Goal: Contribute content: Add original content to the website for others to see

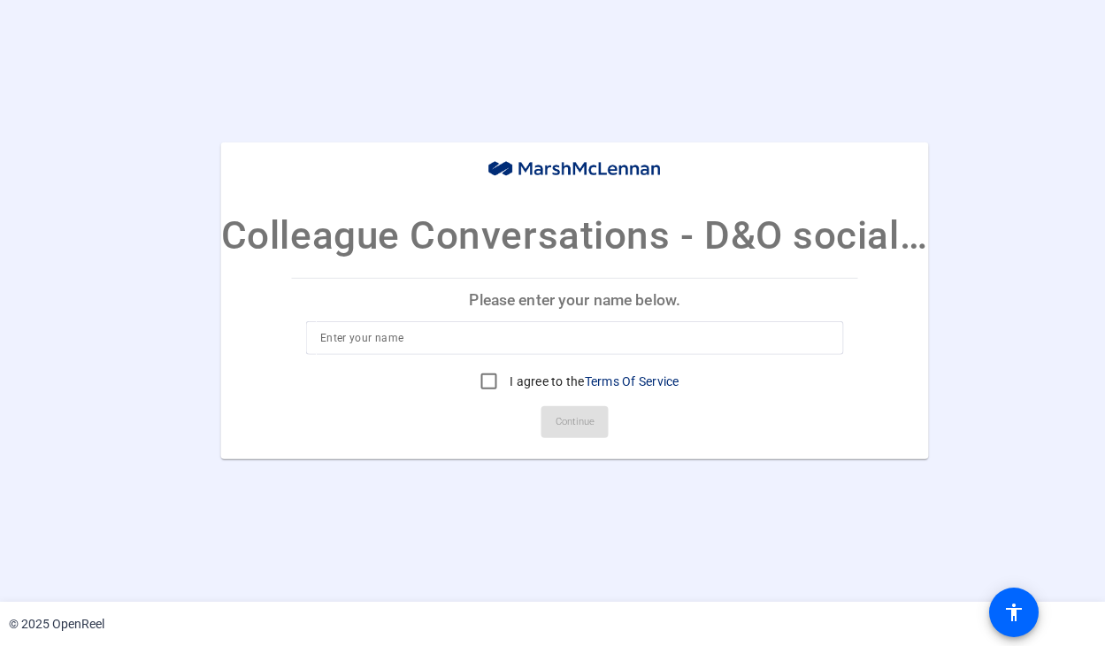
click at [406, 333] on input at bounding box center [574, 337] width 509 height 21
type input "Andrew Huxley"
click at [486, 382] on input "I agree to the Terms Of Service" at bounding box center [488, 381] width 35 height 35
checkbox input "true"
click at [563, 418] on span "Continue" at bounding box center [574, 422] width 39 height 27
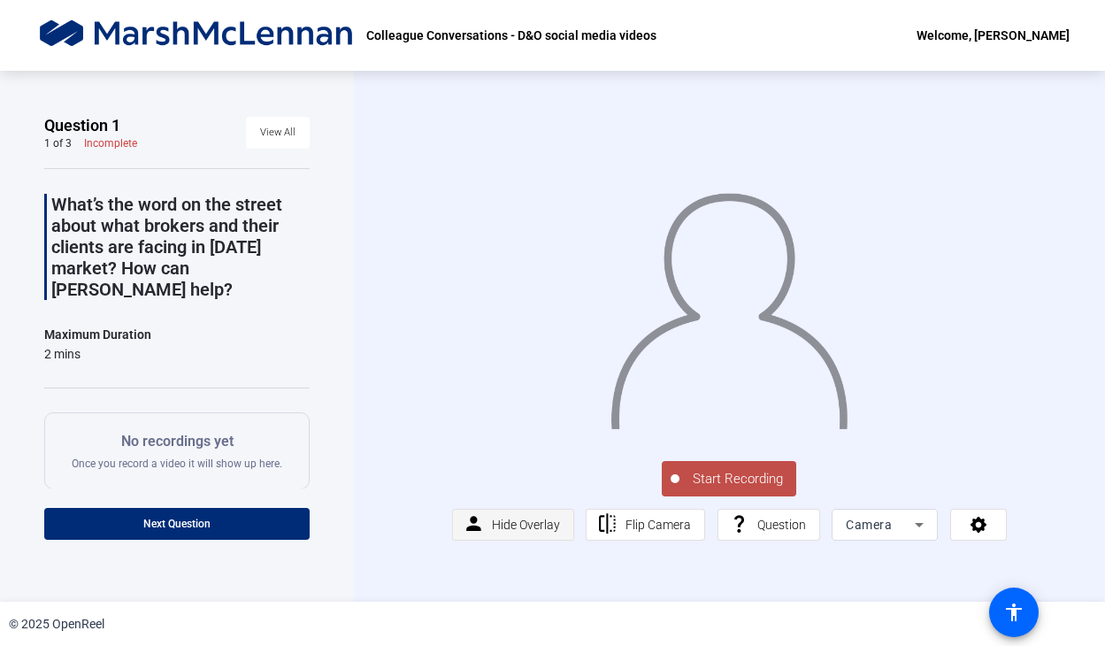
click at [531, 528] on span "Hide Overlay" at bounding box center [526, 524] width 68 height 14
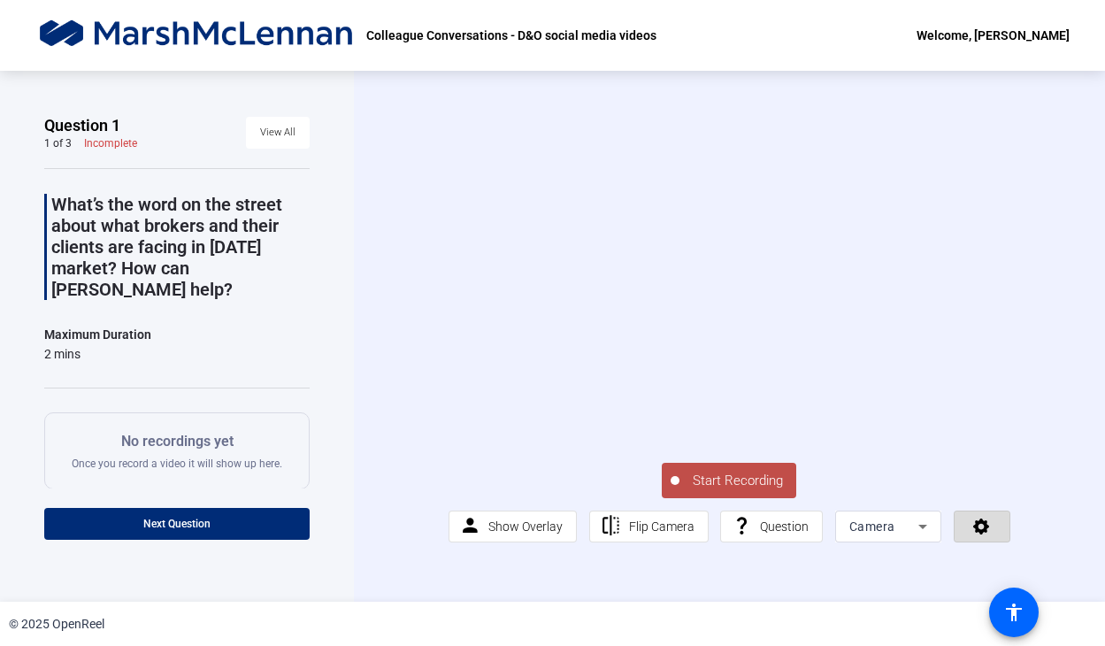
click at [992, 533] on span at bounding box center [981, 526] width 55 height 42
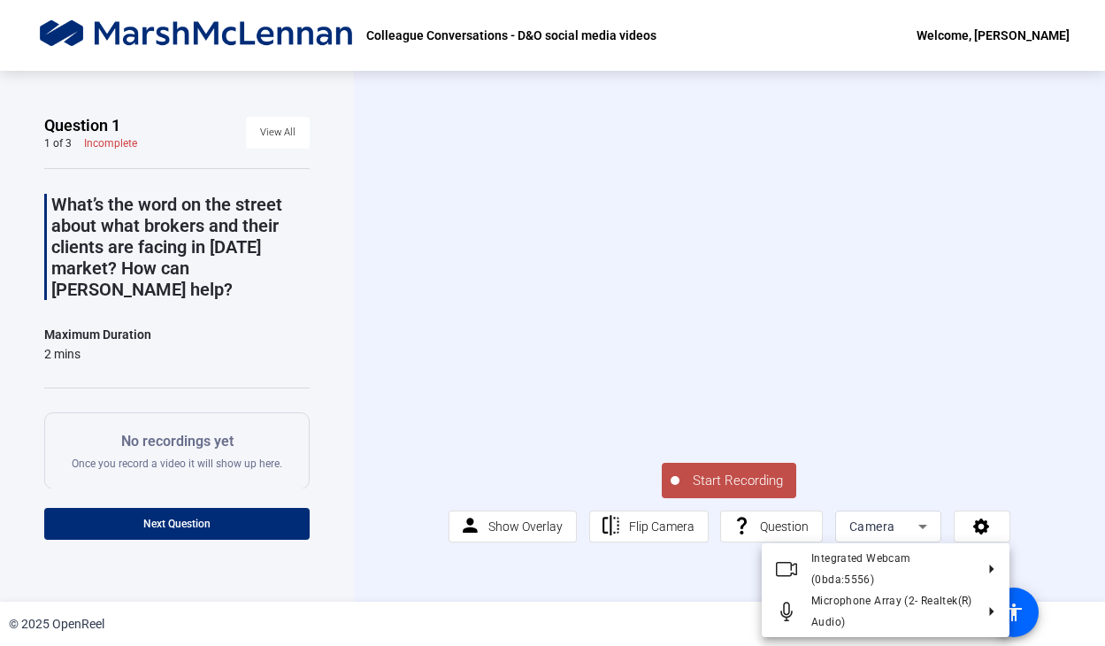
click at [1059, 433] on div at bounding box center [552, 323] width 1105 height 646
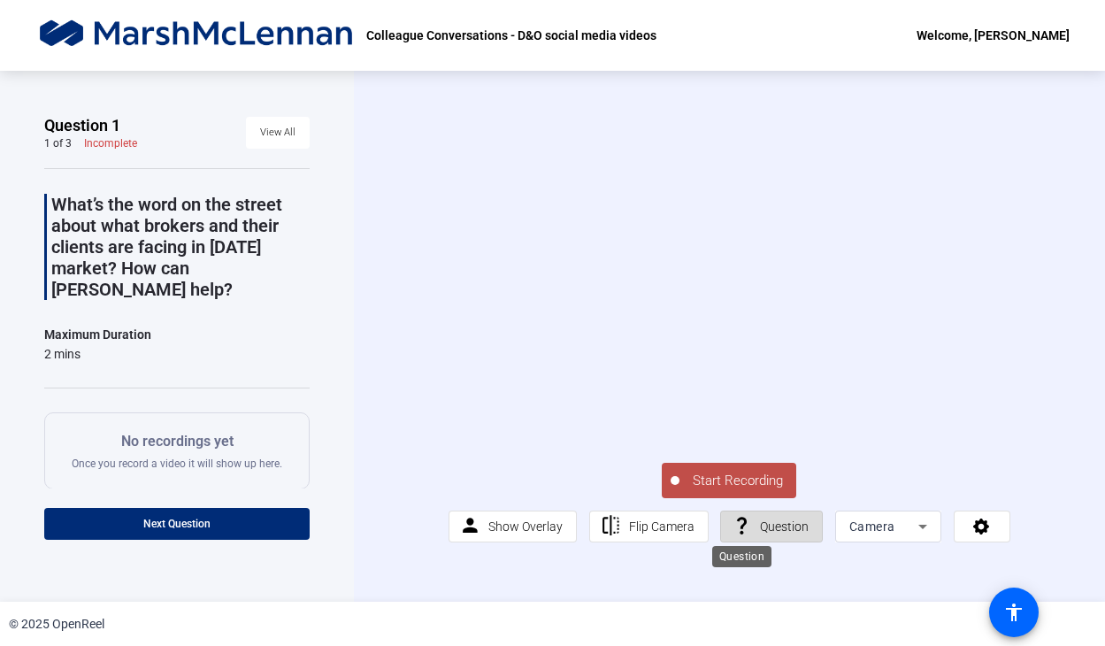
click at [749, 526] on mat-icon "question_mark" at bounding box center [742, 526] width 22 height 22
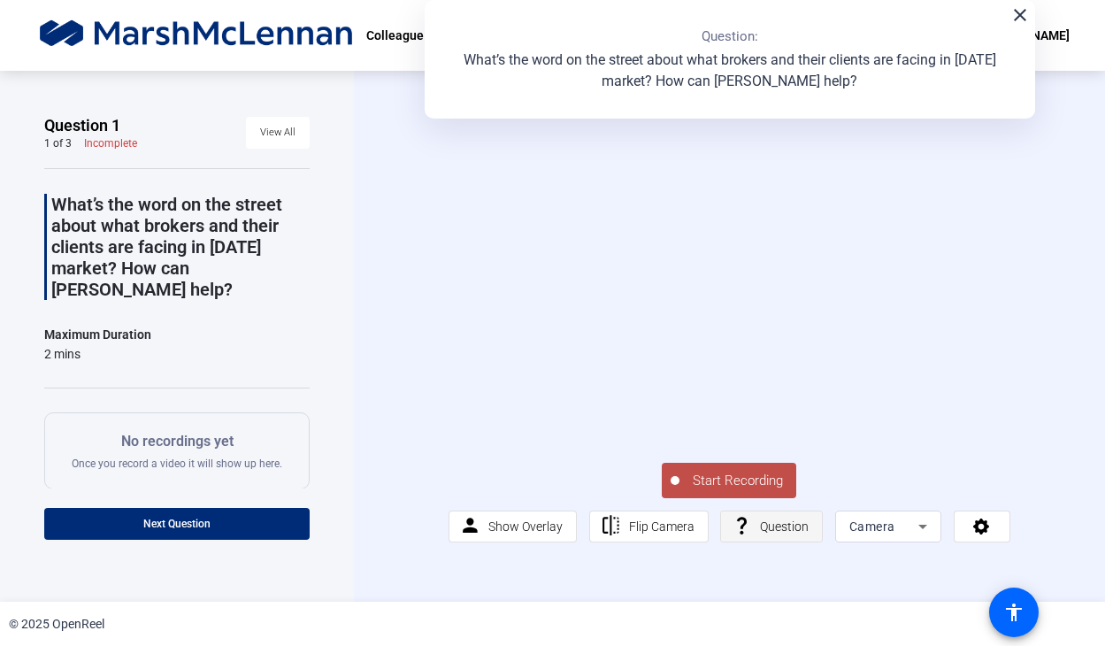
click at [749, 526] on mat-icon "question_mark" at bounding box center [742, 526] width 22 height 22
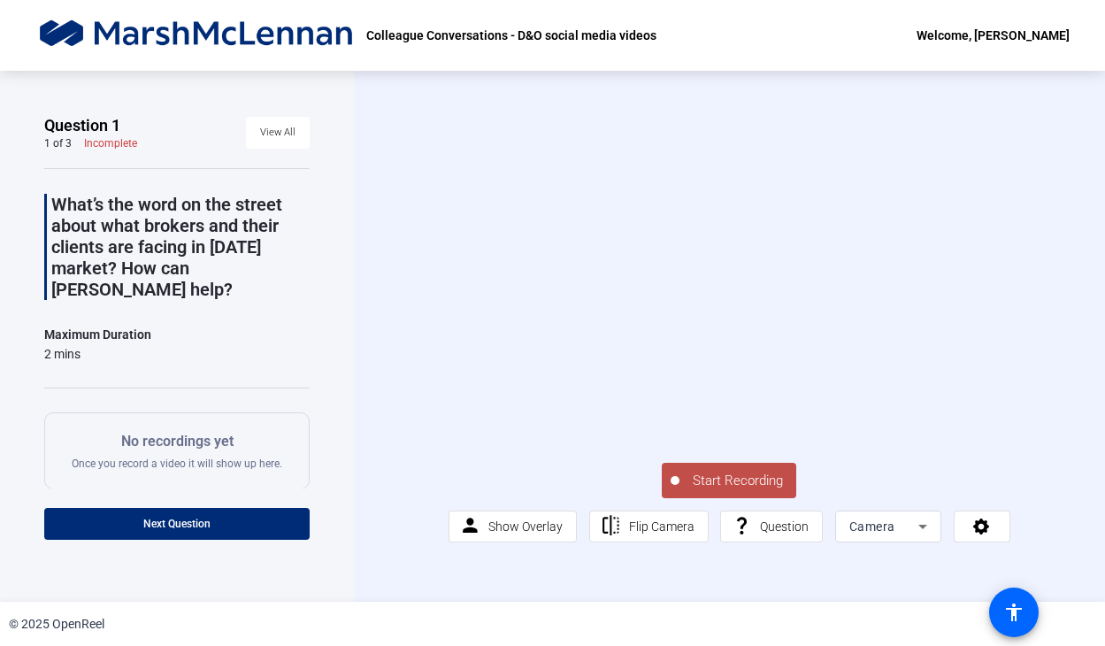
click at [923, 535] on icon at bounding box center [922, 526] width 21 height 21
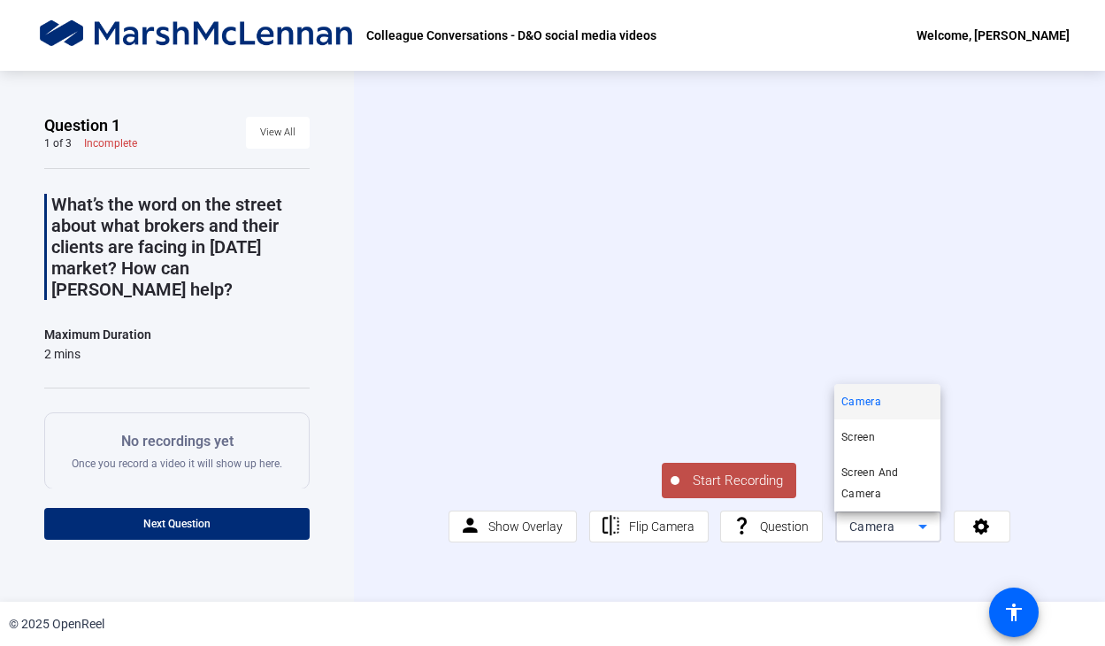
click at [1030, 331] on div at bounding box center [552, 323] width 1105 height 646
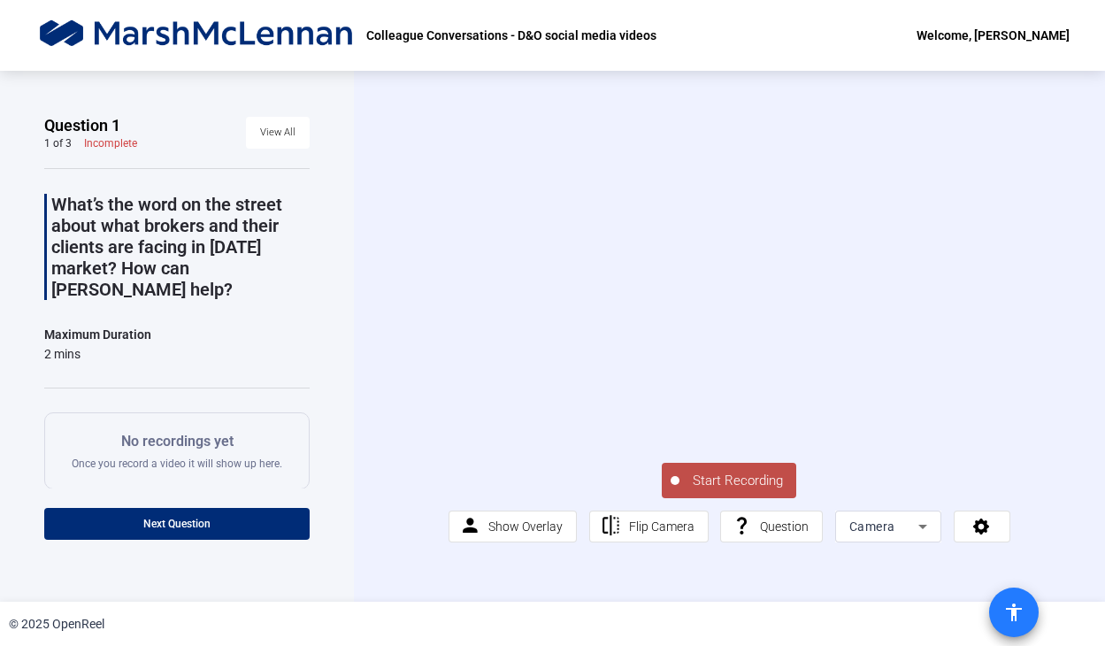
click at [1008, 612] on mat-icon "accessibility" at bounding box center [1013, 611] width 21 height 21
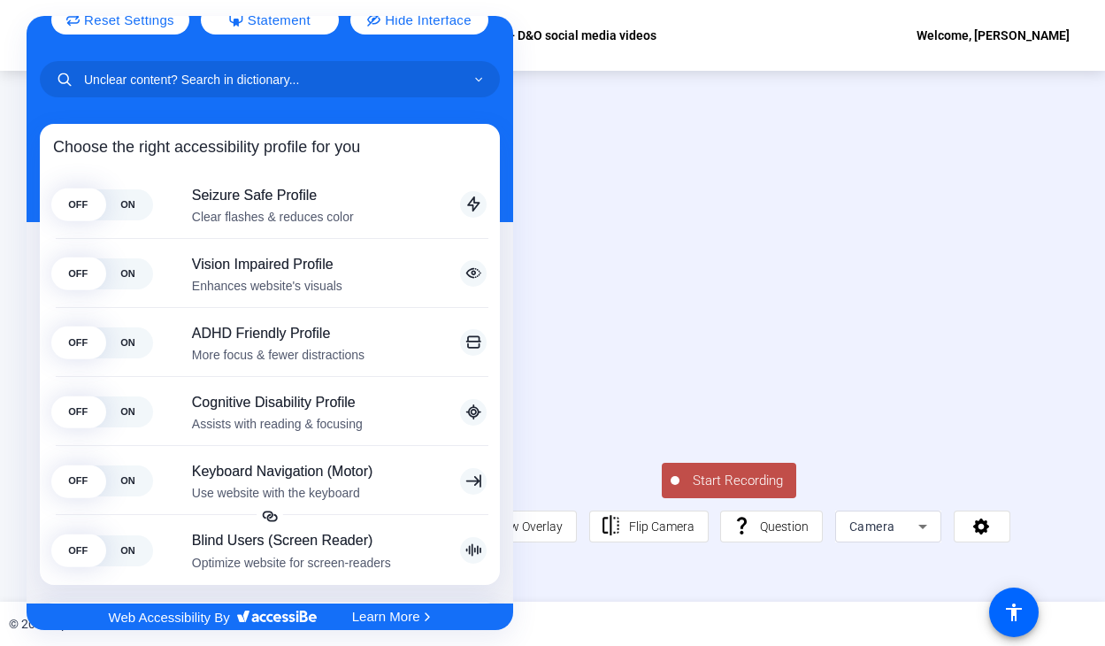
scroll to position [15, 0]
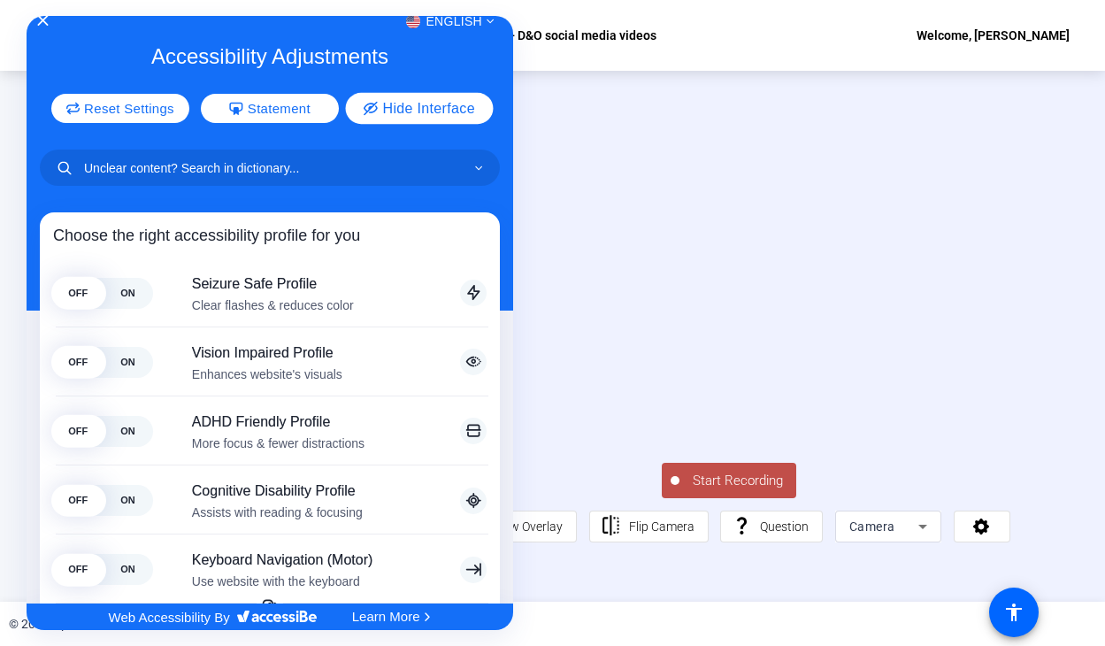
click at [383, 117] on button "Hide Interface" at bounding box center [420, 108] width 148 height 31
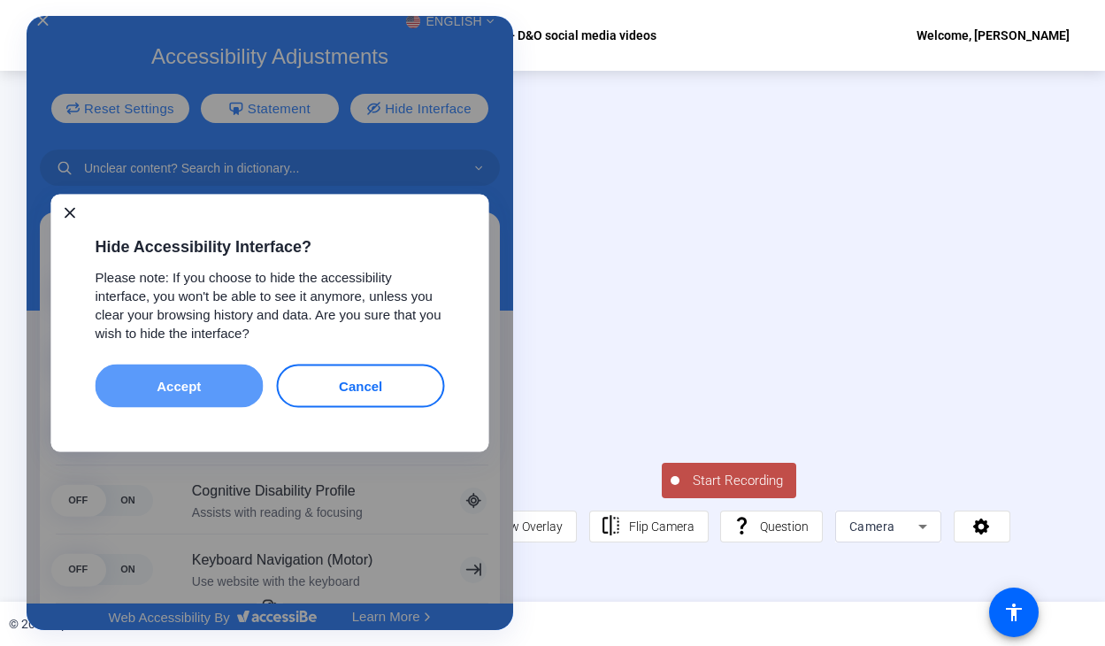
click at [224, 393] on button "Accept" at bounding box center [180, 385] width 168 height 43
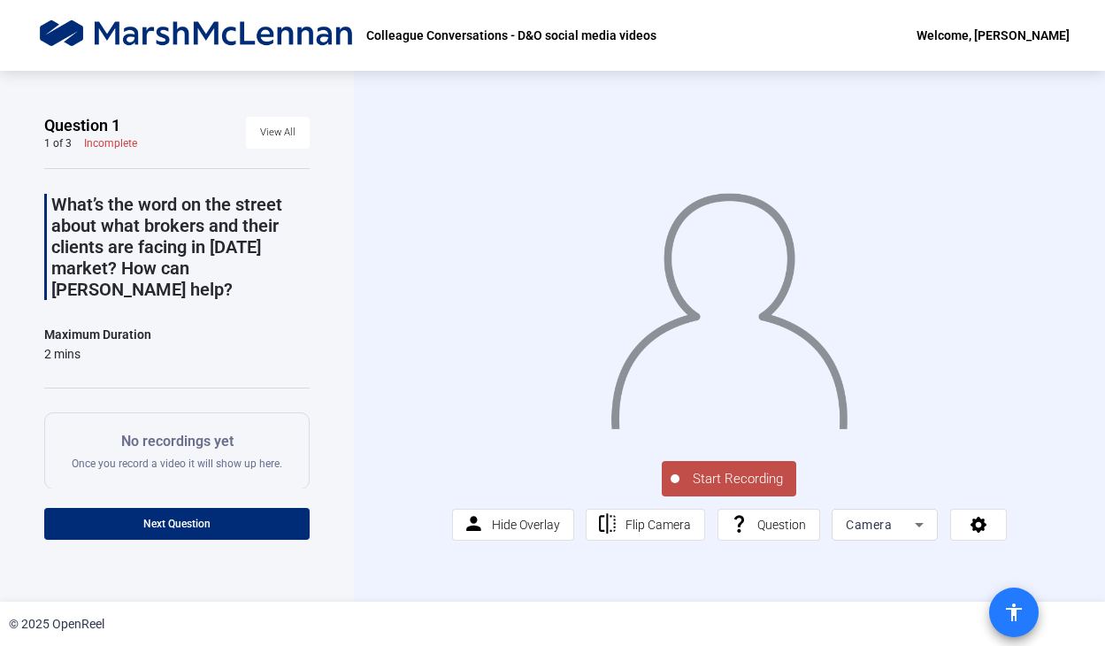
click at [999, 614] on span at bounding box center [1013, 612] width 42 height 42
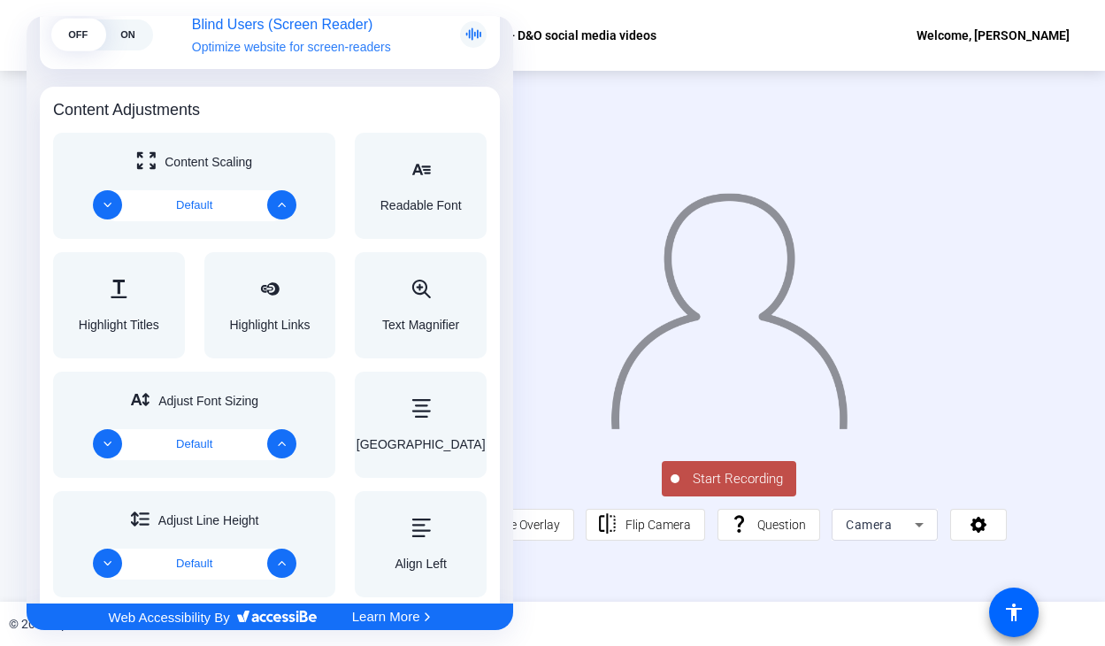
scroll to position [708, 0]
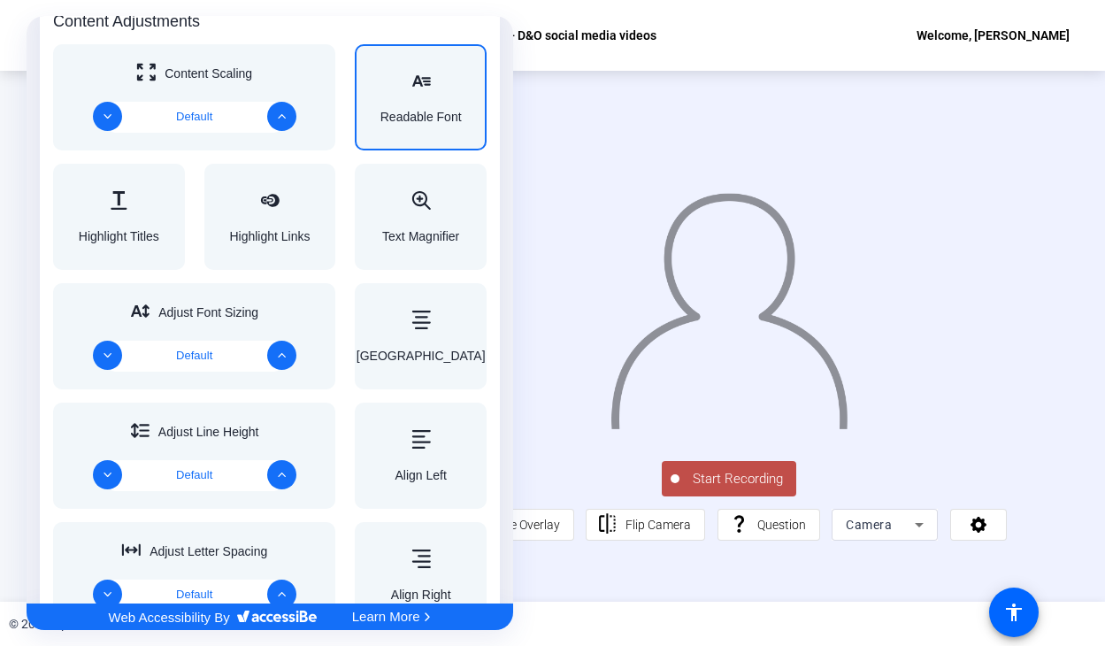
click at [438, 75] on div "Accessibility Adjustments" at bounding box center [420, 82] width 81 height 21
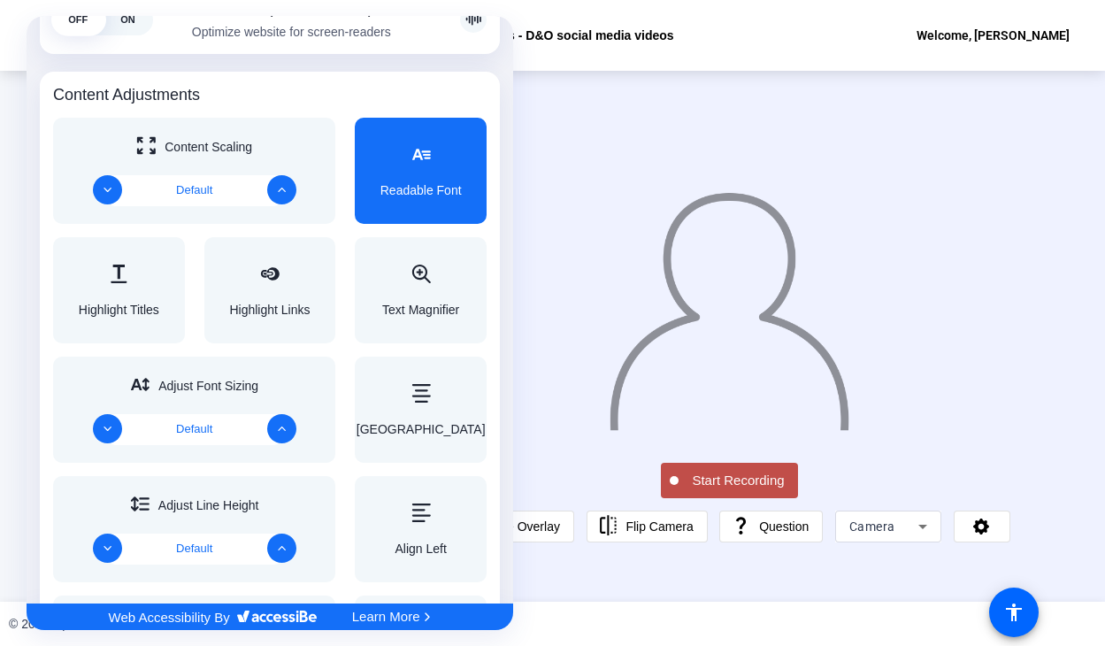
scroll to position [719, 0]
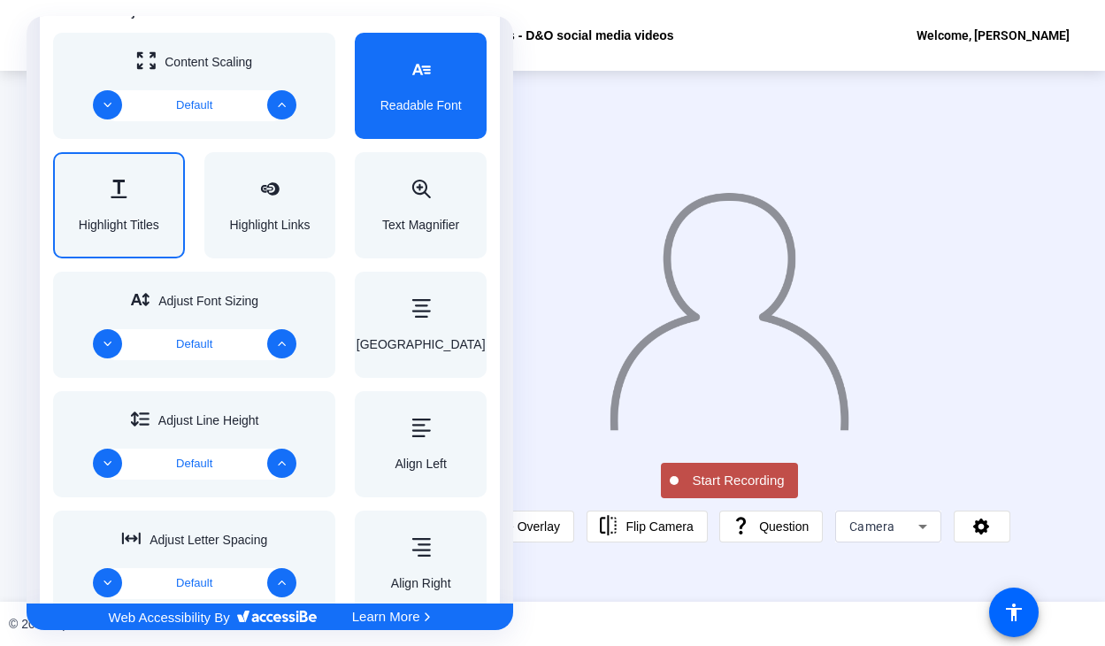
click at [74, 169] on div "Highlight Titles" at bounding box center [119, 205] width 132 height 106
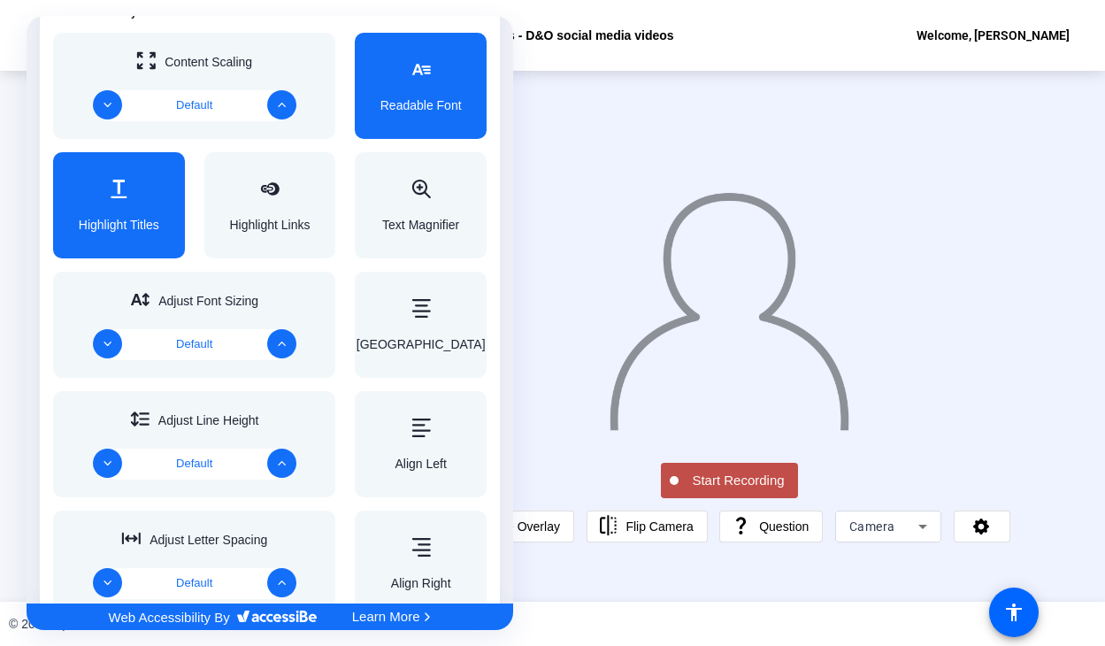
click at [143, 217] on div "Highlight Titles" at bounding box center [119, 205] width 80 height 51
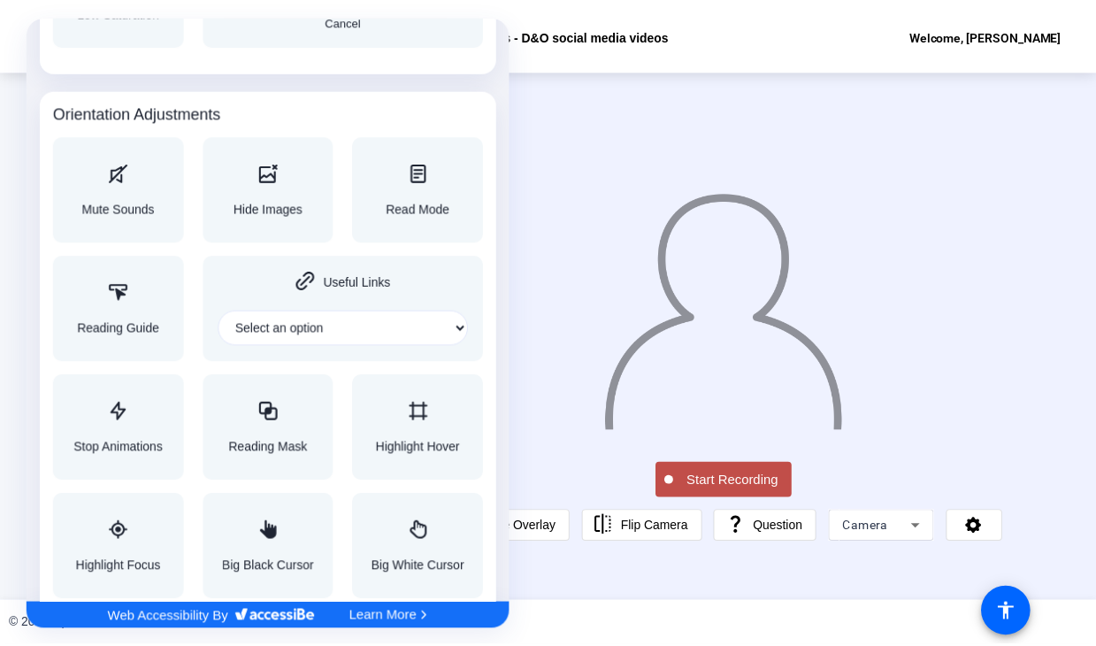
scroll to position [1869, 0]
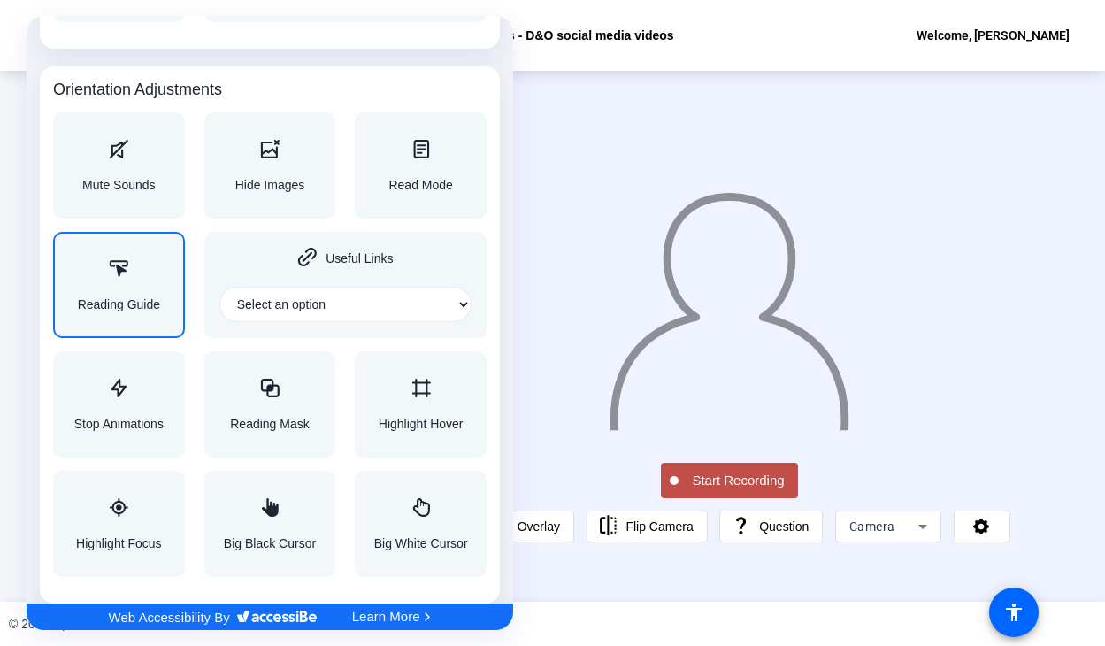
click at [134, 280] on div "Accessibility Adjustments" at bounding box center [119, 269] width 82 height 21
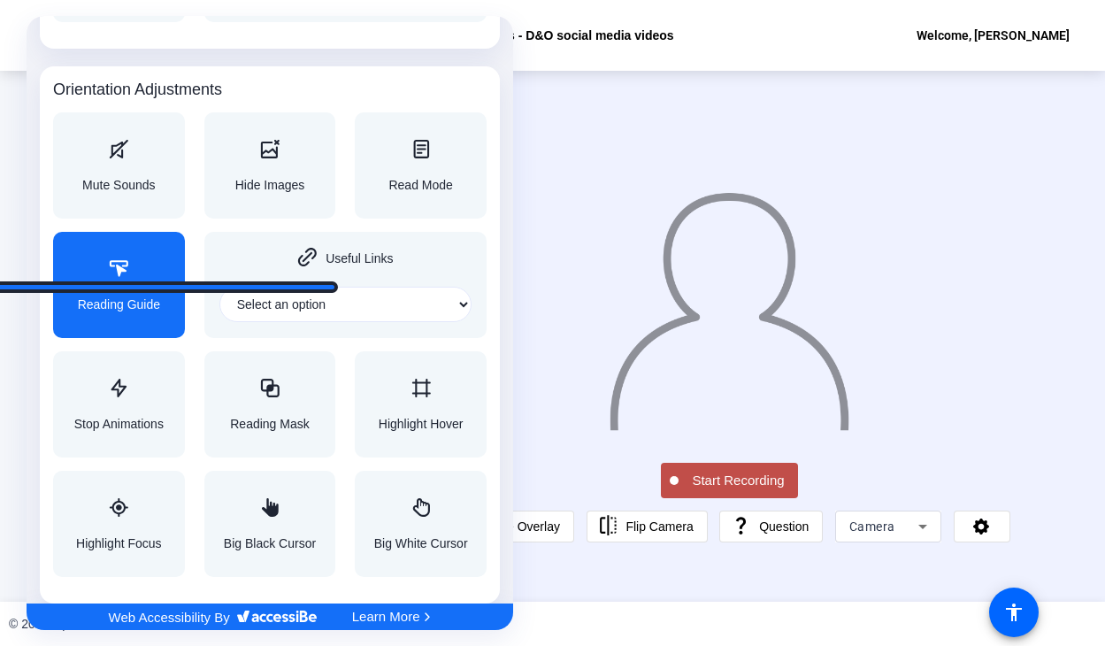
click at [113, 280] on div "Accessibility Adjustments" at bounding box center [119, 269] width 82 height 21
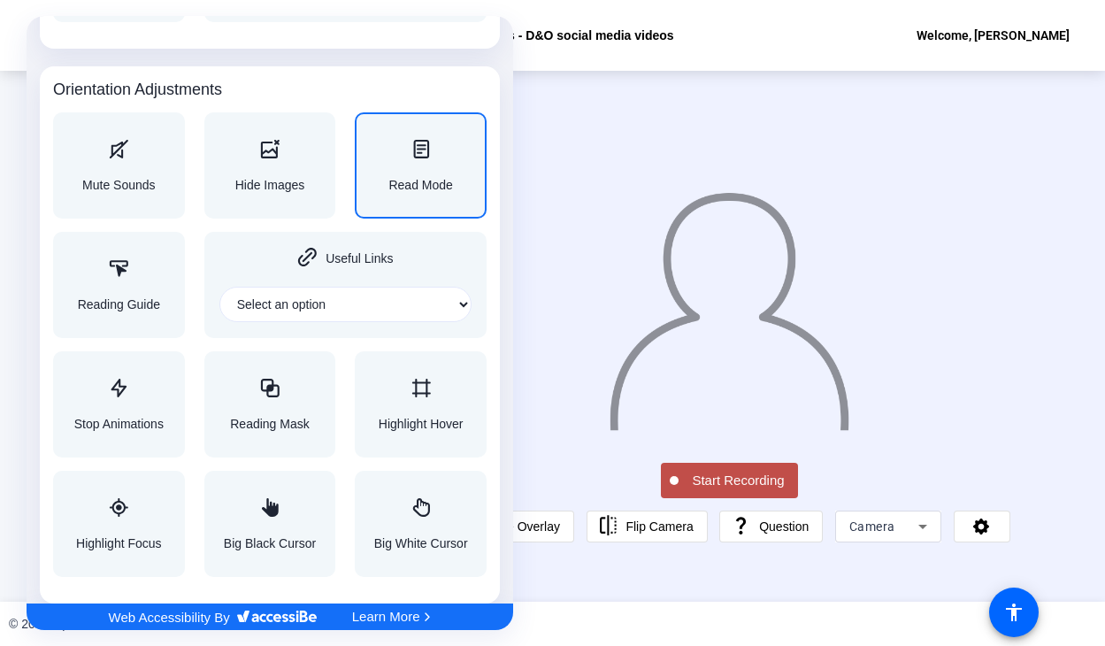
click at [424, 175] on div "Read Mode" at bounding box center [420, 165] width 64 height 51
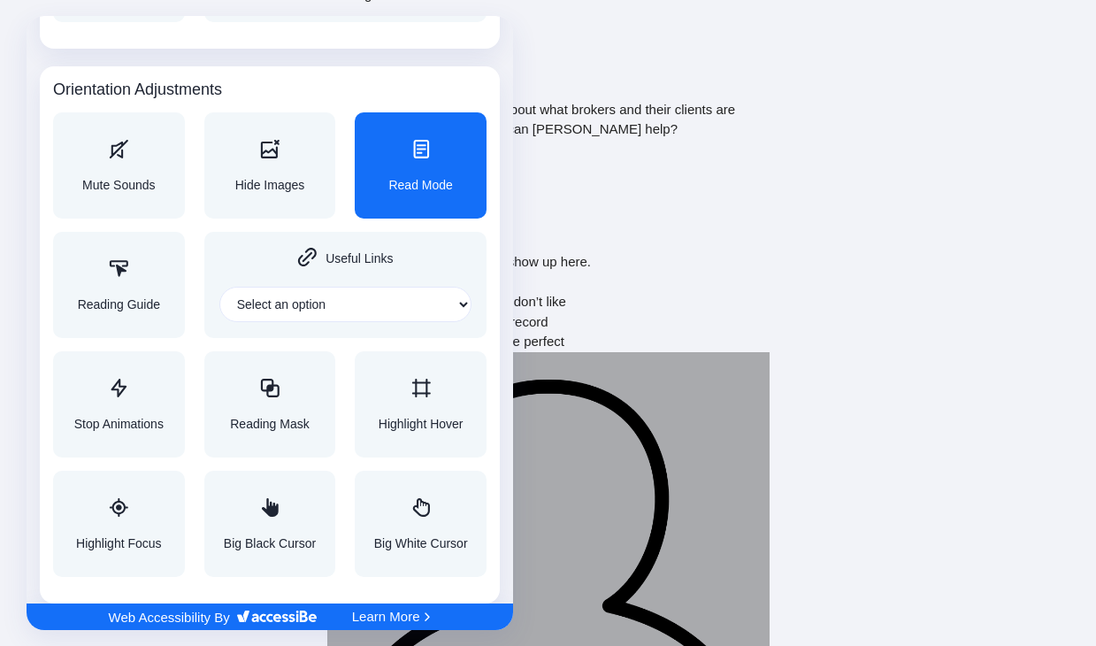
scroll to position [0, 0]
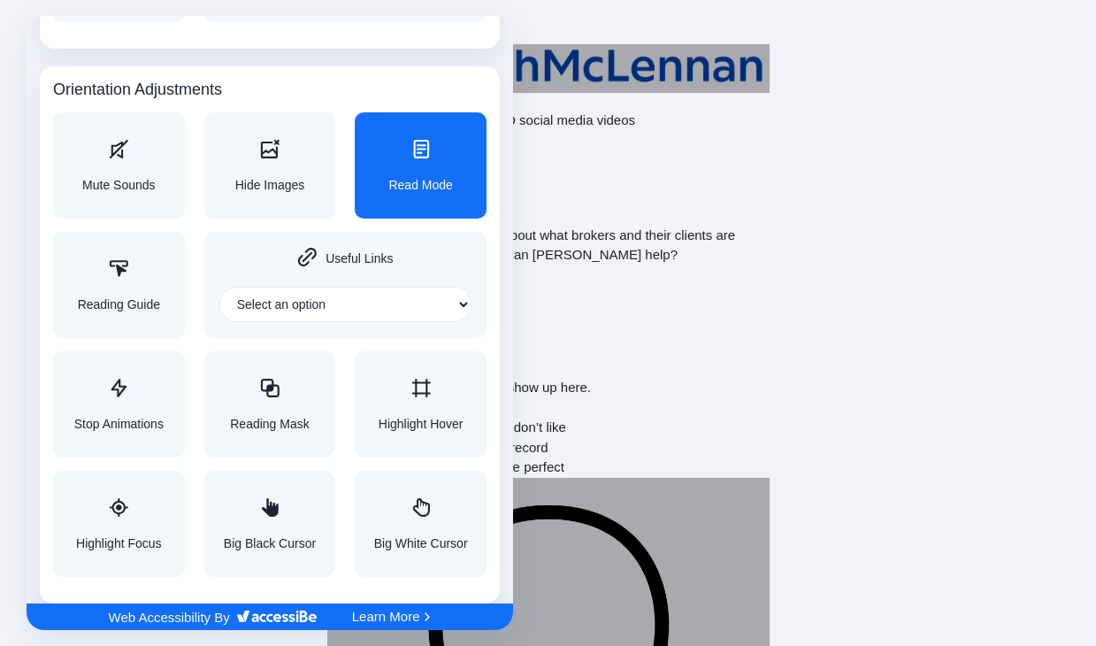
click at [671, 287] on div at bounding box center [548, 323] width 1096 height 646
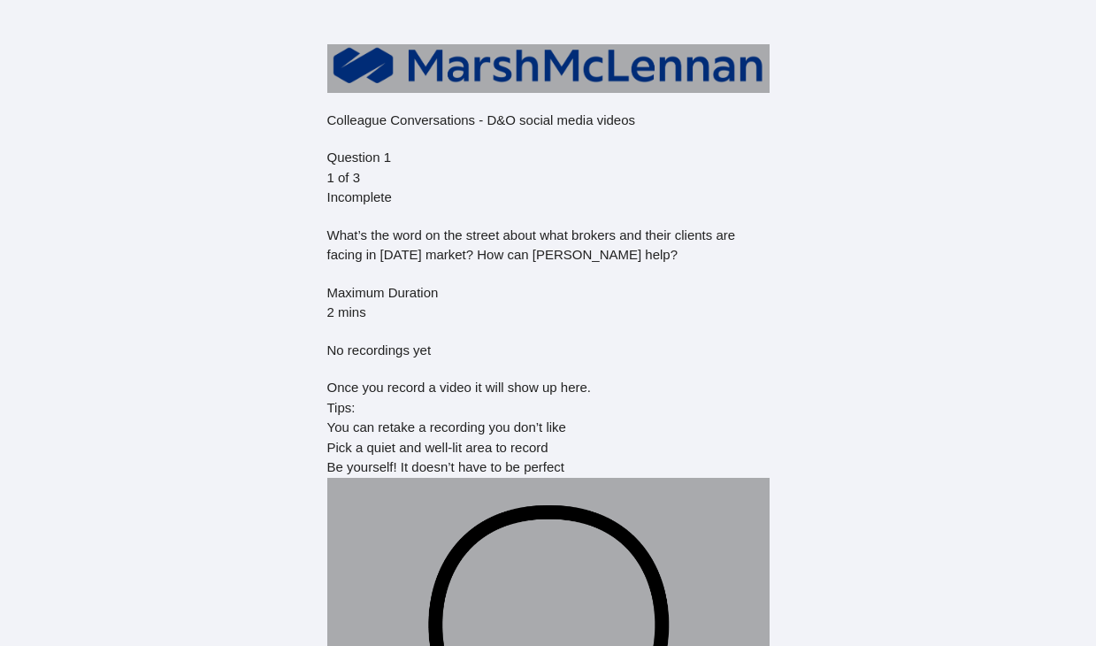
click at [577, 269] on div "What’s the word on the street about what brokers and their clients are facing i…" at bounding box center [548, 352] width 442 height 252
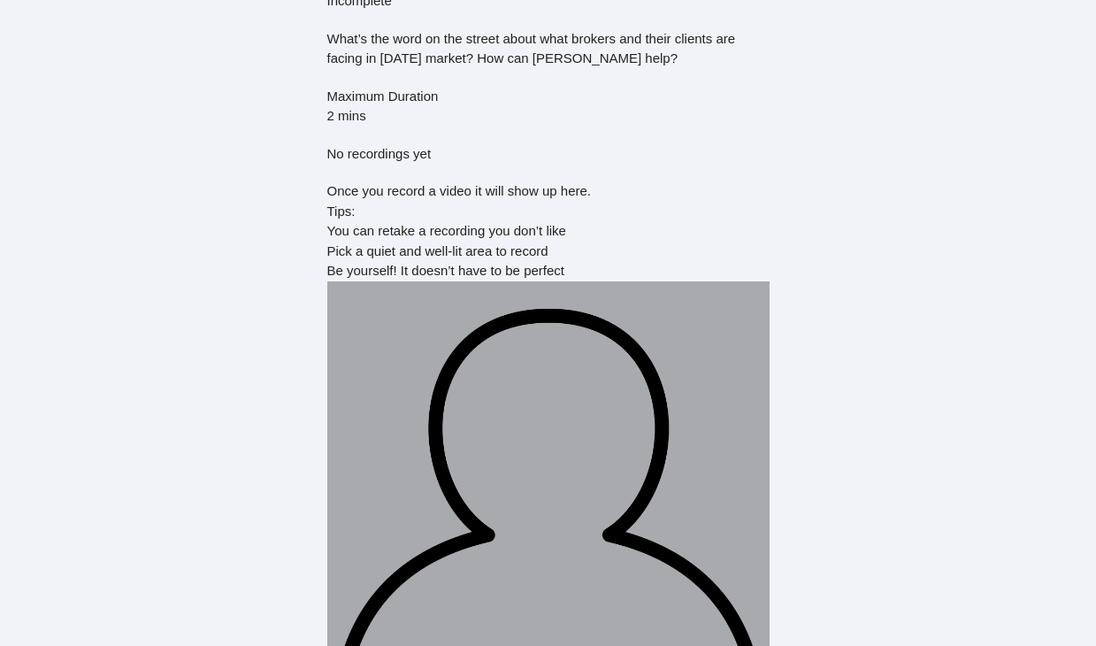
scroll to position [332, 0]
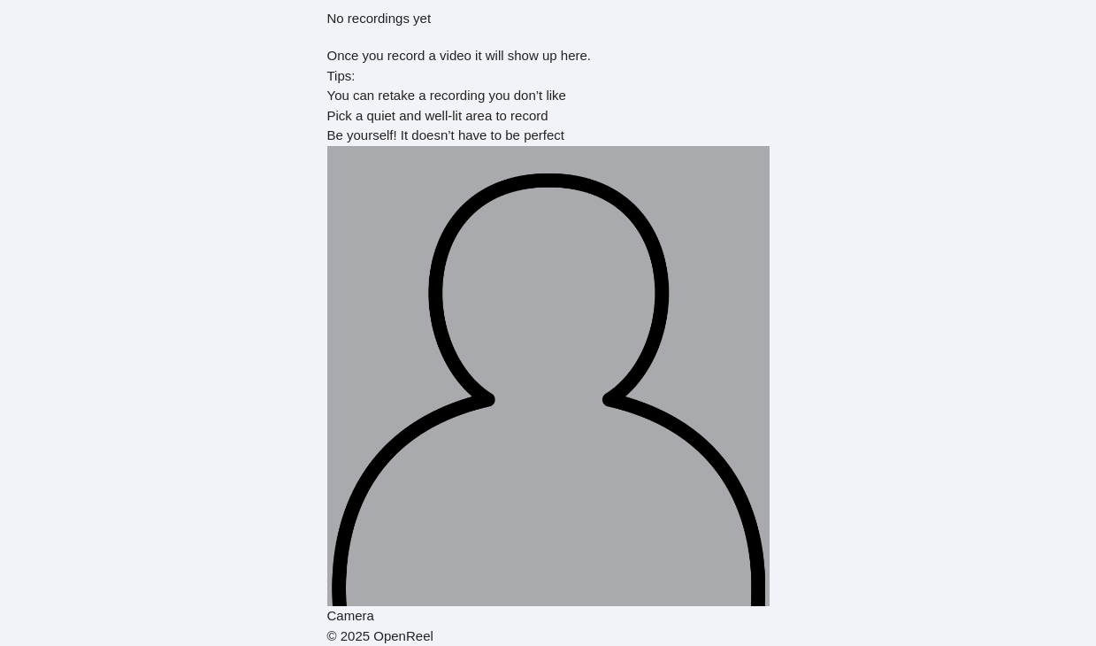
drag, startPoint x: 578, startPoint y: 509, endPoint x: 605, endPoint y: 520, distance: 29.4
click at [578, 509] on img at bounding box center [548, 376] width 442 height 460
drag, startPoint x: 946, startPoint y: 497, endPoint x: 915, endPoint y: 281, distance: 217.9
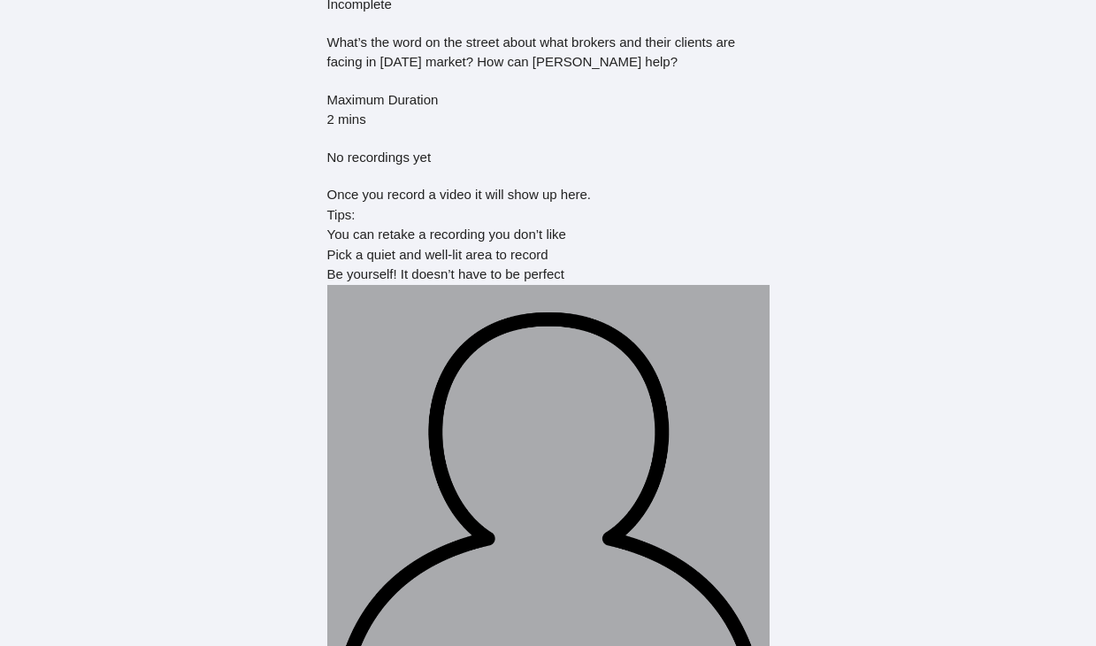
scroll to position [0, 0]
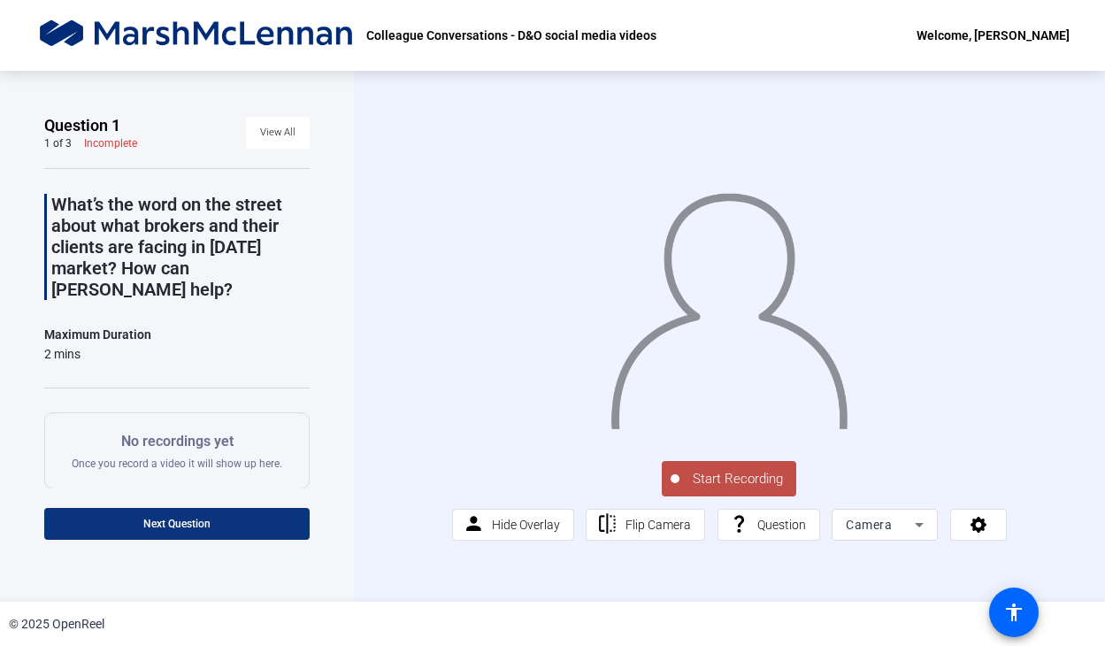
click at [174, 521] on span "Next Question" at bounding box center [176, 523] width 67 height 12
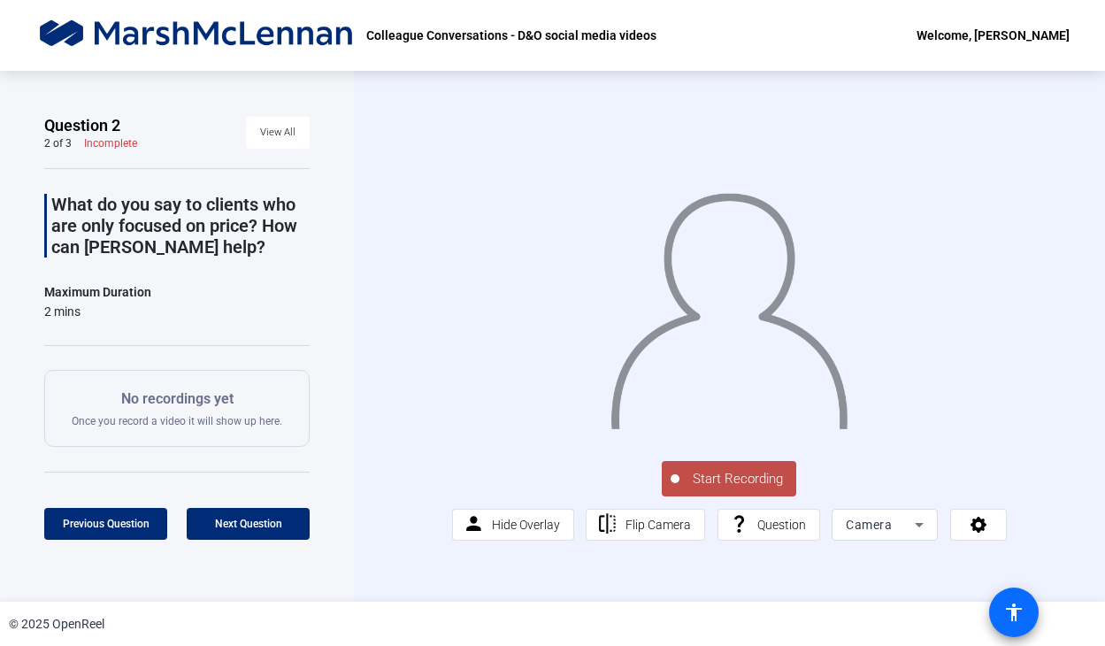
click at [1009, 619] on mat-icon "accessibility" at bounding box center [1013, 611] width 21 height 21
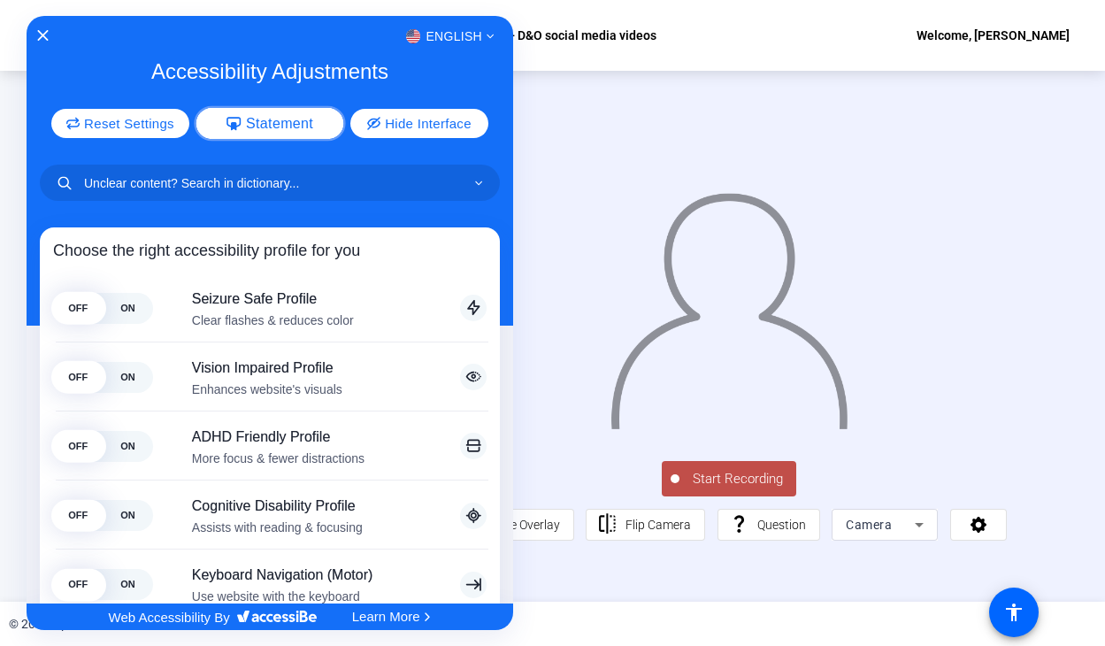
click at [236, 126] on icon "Accessibility Adjustments" at bounding box center [233, 124] width 15 height 14
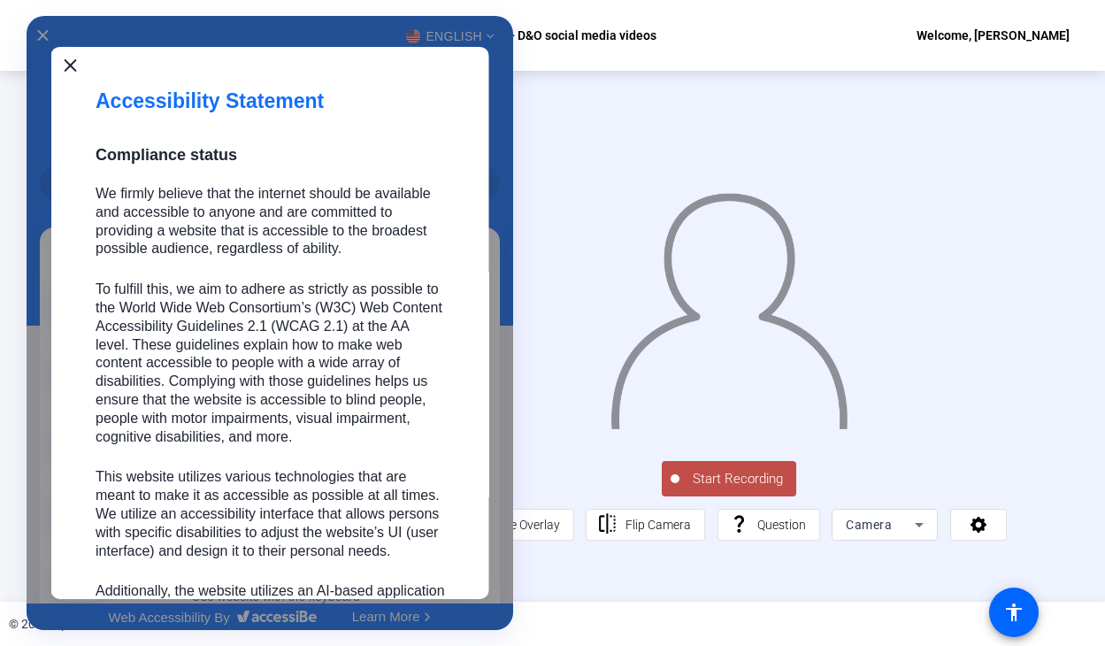
click at [75, 68] on icon "Close" at bounding box center [70, 65] width 12 height 12
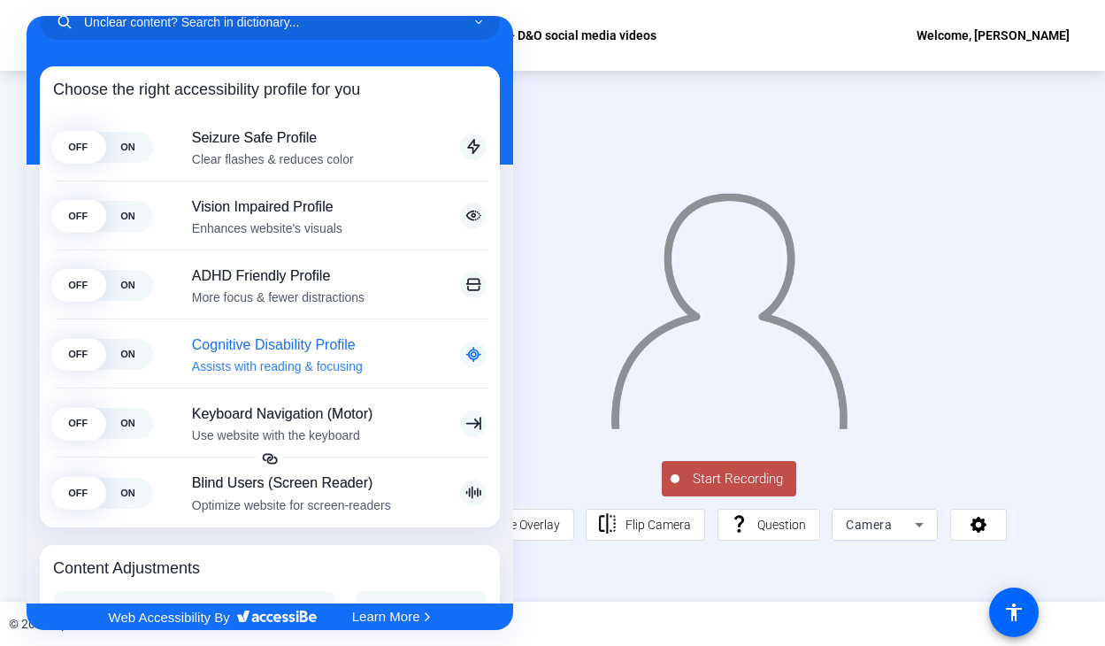
scroll to position [177, 0]
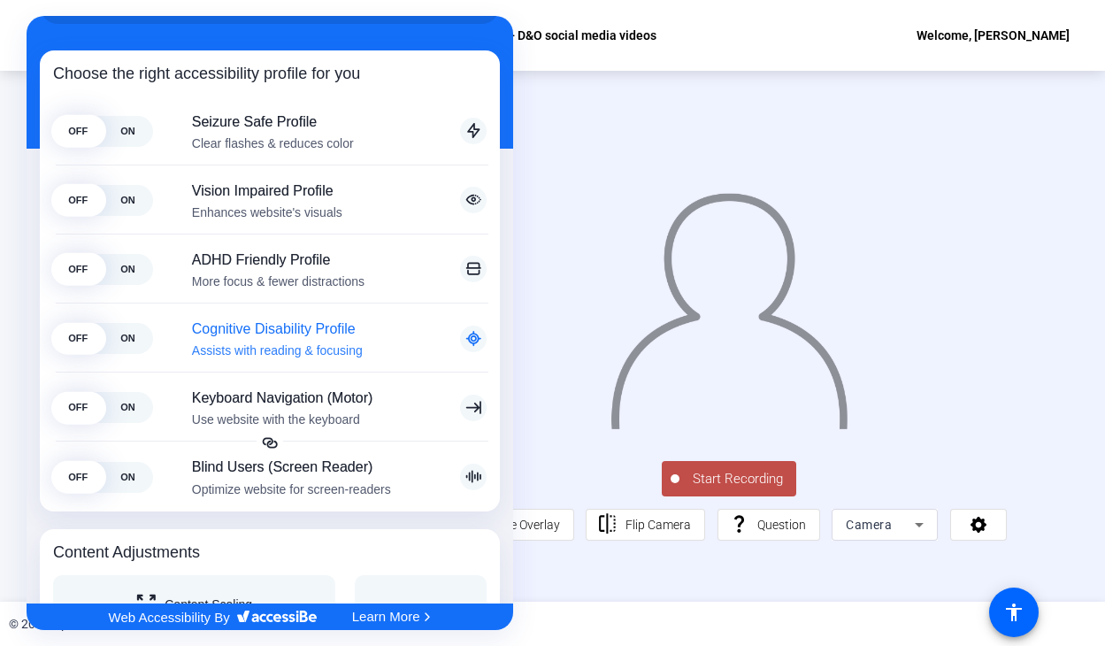
click at [117, 339] on span "ON" at bounding box center [128, 338] width 50 height 31
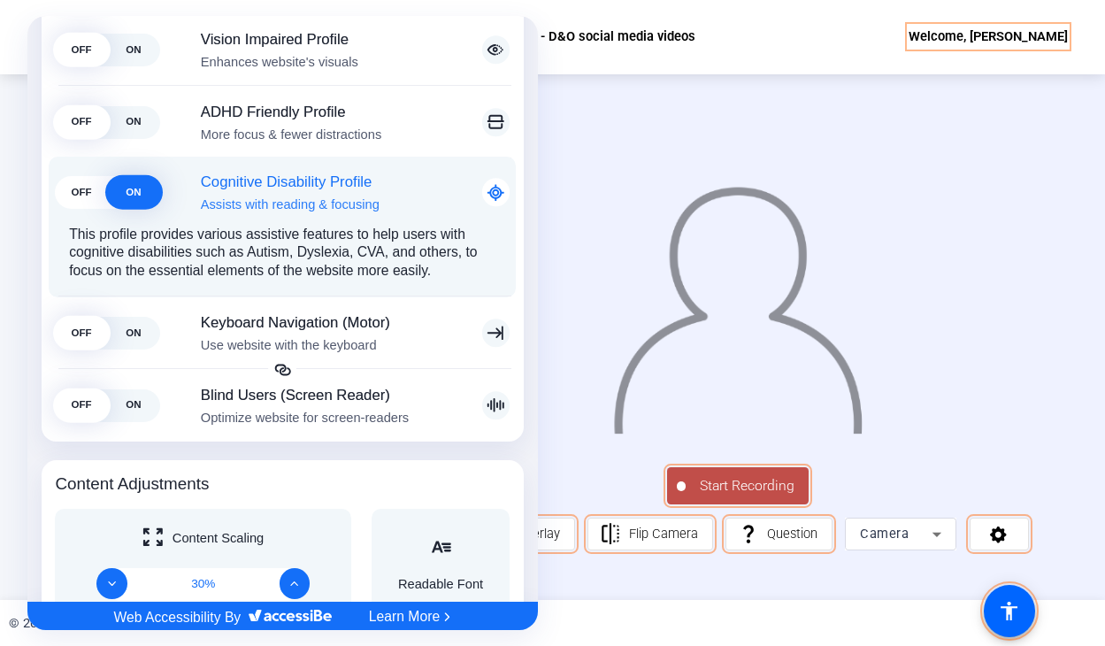
scroll to position [346, 0]
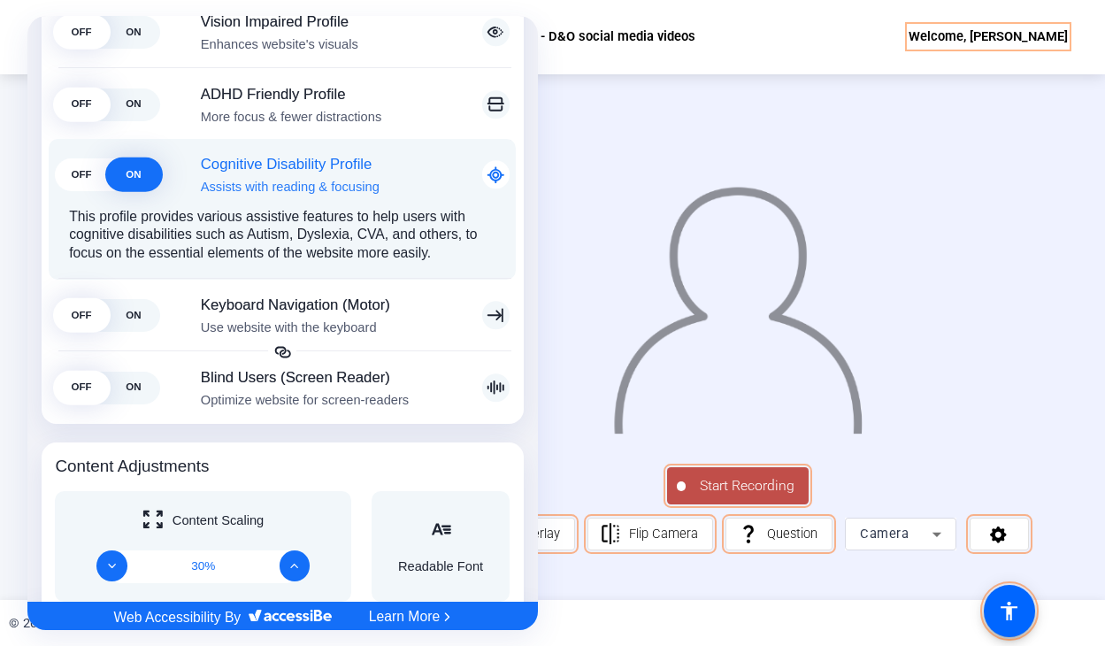
click at [86, 175] on span "OFF" at bounding box center [82, 174] width 52 height 33
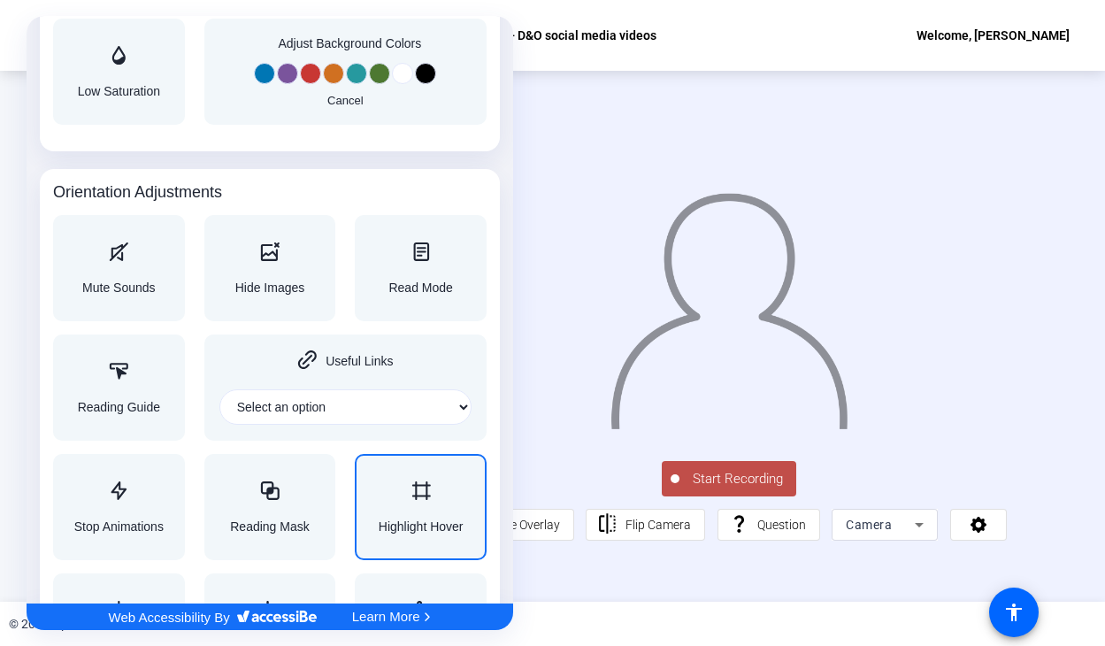
scroll to position [1869, 0]
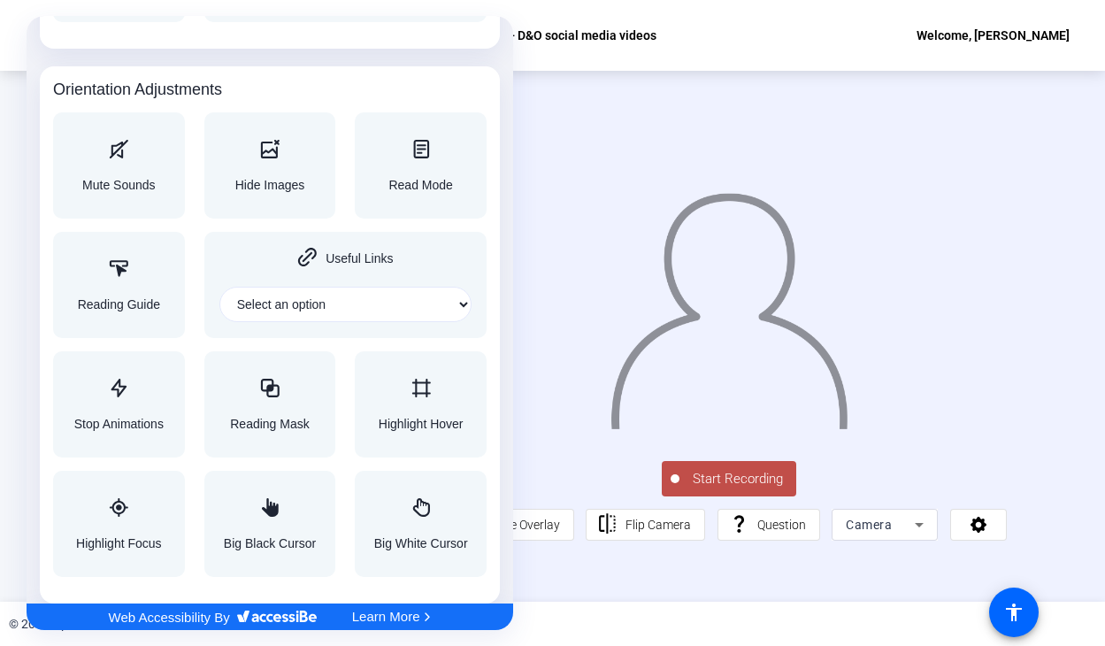
drag, startPoint x: 416, startPoint y: 299, endPoint x: 431, endPoint y: 300, distance: 15.1
click at [417, 299] on select "Select an option" at bounding box center [345, 304] width 252 height 35
select select "content"
click at [219, 287] on select "Select an option Home Header Footer Main content" at bounding box center [345, 304] width 252 height 35
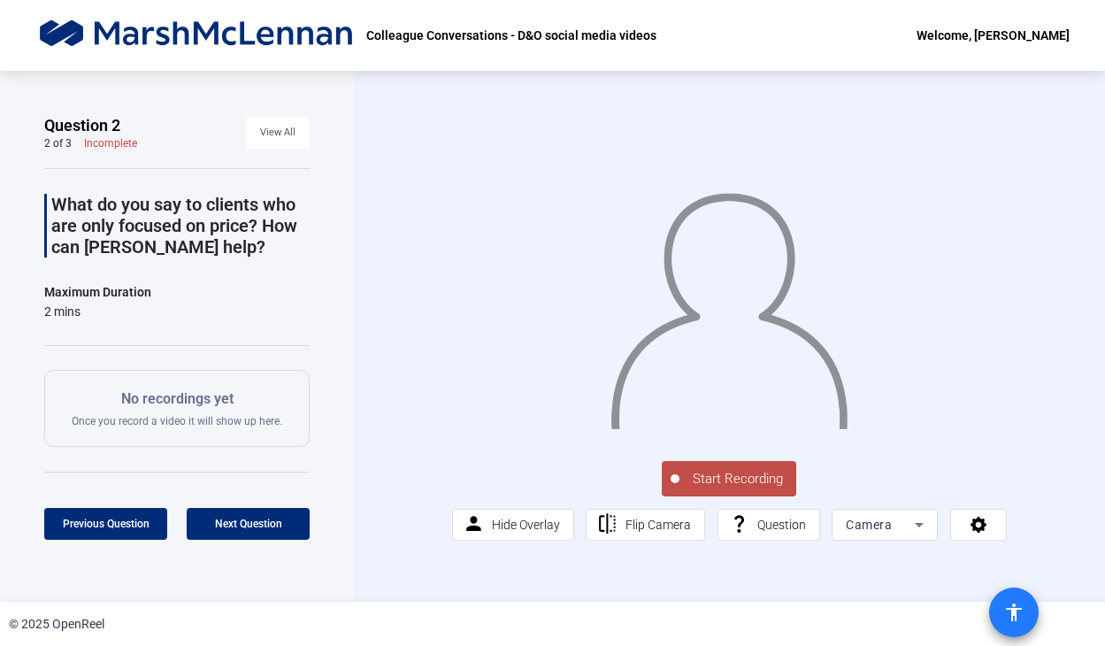
click at [1020, 612] on mat-icon "accessibility" at bounding box center [1013, 611] width 21 height 21
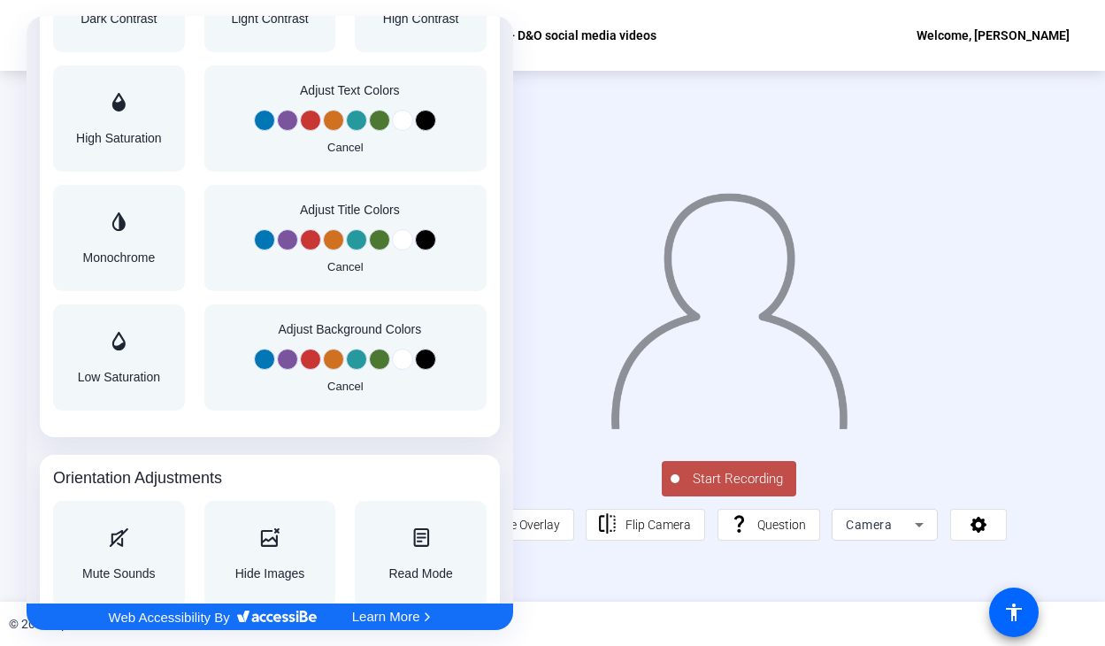
scroll to position [1858, 0]
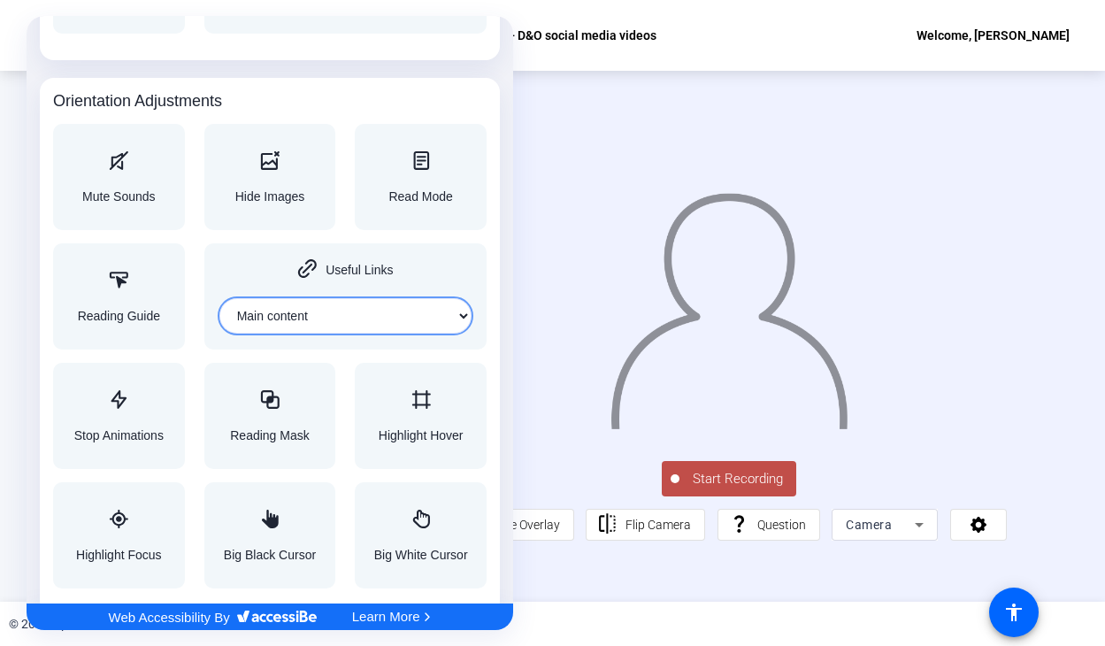
click at [459, 318] on select "Select an option Home Header Footer Main content" at bounding box center [345, 315] width 252 height 35
click at [418, 313] on select "Select an option Home Header Footer Main content" at bounding box center [345, 315] width 252 height 35
click at [275, 402] on div "Accessibility Adjustments" at bounding box center [270, 400] width 80 height 21
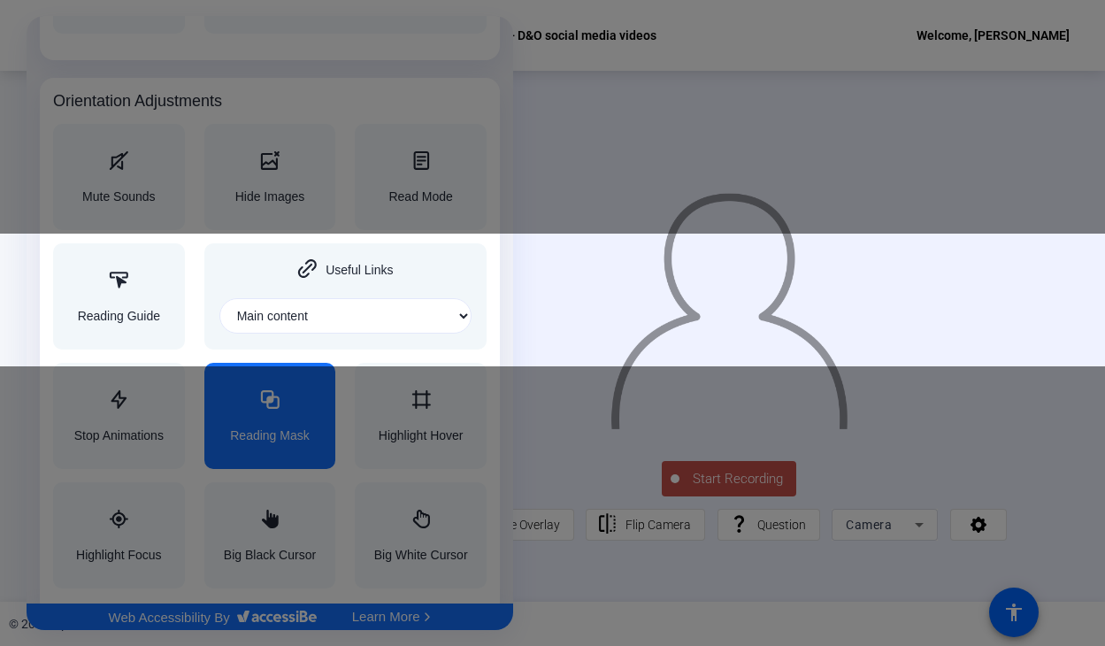
click at [547, 300] on div at bounding box center [552, 323] width 1105 height 646
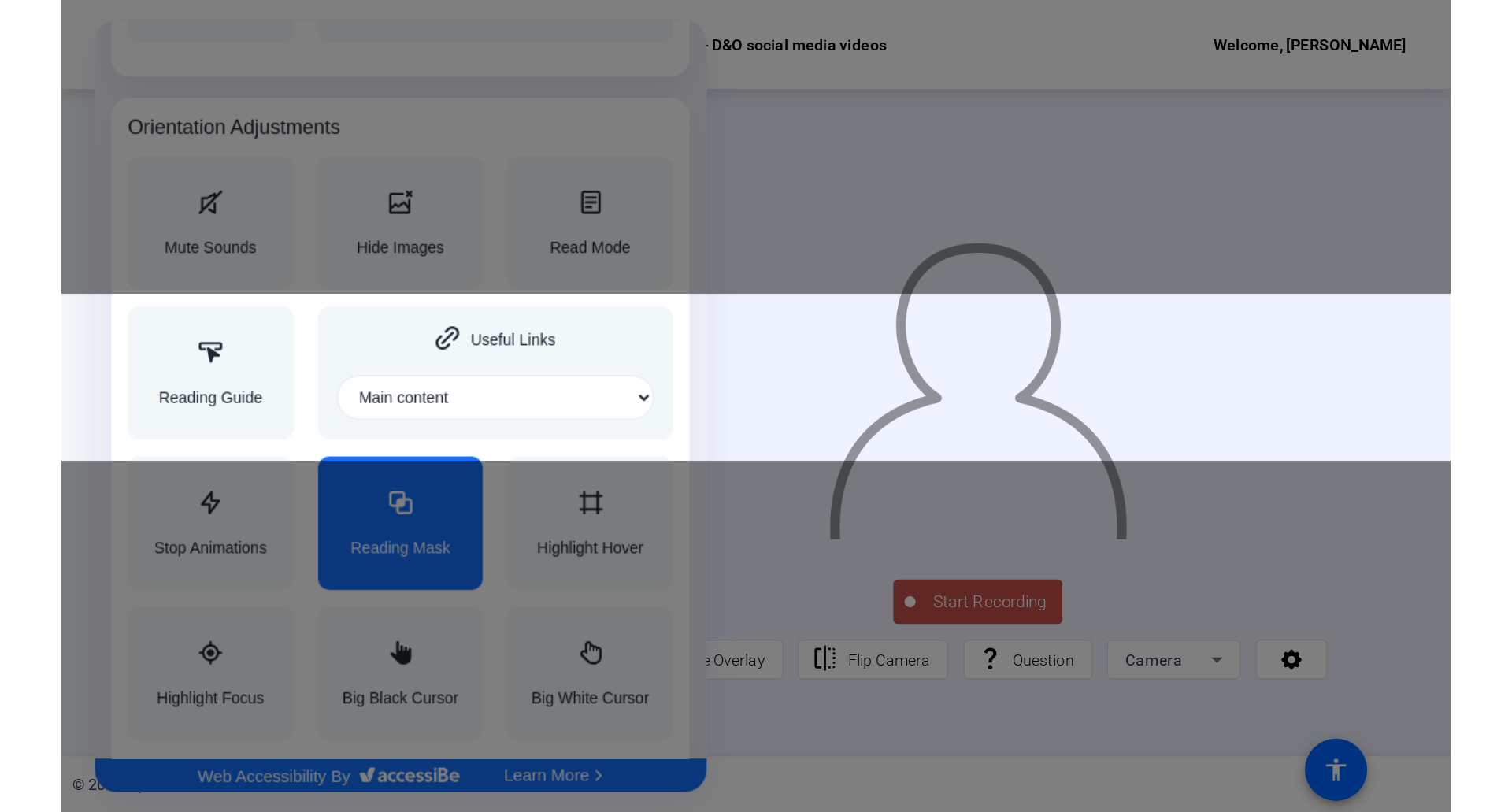
scroll to position [0, 0]
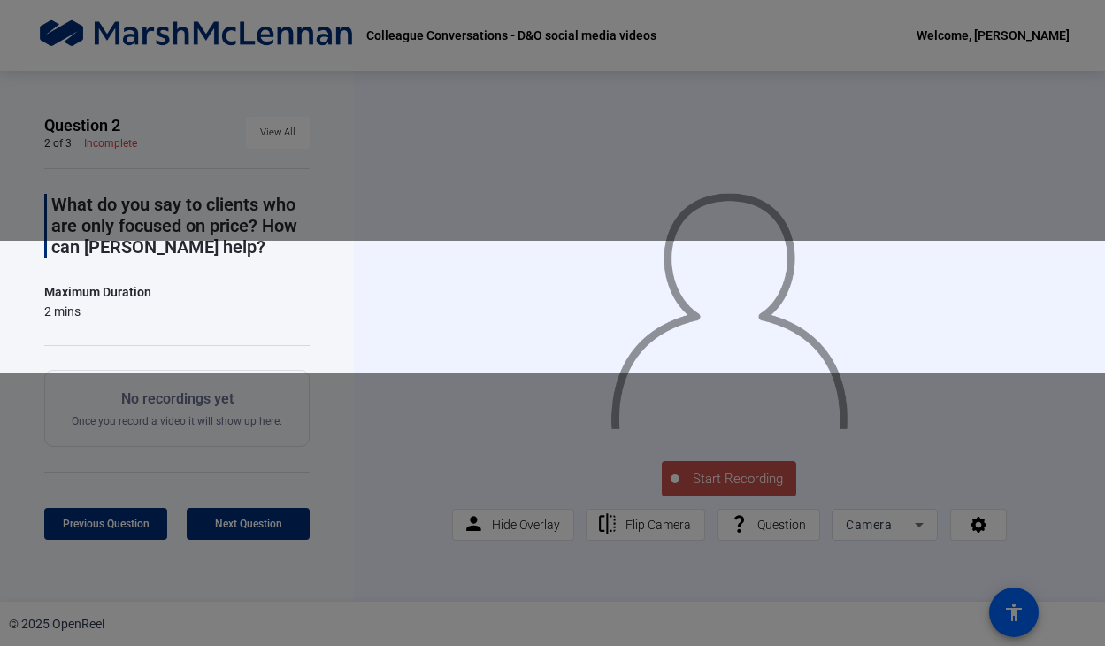
click at [553, 307] on div at bounding box center [729, 288] width 555 height 312
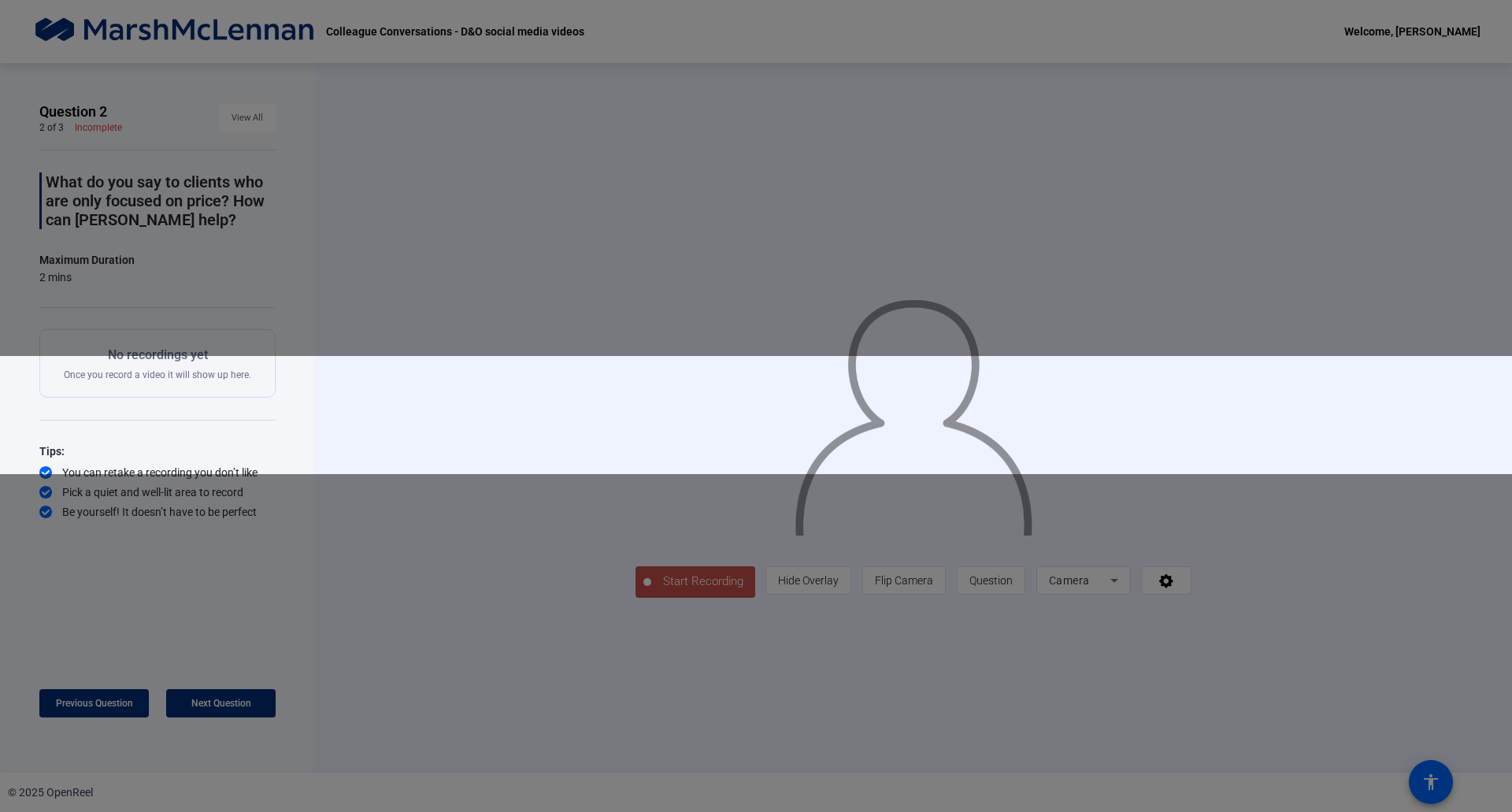
click at [793, 415] on img at bounding box center [914, 410] width 241 height 250
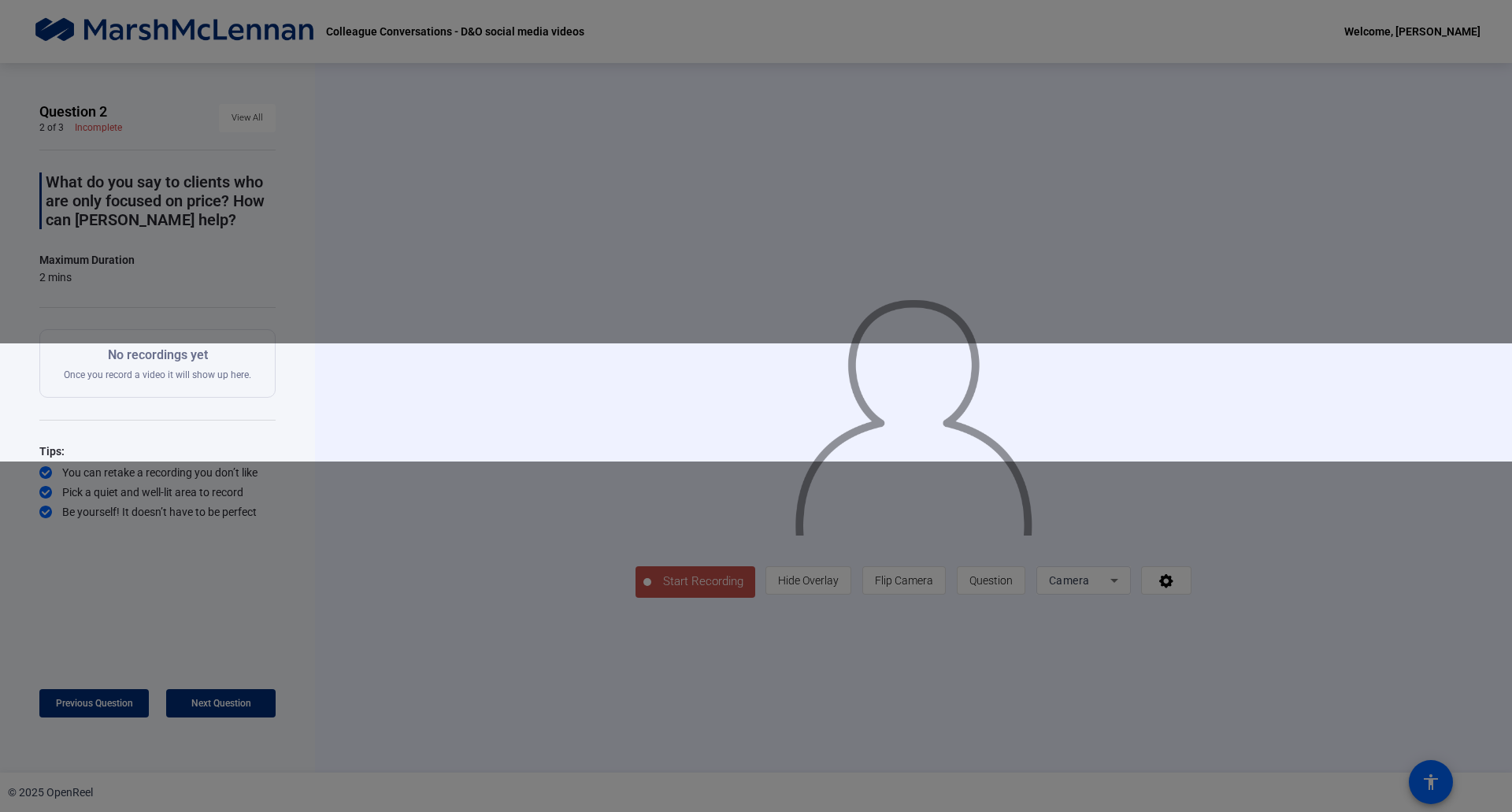
click at [801, 402] on img at bounding box center [914, 410] width 241 height 250
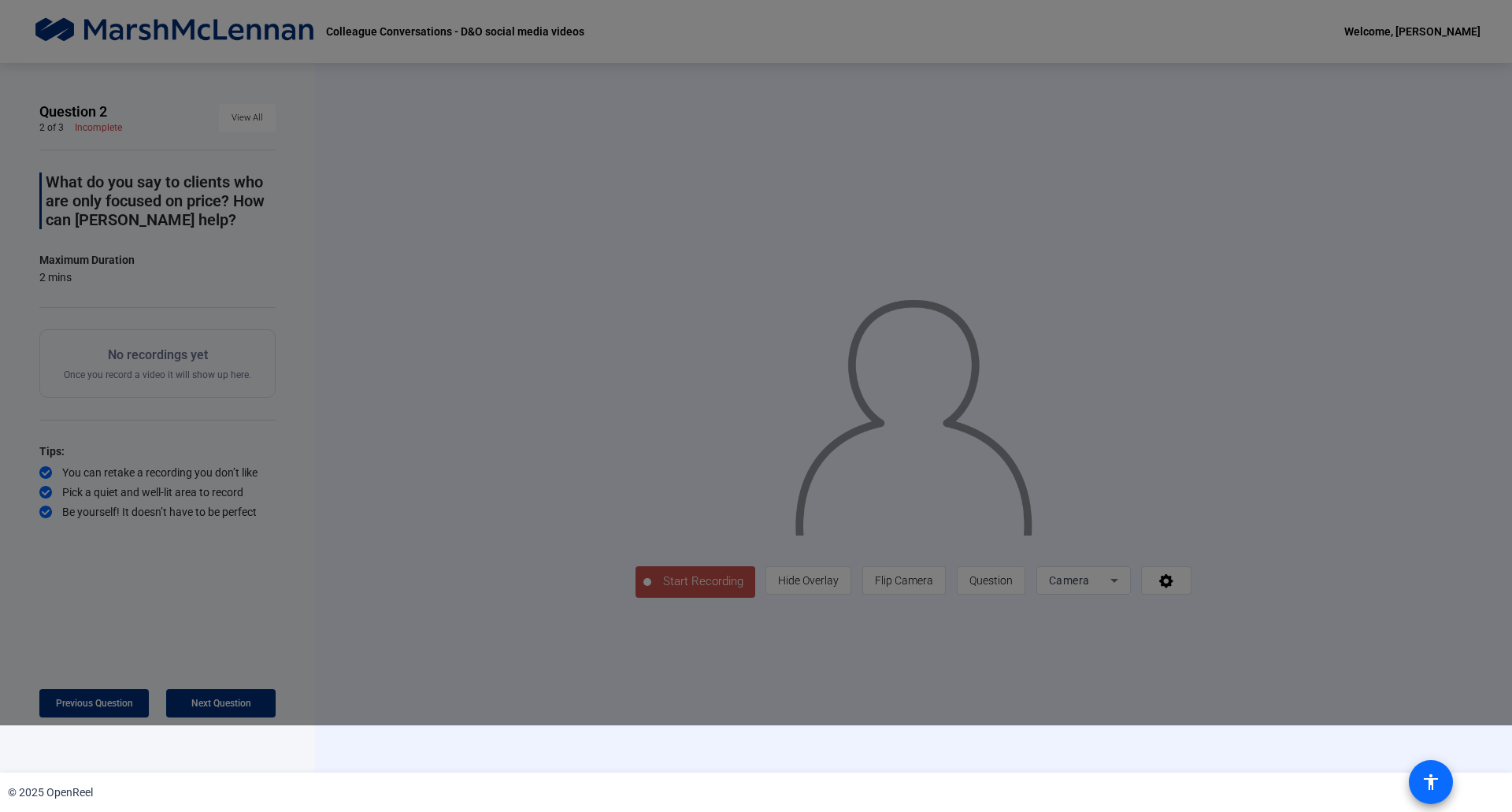
click at [983, 574] on span at bounding box center [1431, 782] width 37 height 37
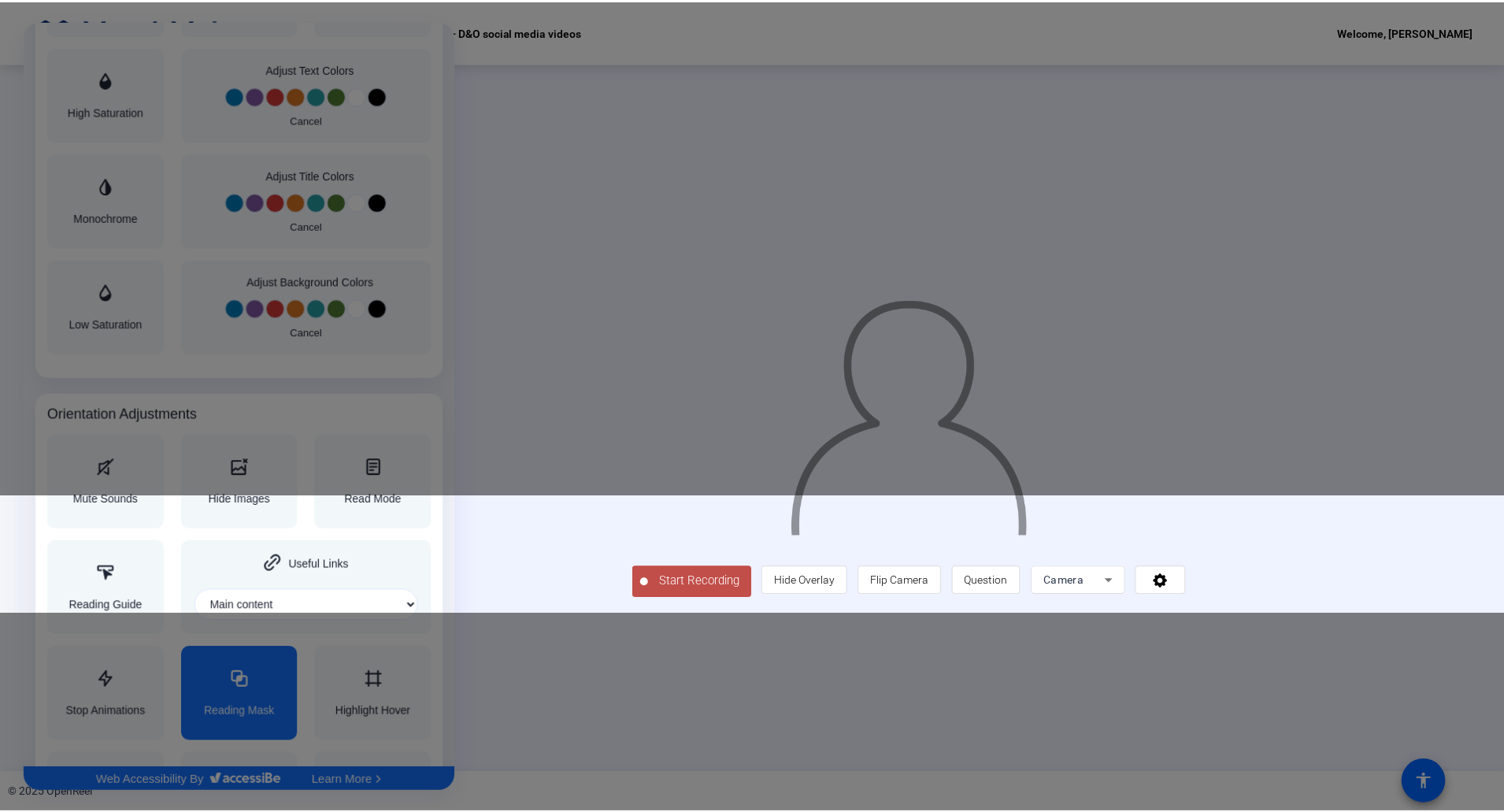
scroll to position [1440, 0]
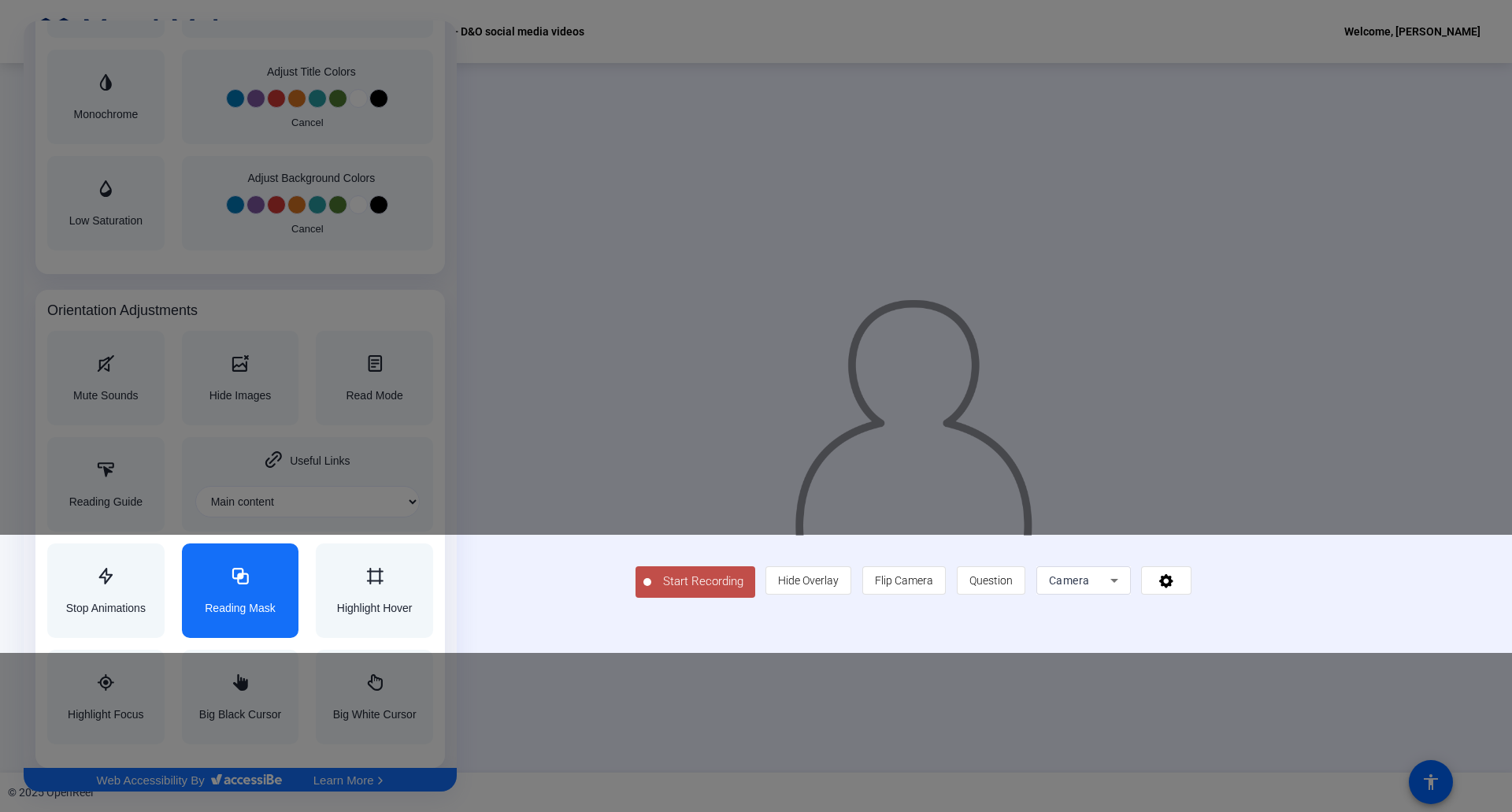
click at [240, 574] on div "Reading Mask" at bounding box center [240, 590] width 71 height 45
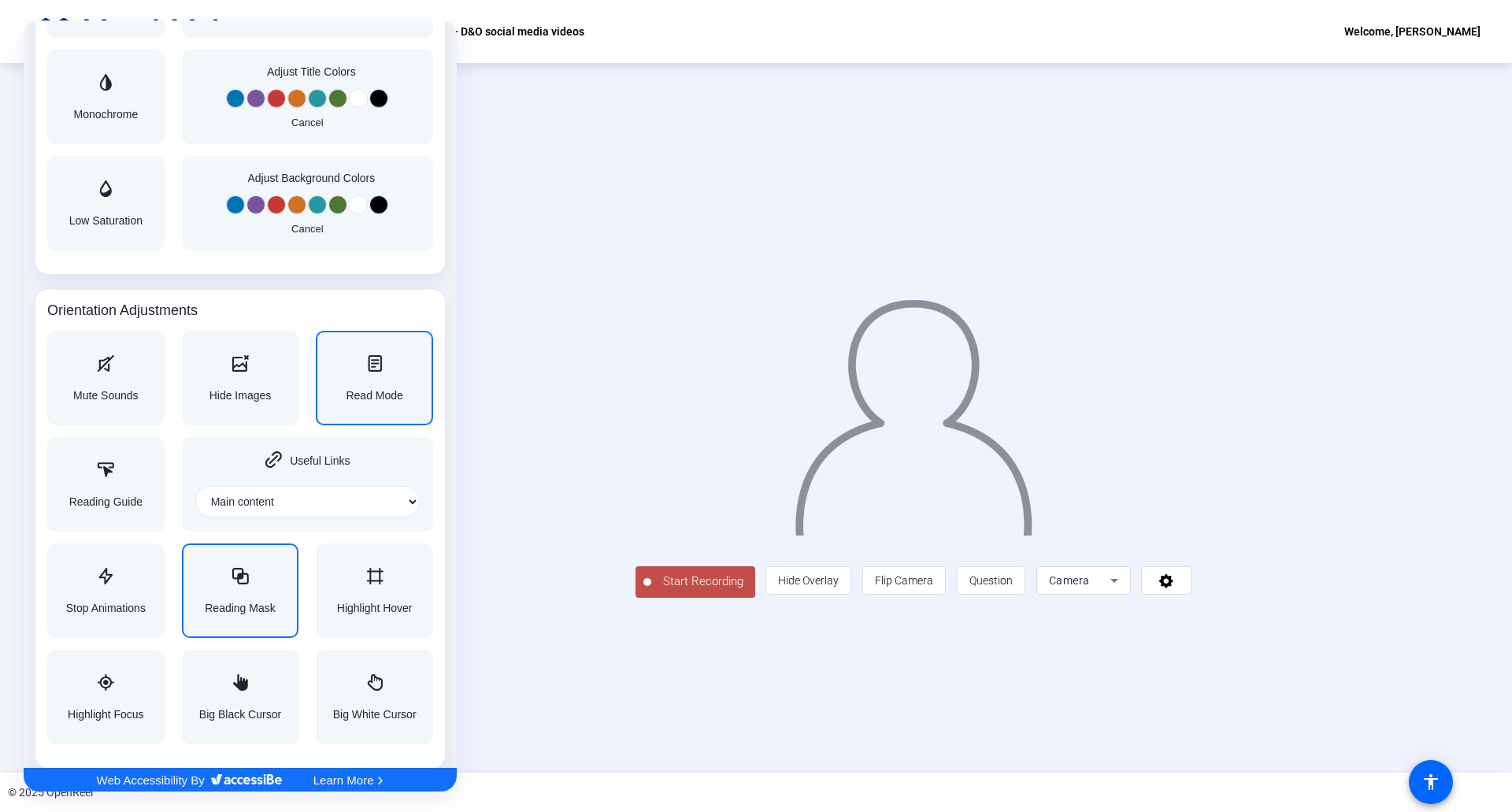
click at [387, 378] on div "Read Mode" at bounding box center [374, 378] width 57 height 45
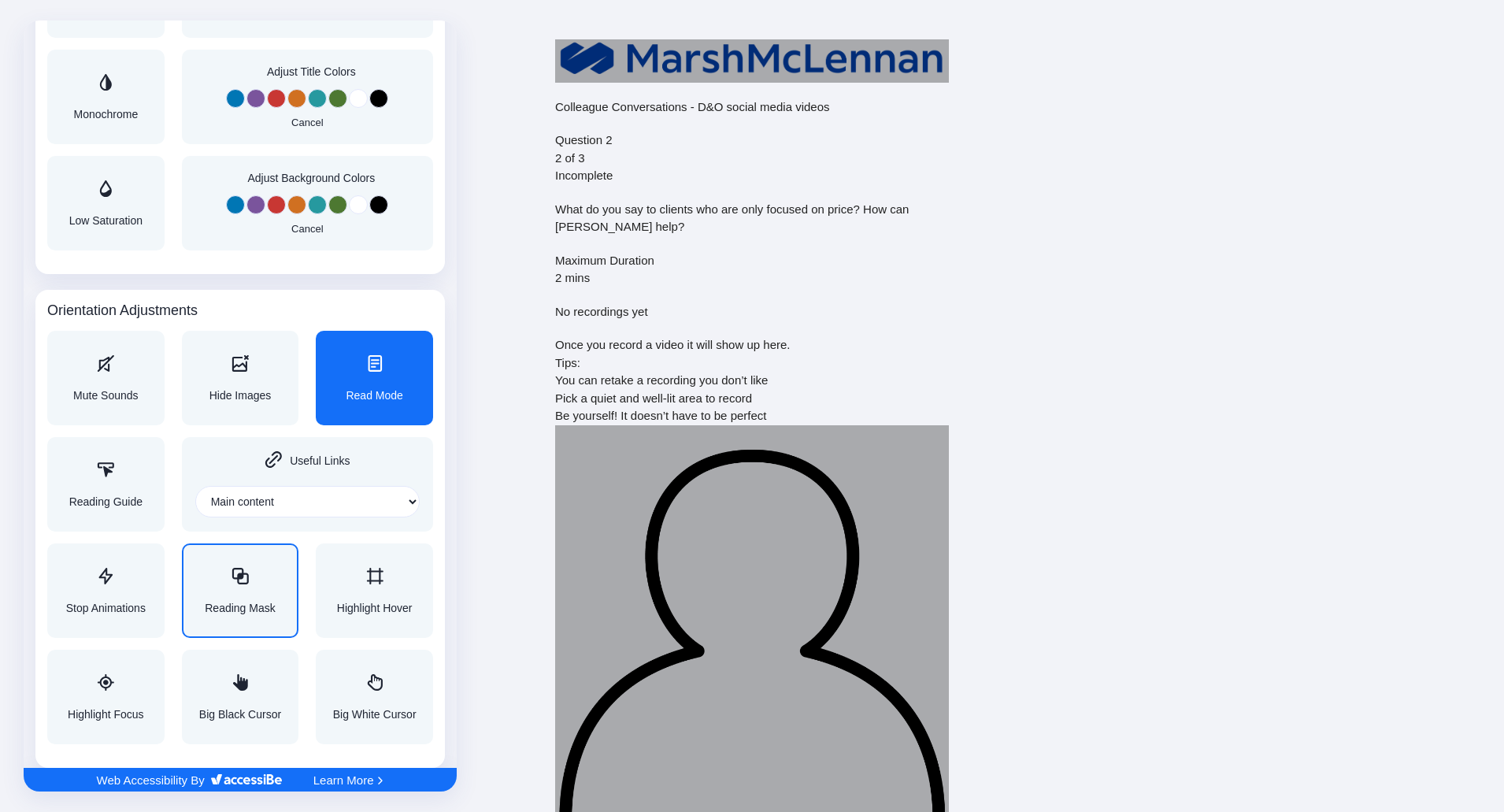
click at [387, 378] on div "Read Mode" at bounding box center [374, 378] width 57 height 45
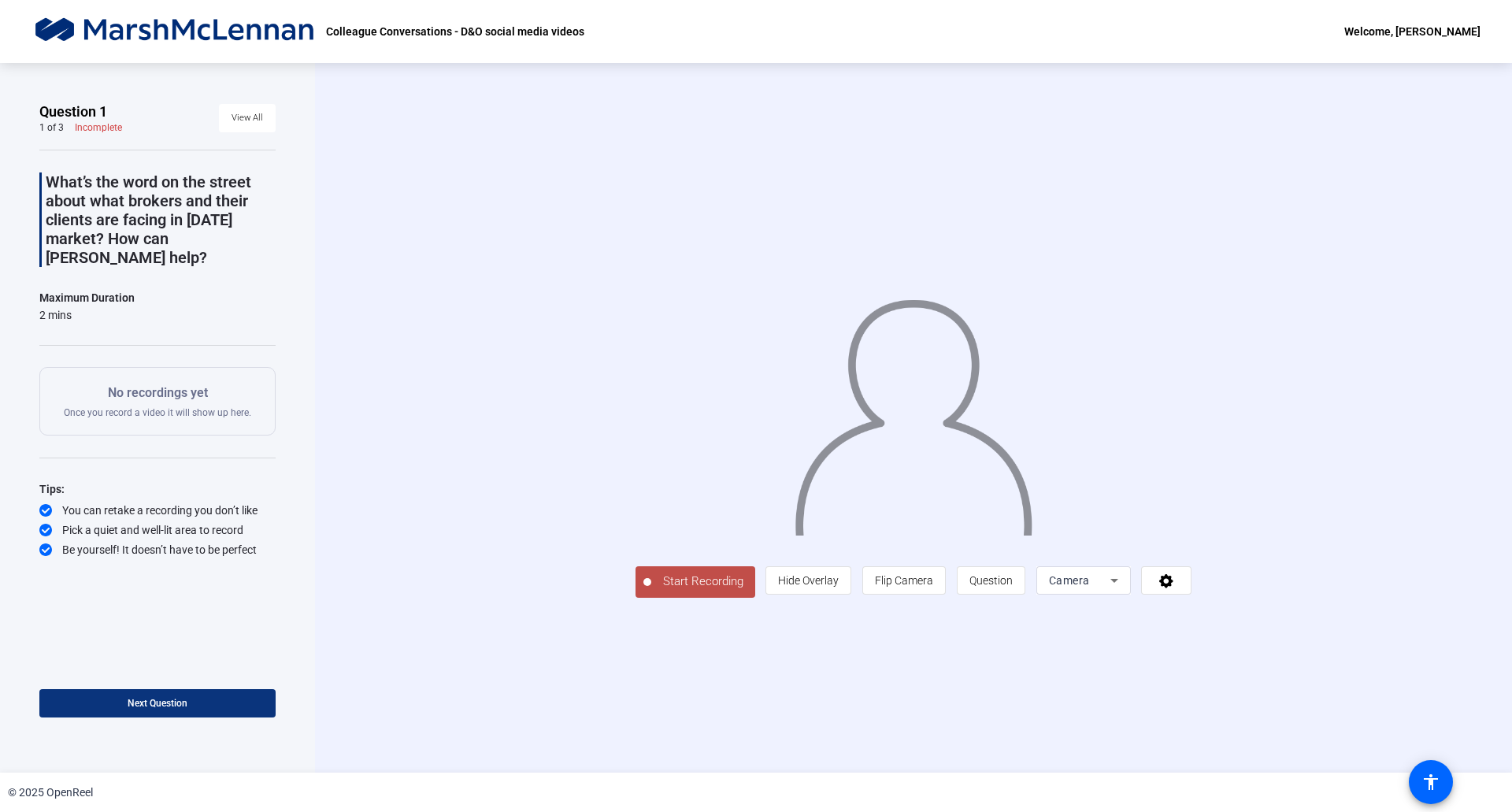
click at [228, 701] on span at bounding box center [157, 703] width 236 height 37
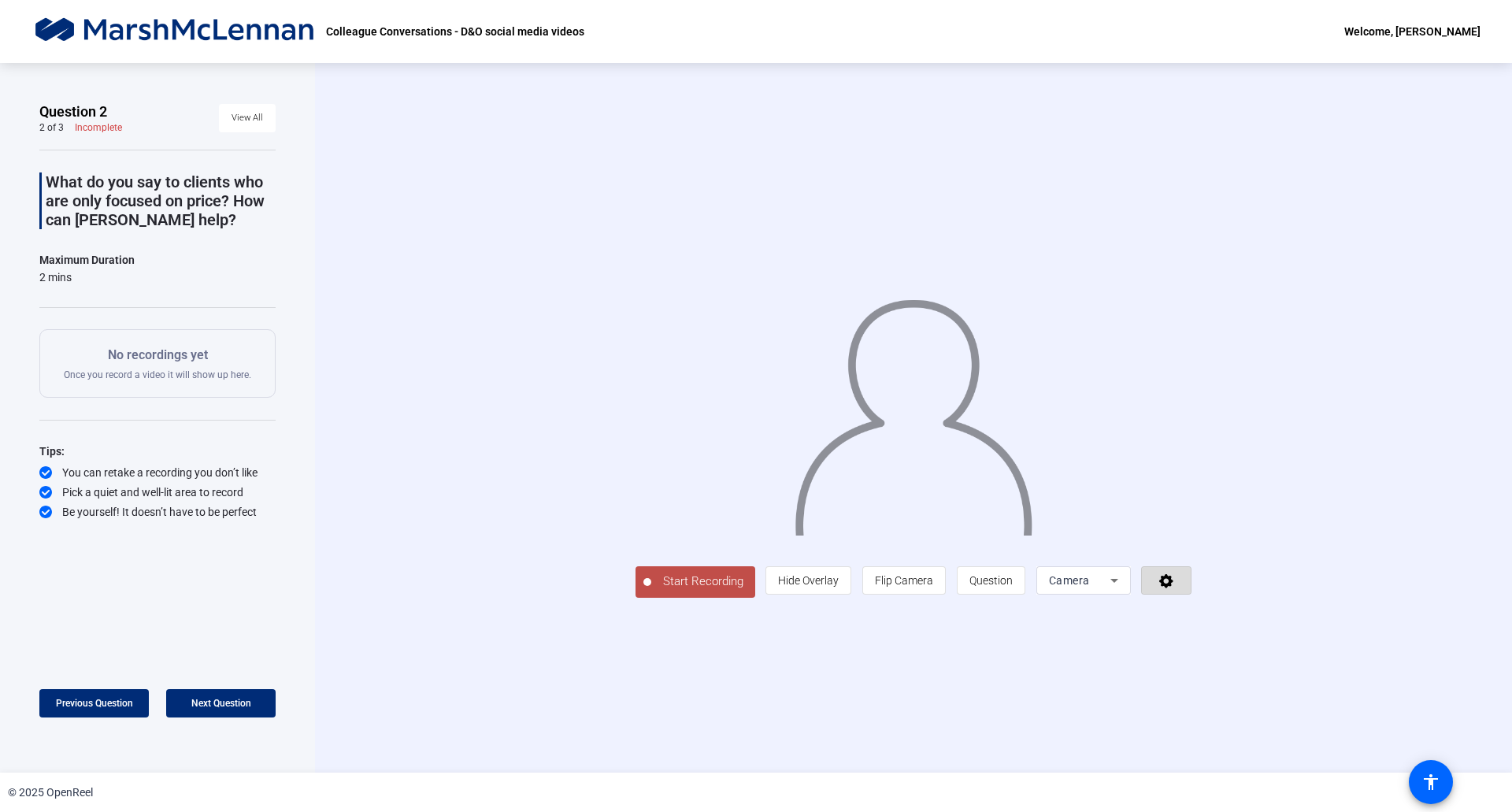
click at [1176, 589] on icon at bounding box center [1167, 581] width 18 height 16
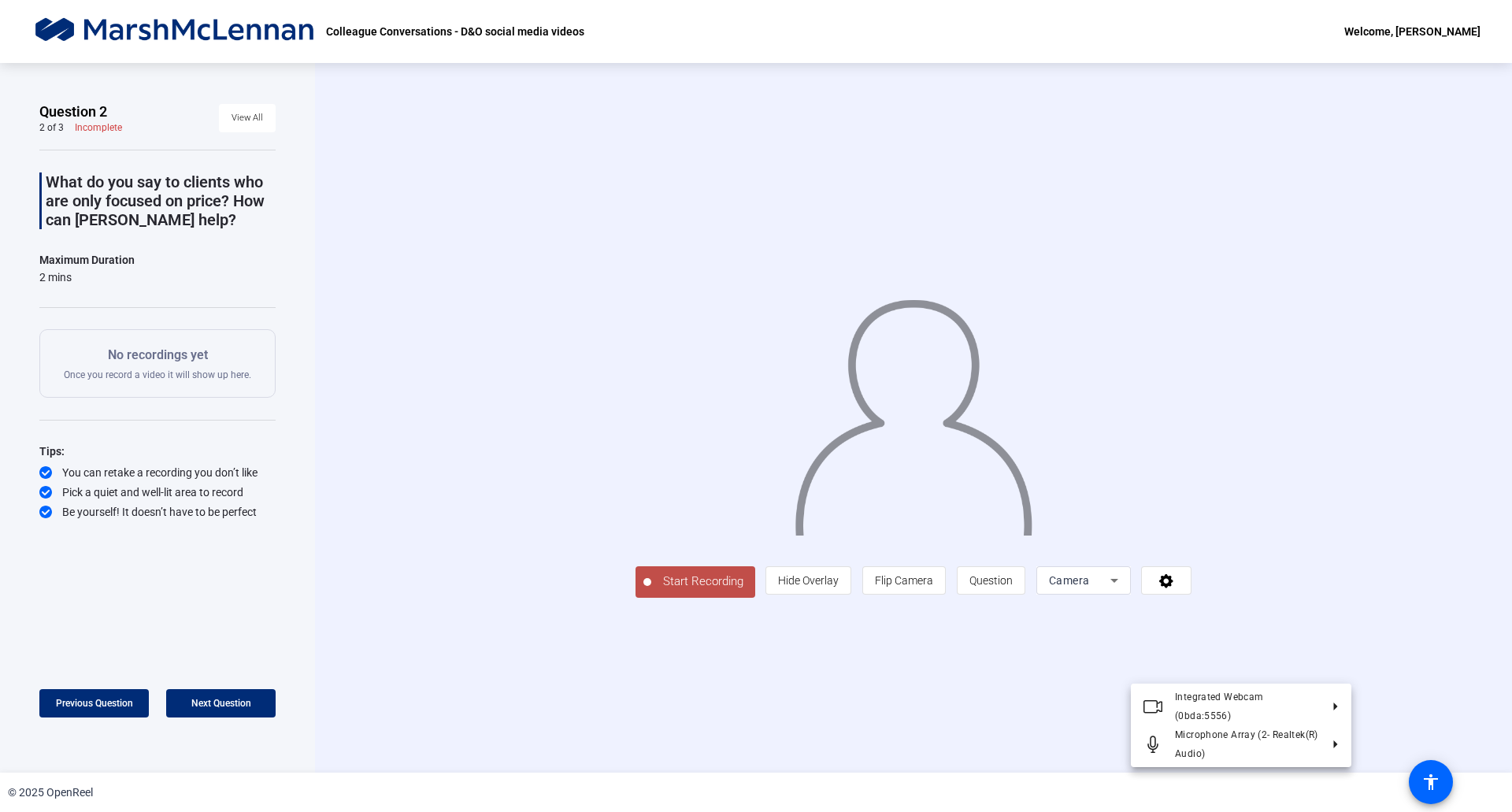
click at [1258, 673] on div at bounding box center [756, 406] width 1512 height 812
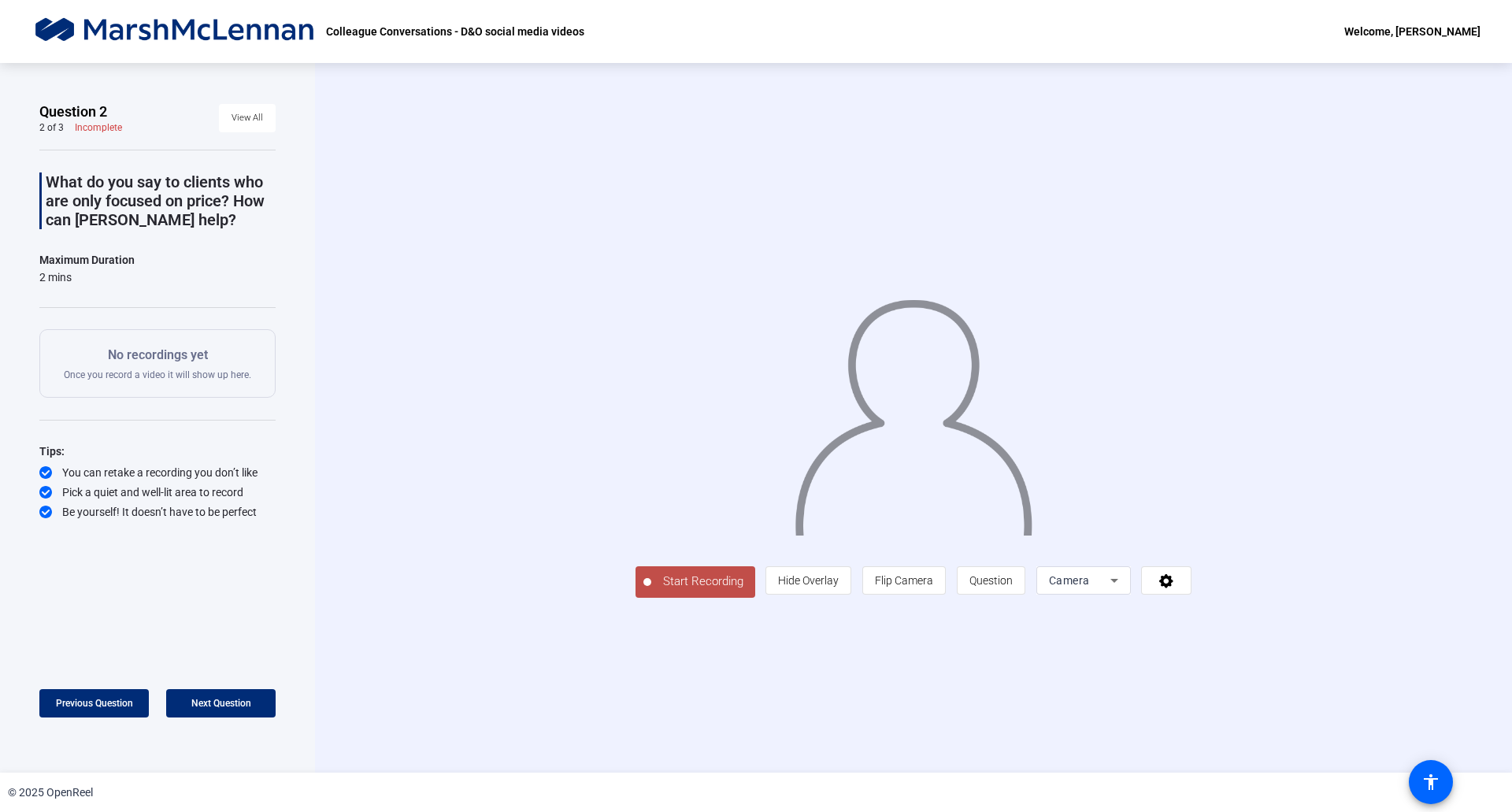
click at [1110, 590] on div "Camera" at bounding box center [1079, 580] width 61 height 19
click at [1263, 670] on div at bounding box center [756, 406] width 1512 height 812
click at [839, 587] on span "Hide Overlay" at bounding box center [809, 581] width 61 height 12
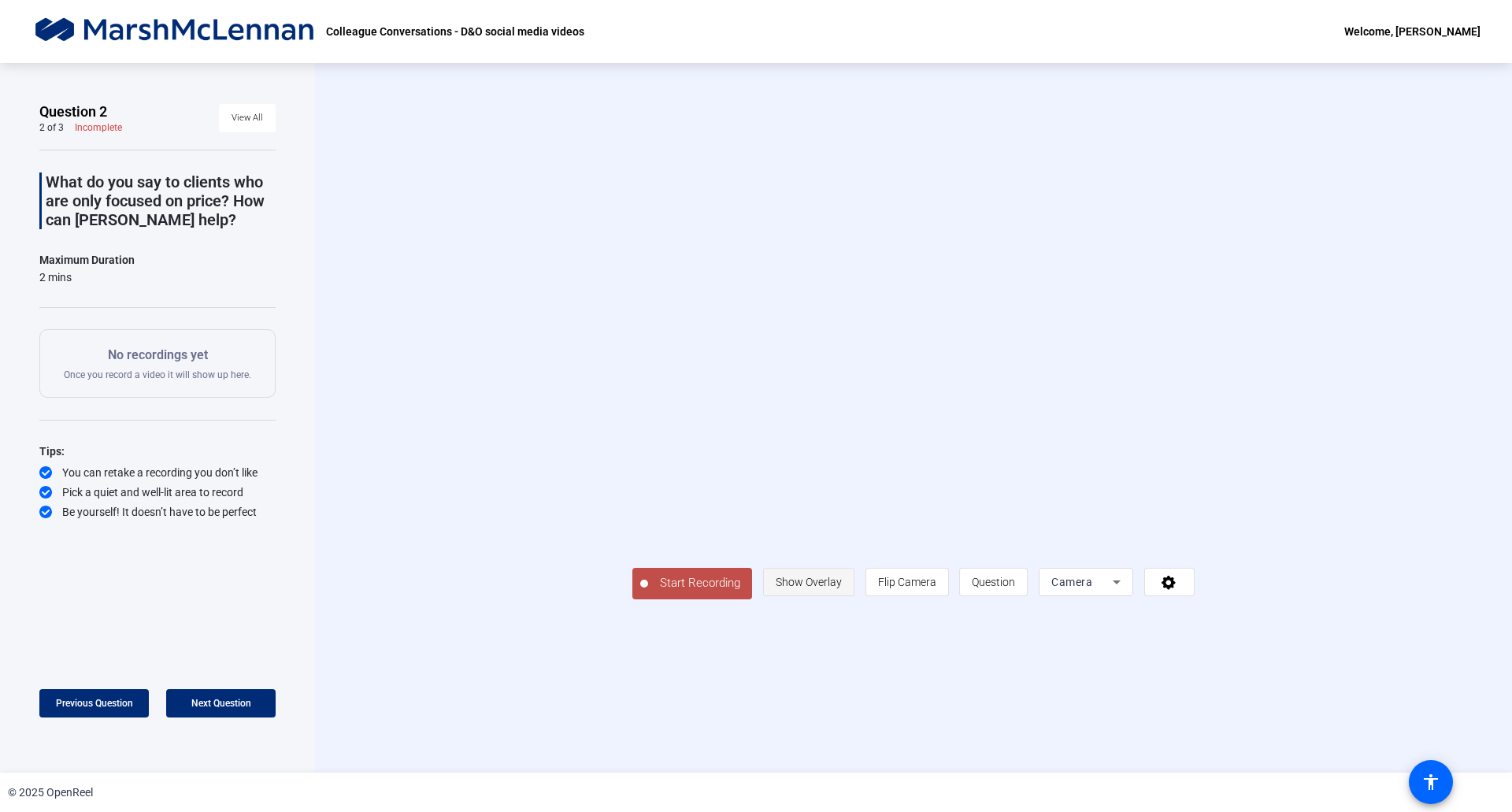
click at [842, 589] on span "Show Overlay" at bounding box center [809, 582] width 66 height 12
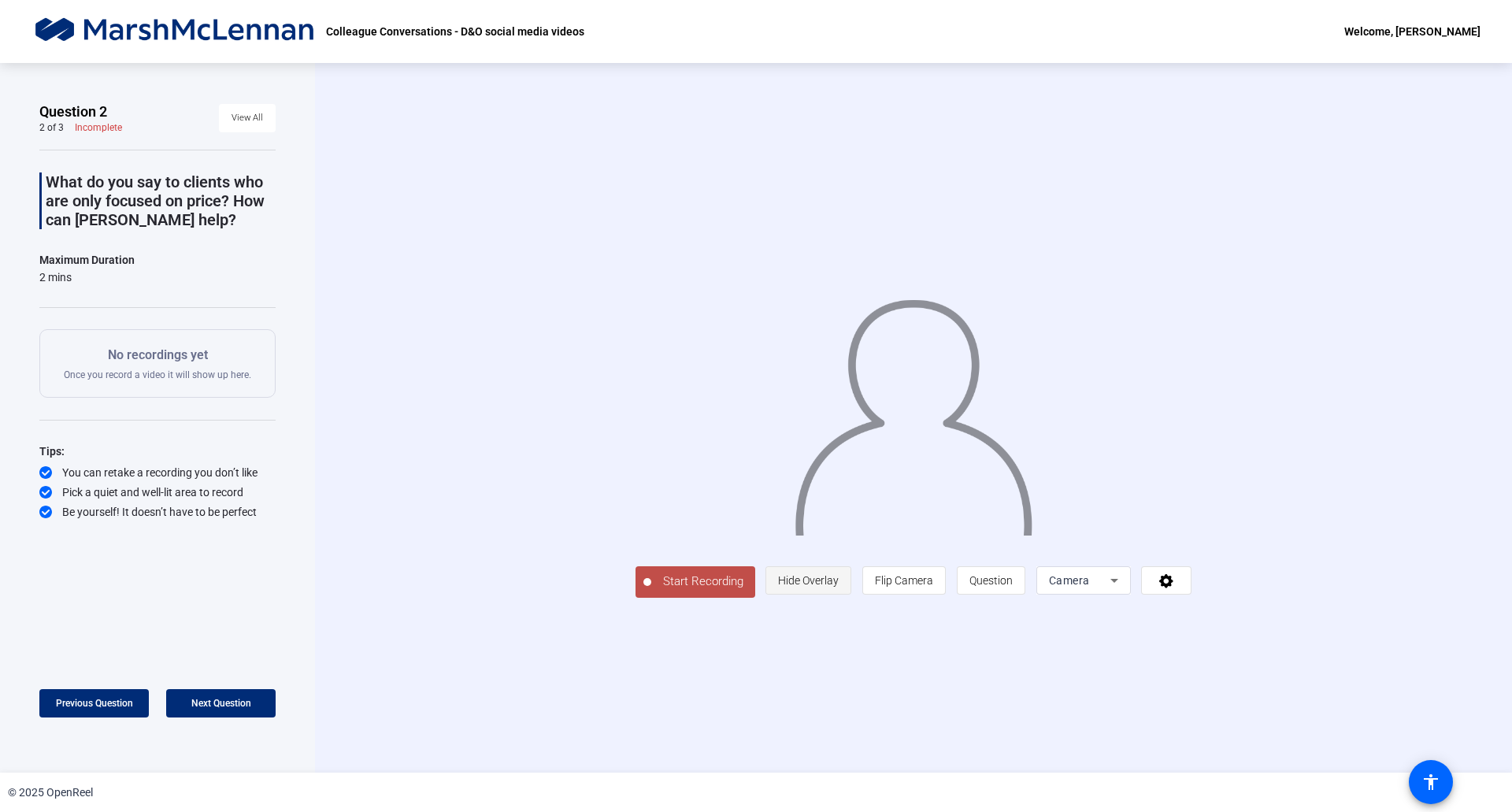
click at [839, 587] on span "Hide Overlay" at bounding box center [809, 581] width 61 height 12
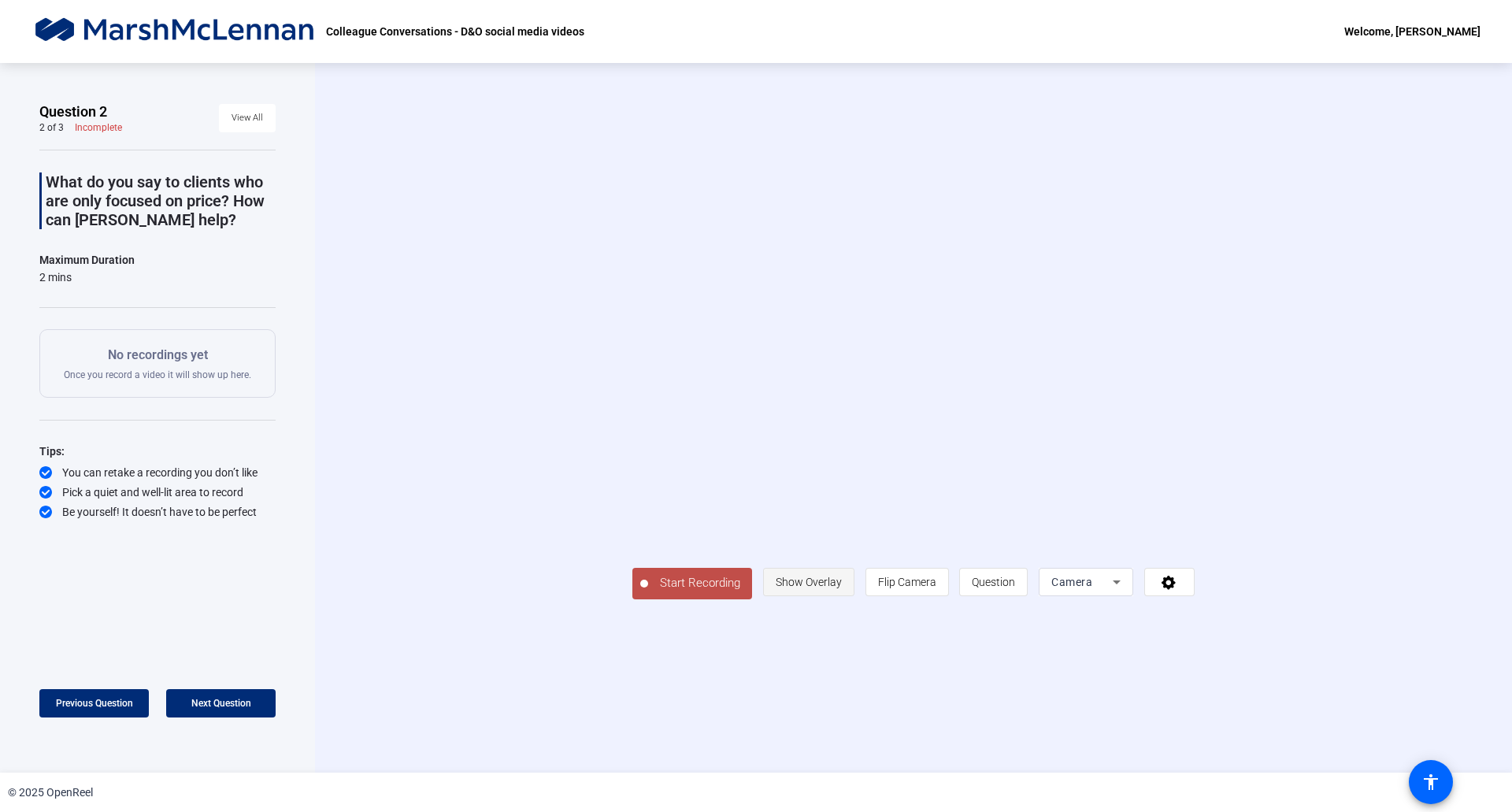
click at [842, 589] on span "Show Overlay" at bounding box center [809, 582] width 66 height 12
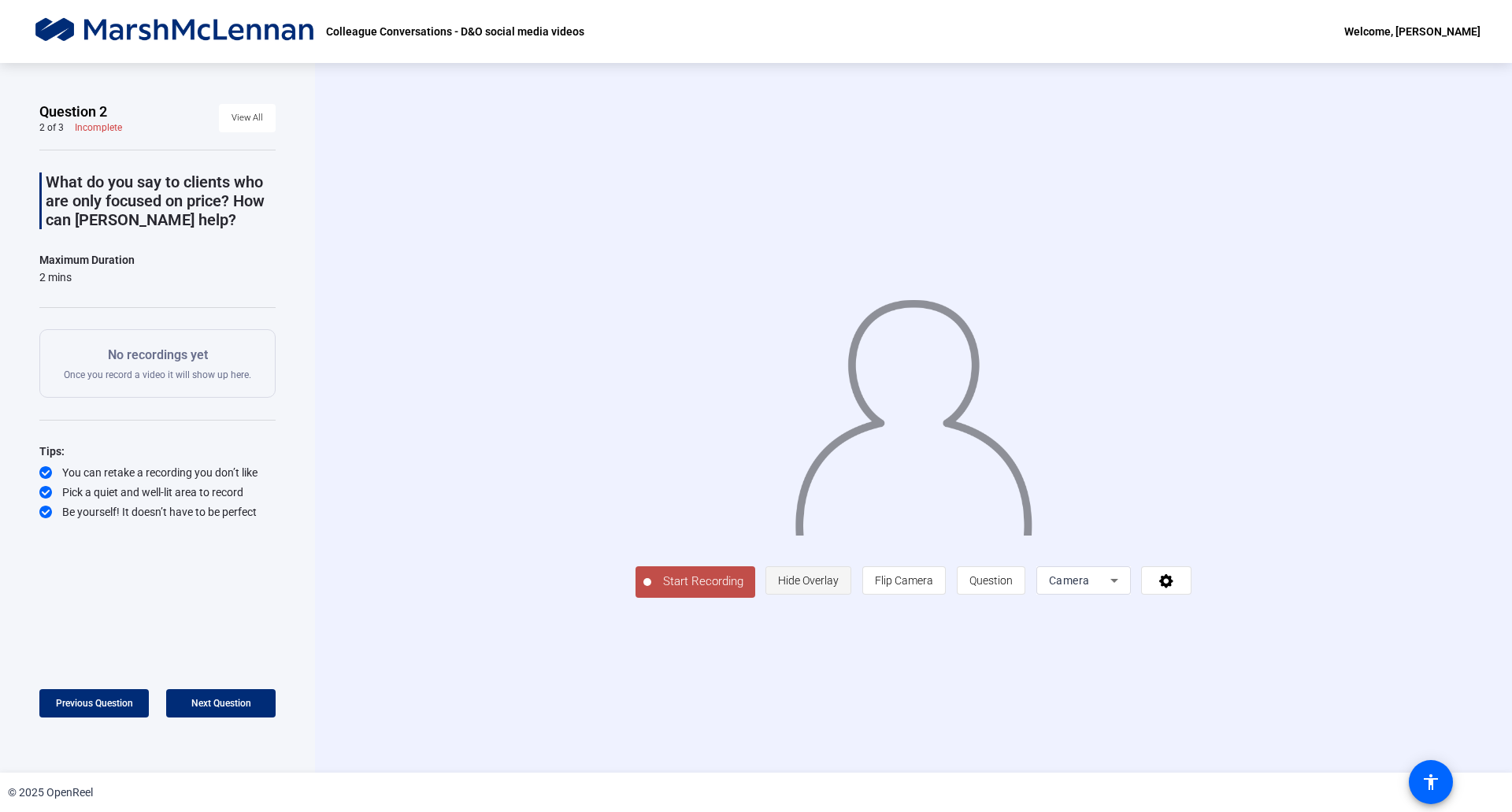
click at [839, 587] on span "Hide Overlay" at bounding box center [809, 581] width 61 height 12
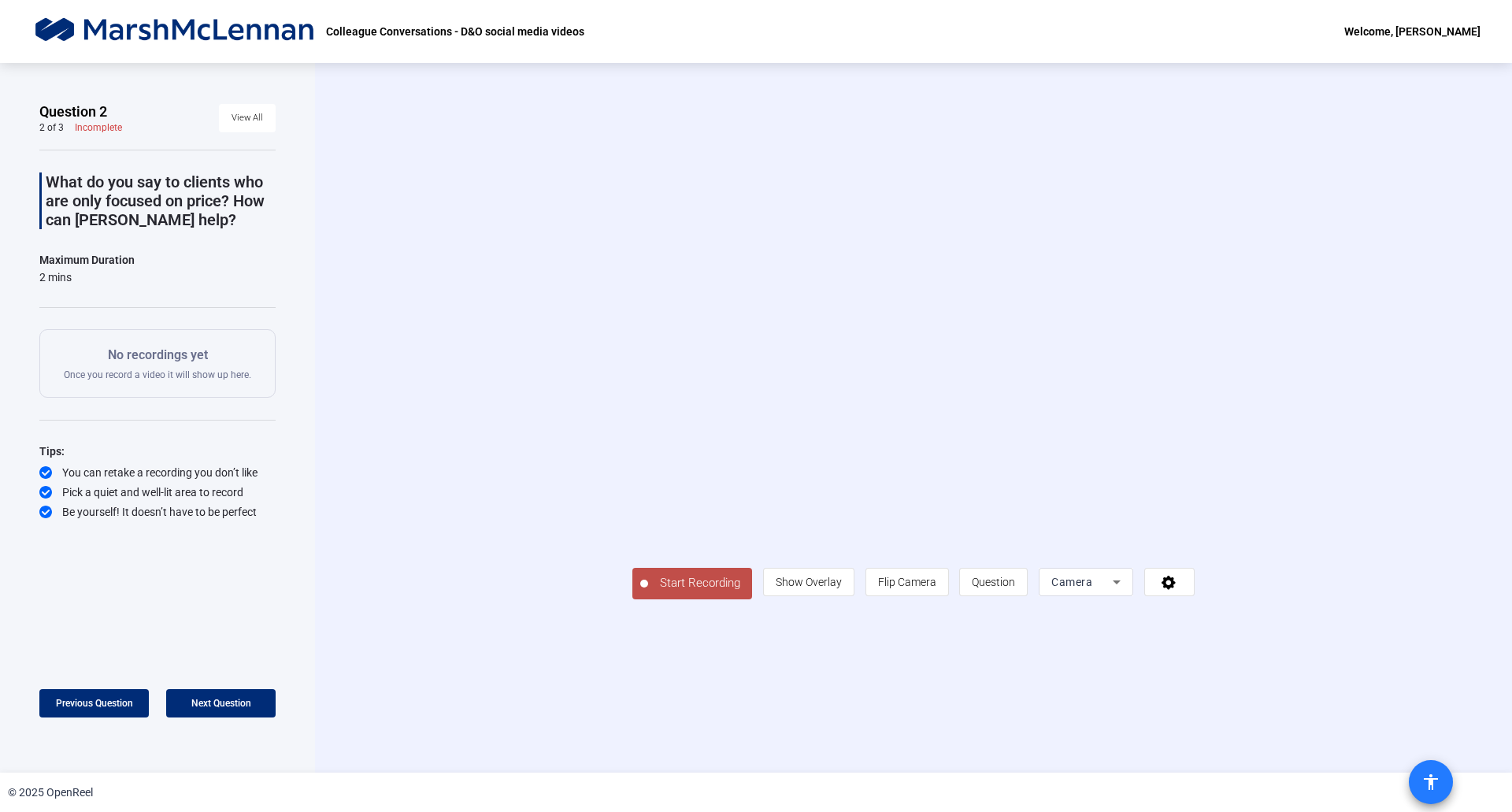
click at [1427, 780] on mat-icon "accessibility" at bounding box center [1431, 782] width 19 height 19
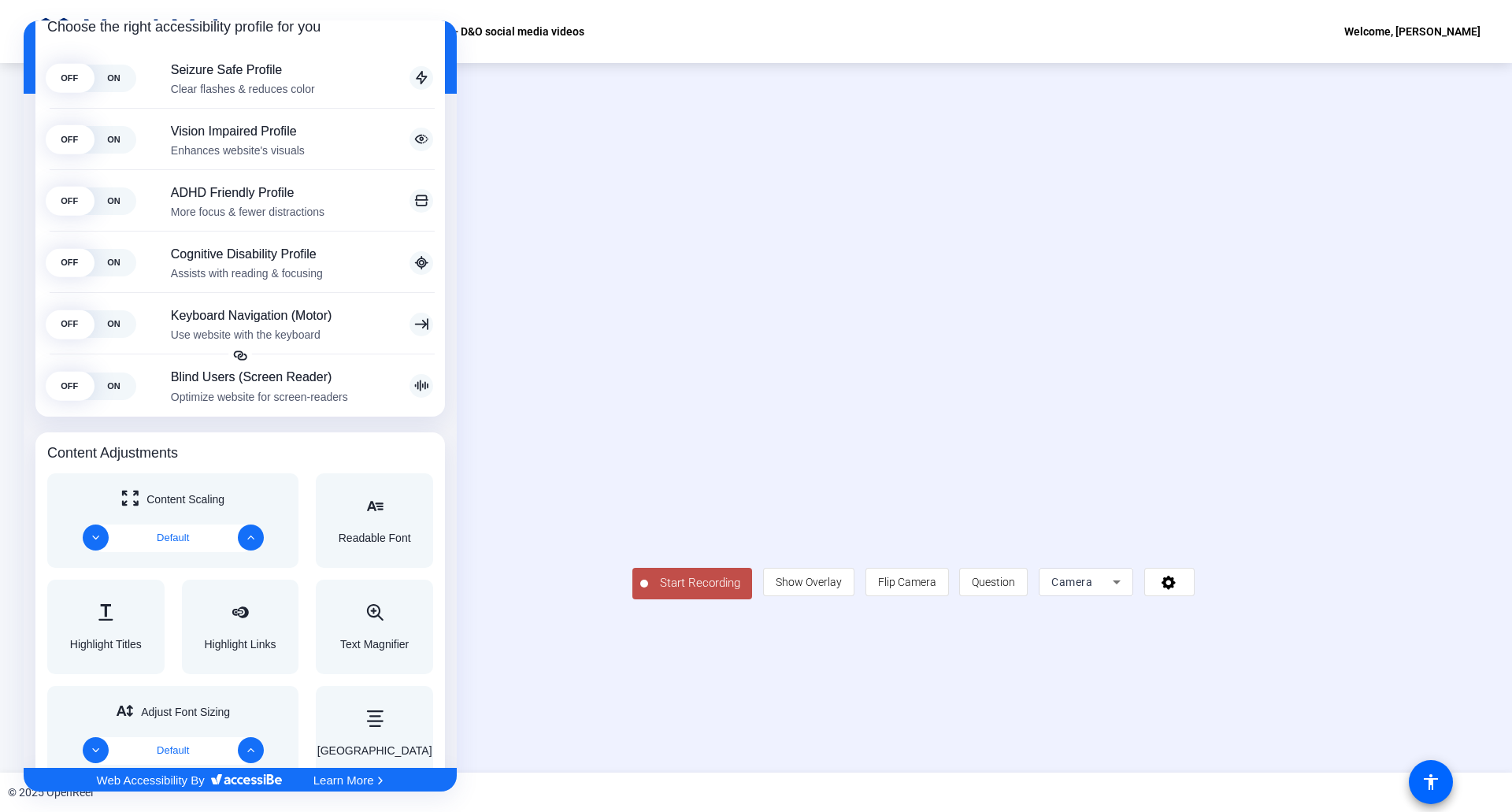
scroll to position [473, 0]
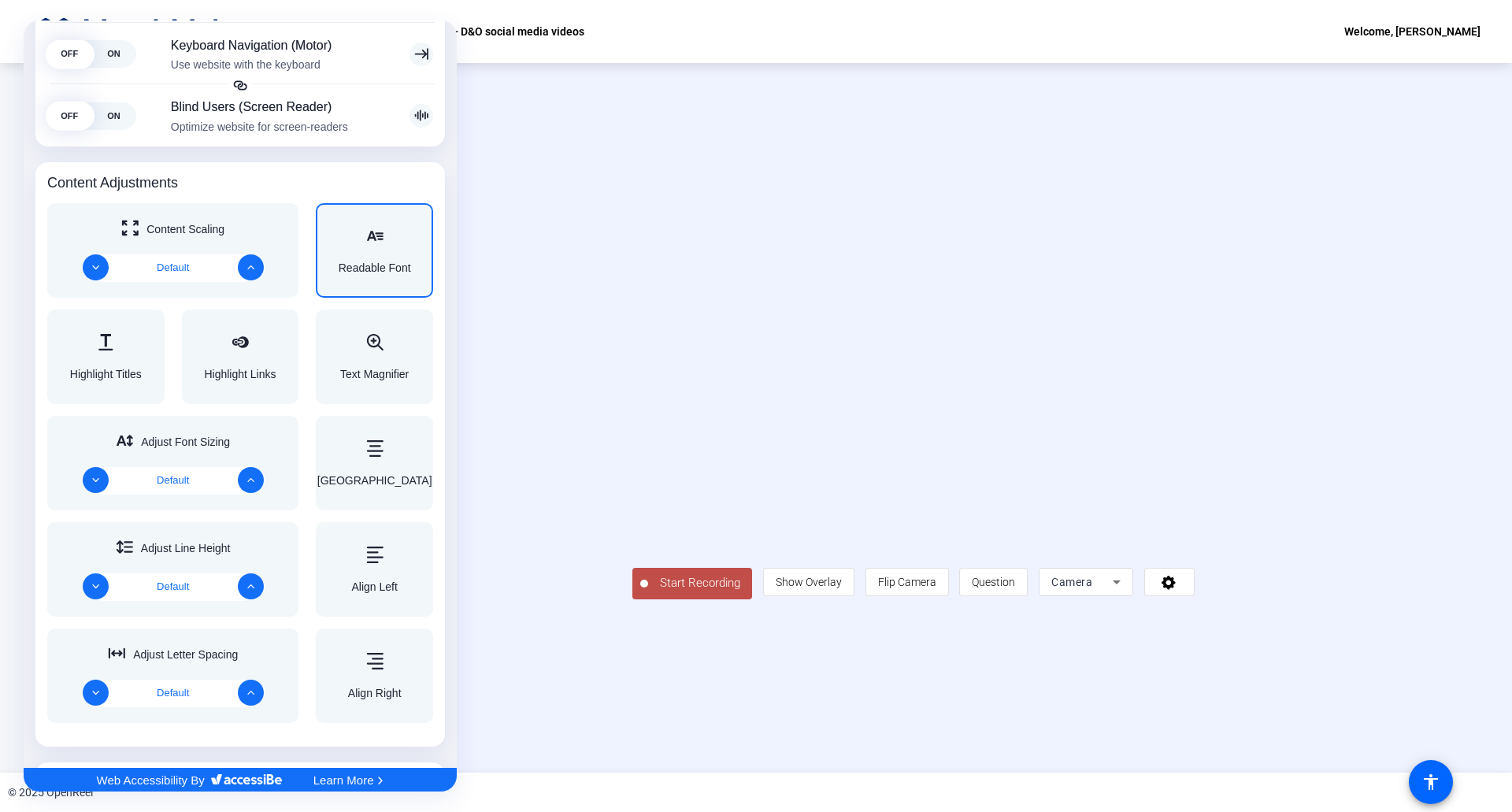
click at [357, 259] on div "Readable Font" at bounding box center [374, 250] width 72 height 45
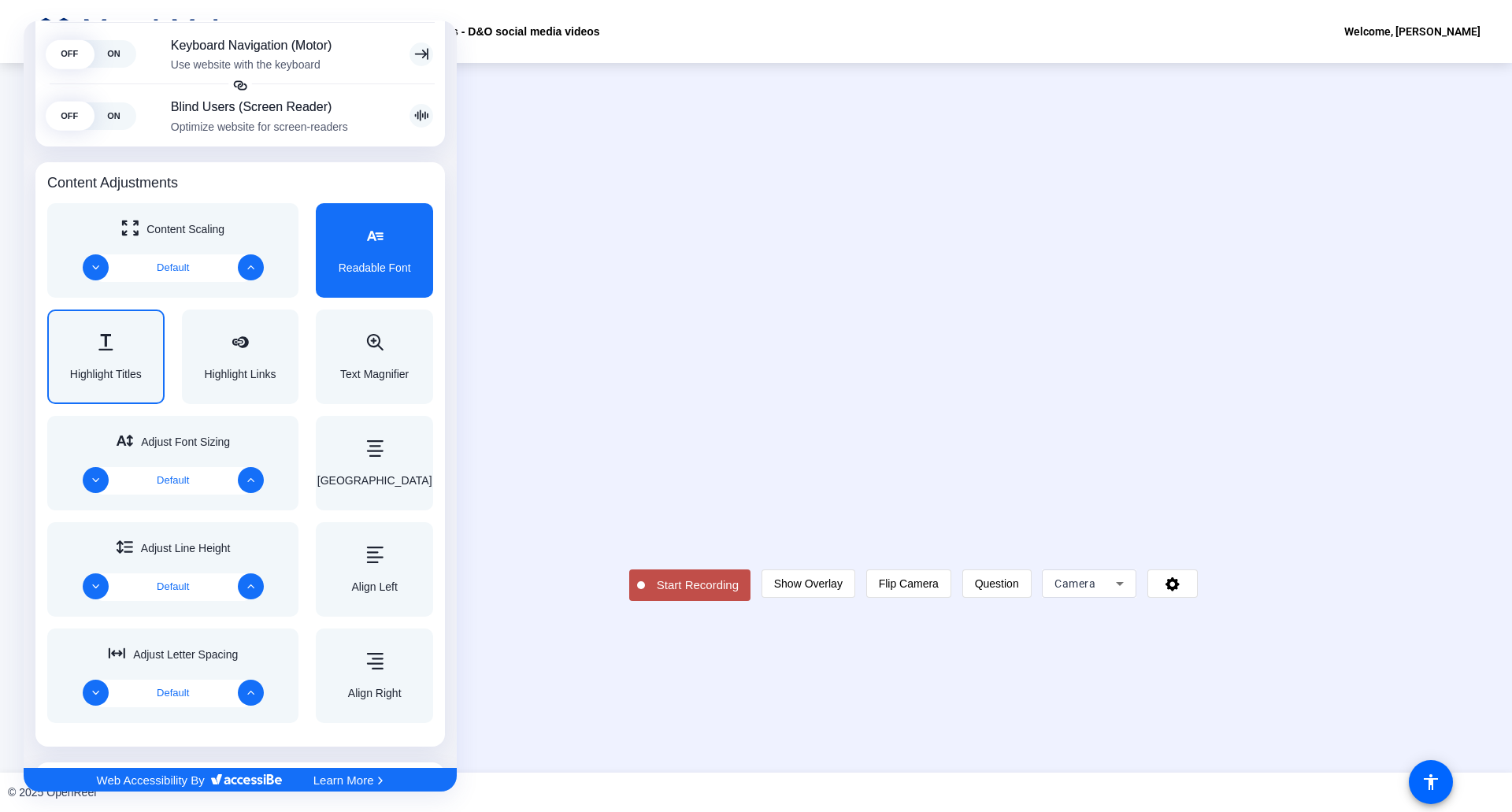
click at [119, 360] on div "Highlight Titles" at bounding box center [106, 356] width 71 height 45
click at [373, 454] on icon "Accessibility Adjustments" at bounding box center [374, 448] width 17 height 17
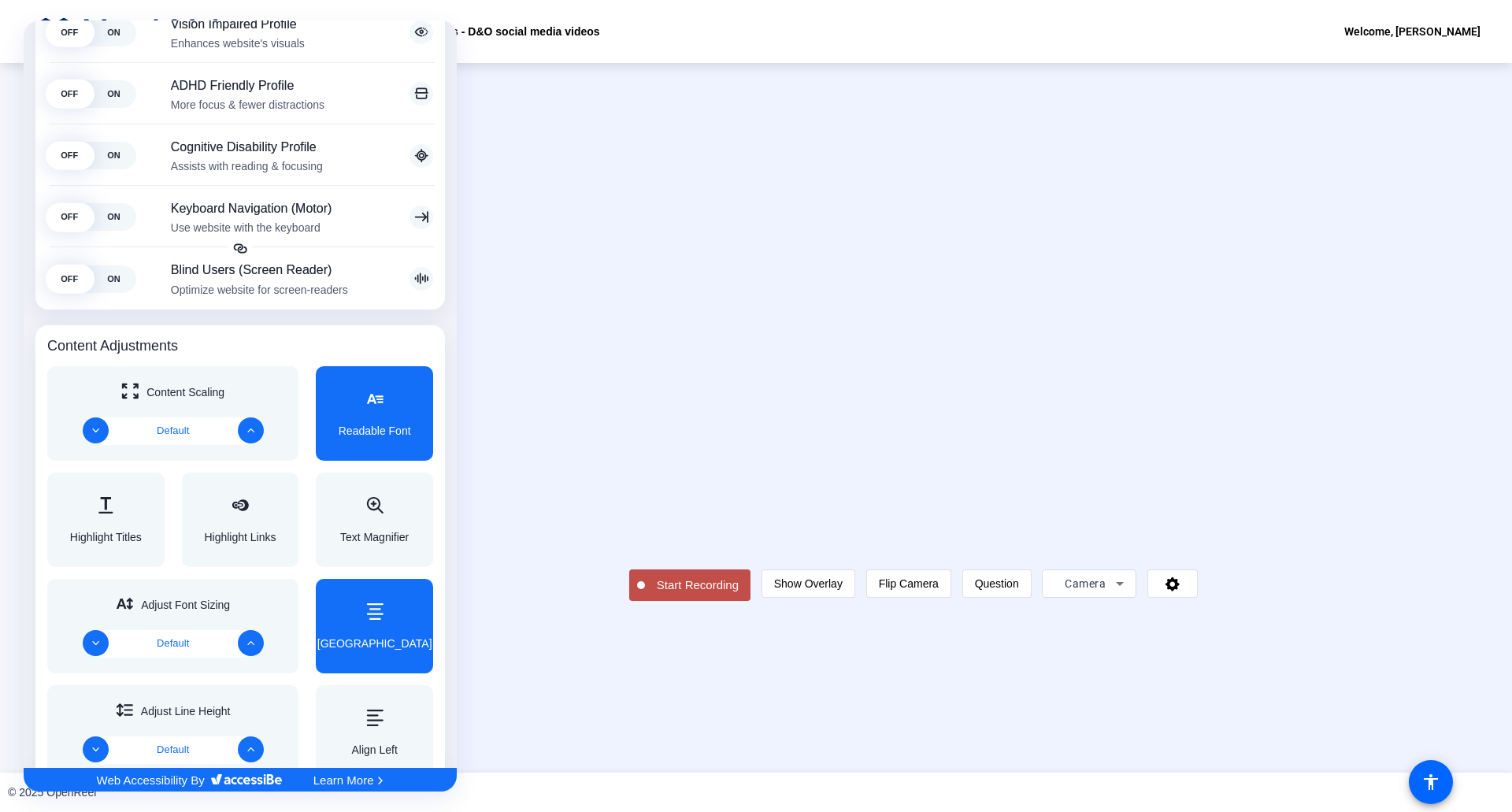
scroll to position [0, 0]
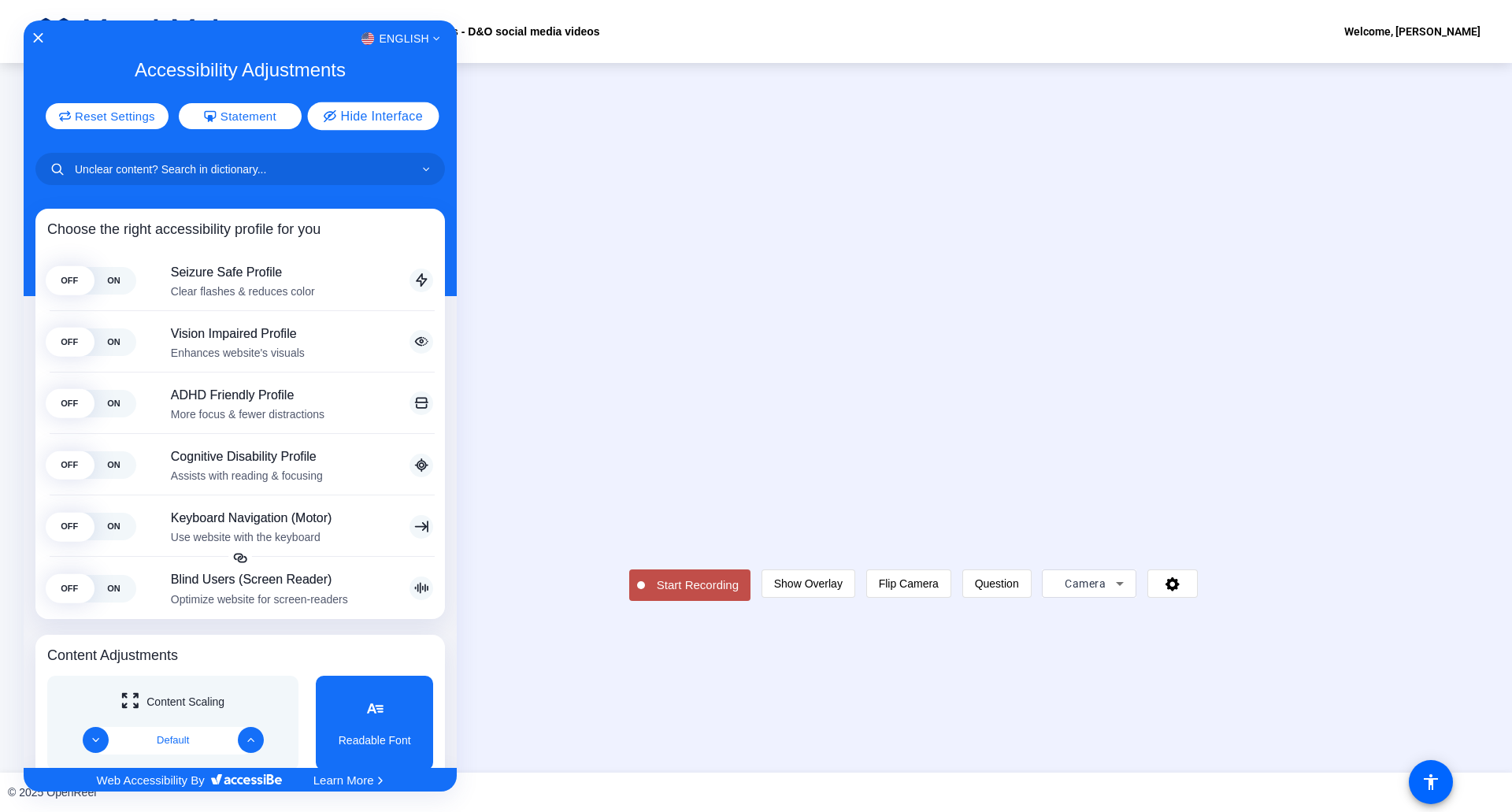
click at [407, 110] on span "Hide Interface" at bounding box center [381, 116] width 82 height 12
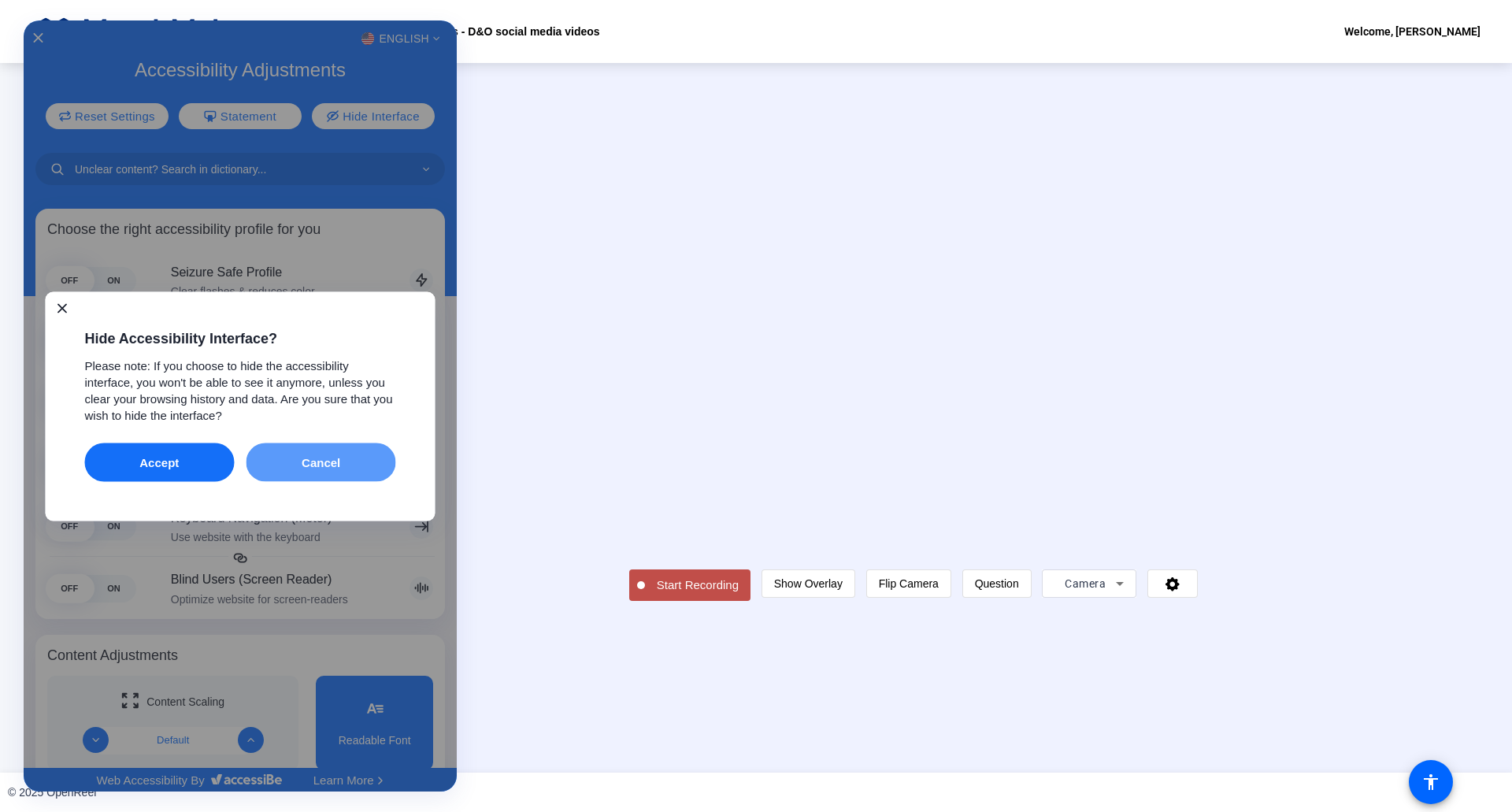
click at [364, 477] on button "Cancel" at bounding box center [321, 461] width 150 height 38
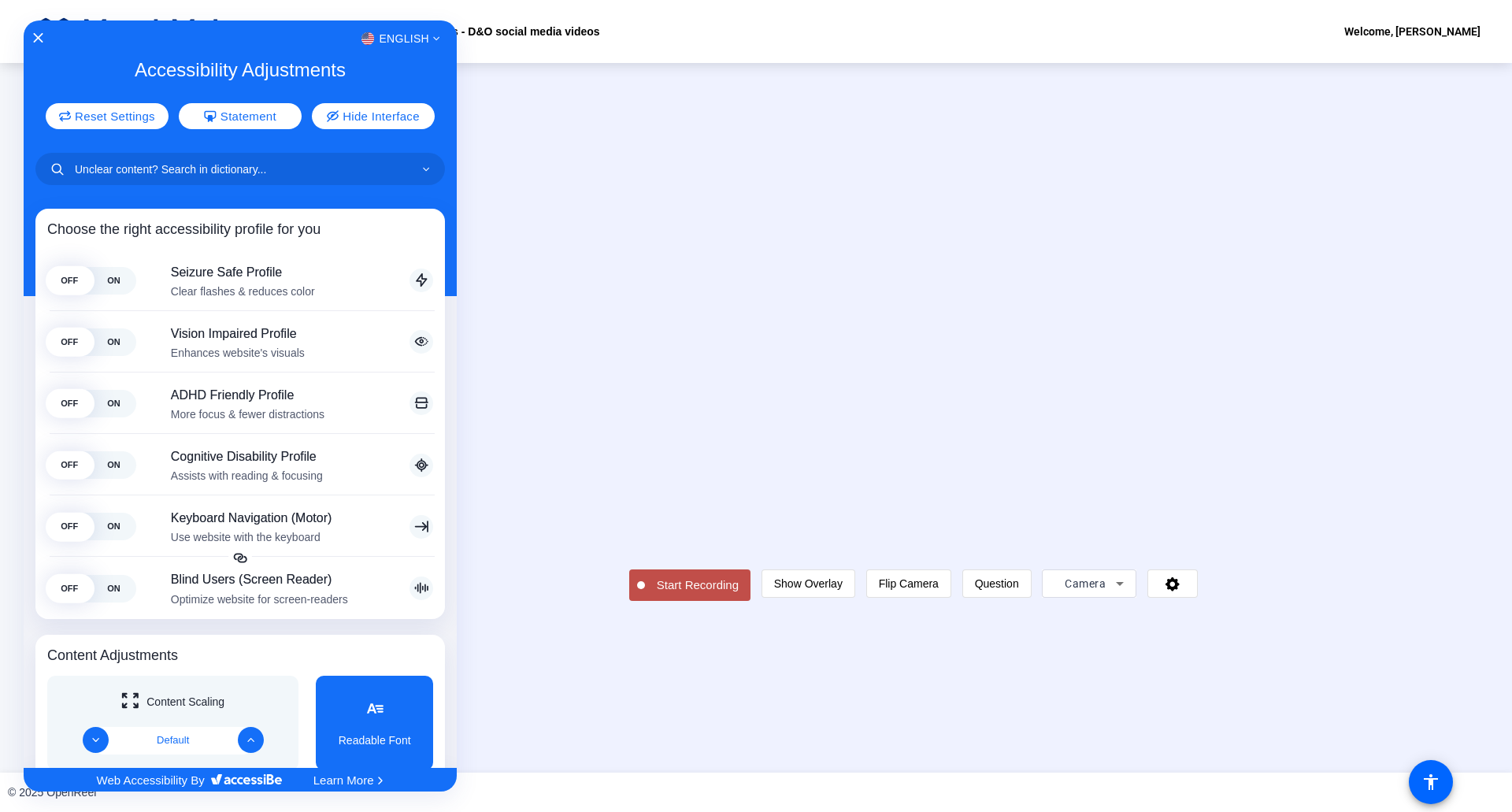
click at [841, 724] on div at bounding box center [756, 406] width 1512 height 812
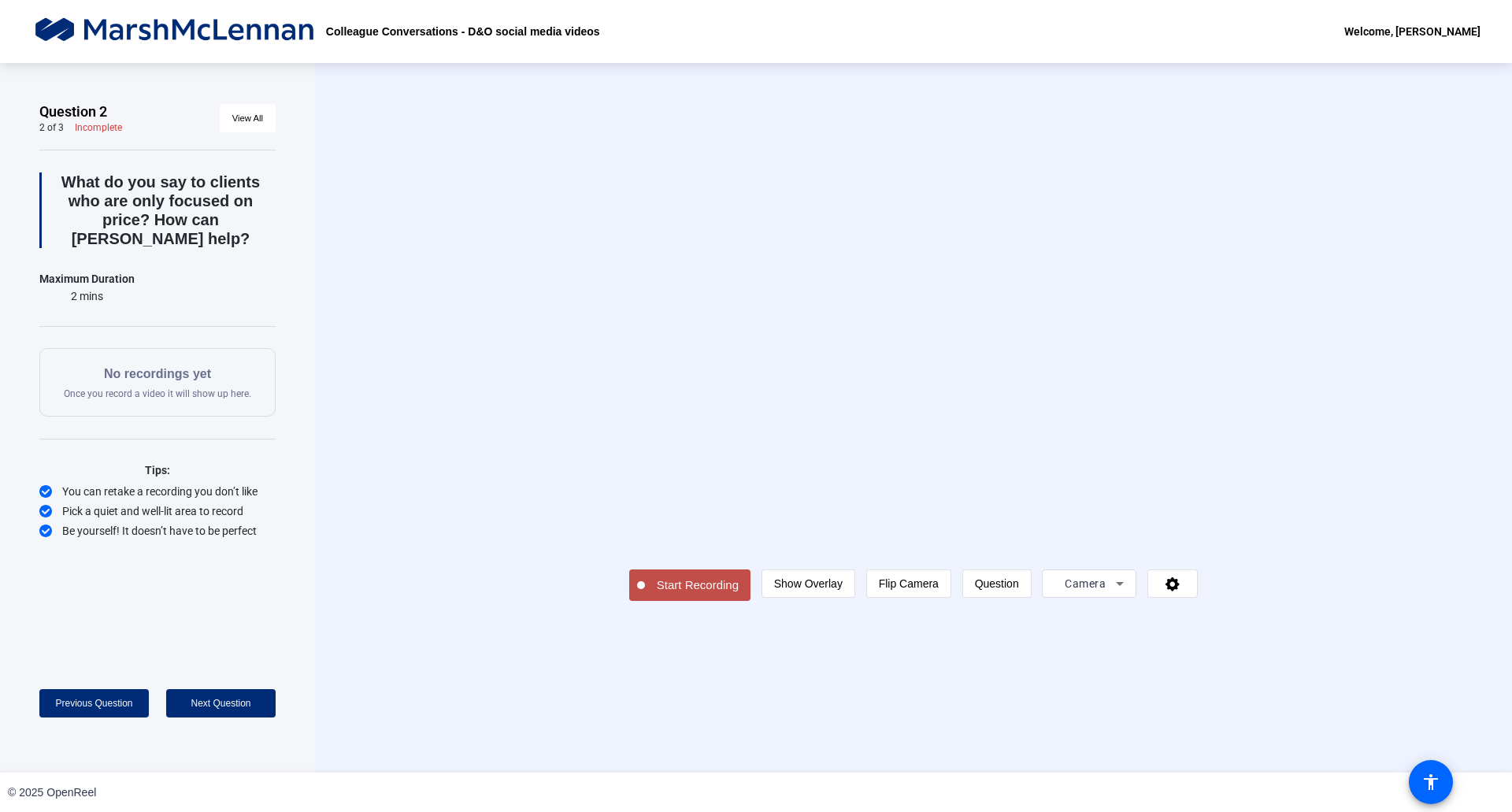
click at [112, 483] on div "You can retake a recording you don’t like" at bounding box center [157, 491] width 236 height 16
click at [153, 370] on div "No recordings yet Once you record a video it will show up here." at bounding box center [158, 383] width 188 height 36
click at [260, 116] on span "View All" at bounding box center [248, 118] width 30 height 24
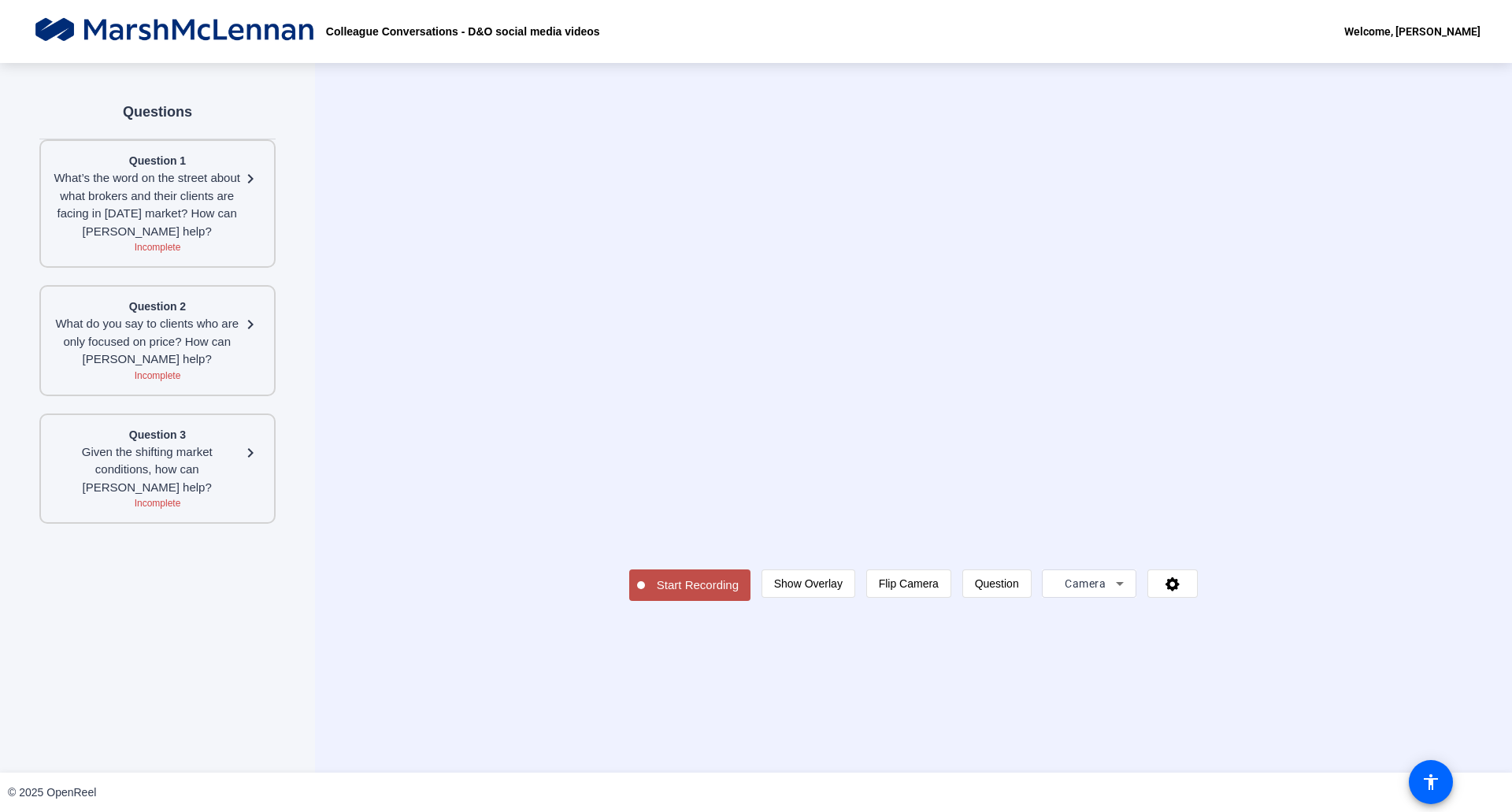
click at [195, 331] on div "What do you say to clients who are only focused on price? How can [PERSON_NAME]…" at bounding box center [146, 342] width 188 height 53
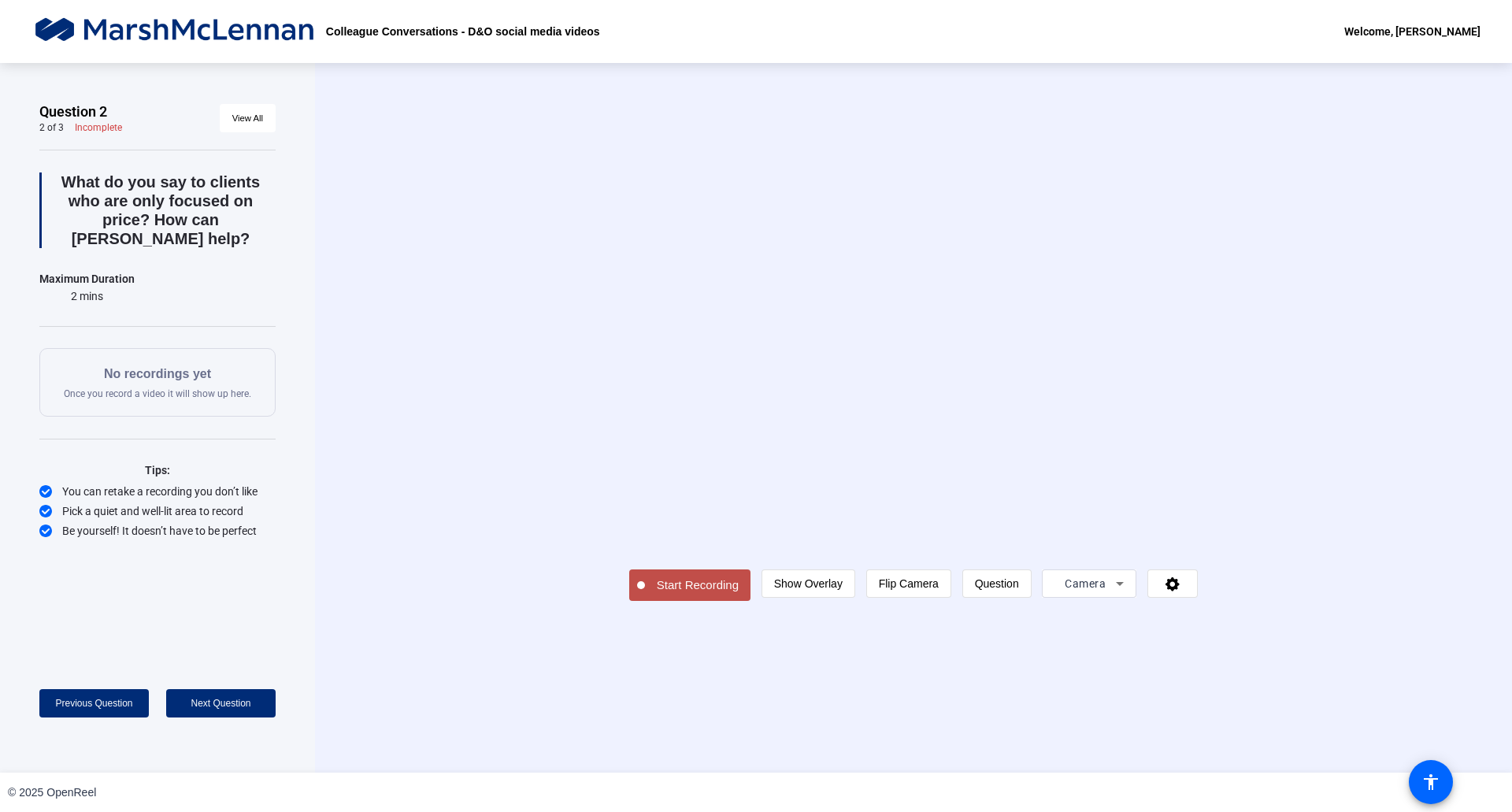
click at [1419, 37] on div "Welcome, [PERSON_NAME]" at bounding box center [1412, 31] width 136 height 19
click at [1480, 464] on div at bounding box center [756, 406] width 1512 height 812
click at [1183, 591] on icon at bounding box center [1173, 584] width 18 height 16
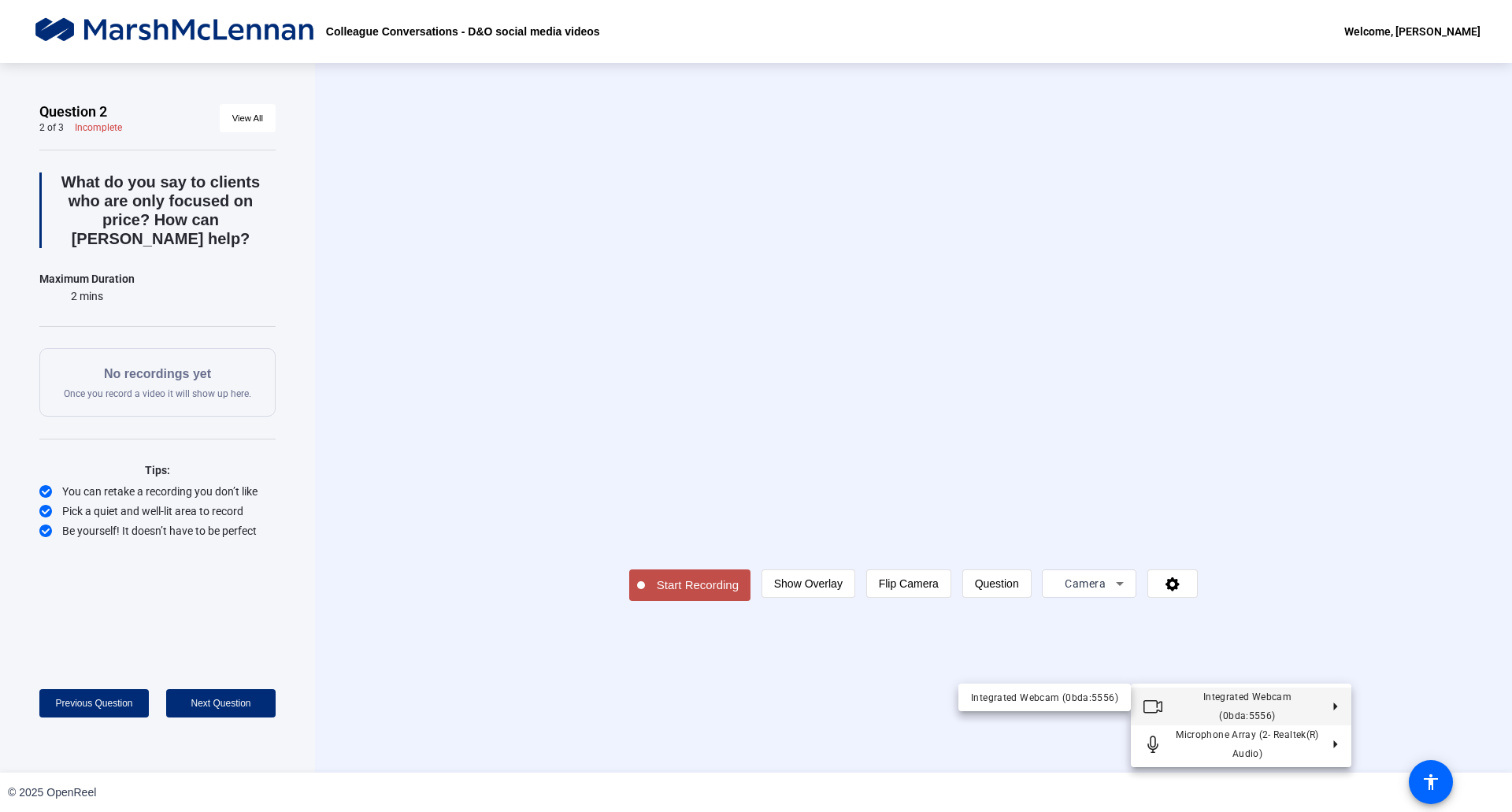
click at [1140, 668] on div at bounding box center [756, 406] width 1512 height 812
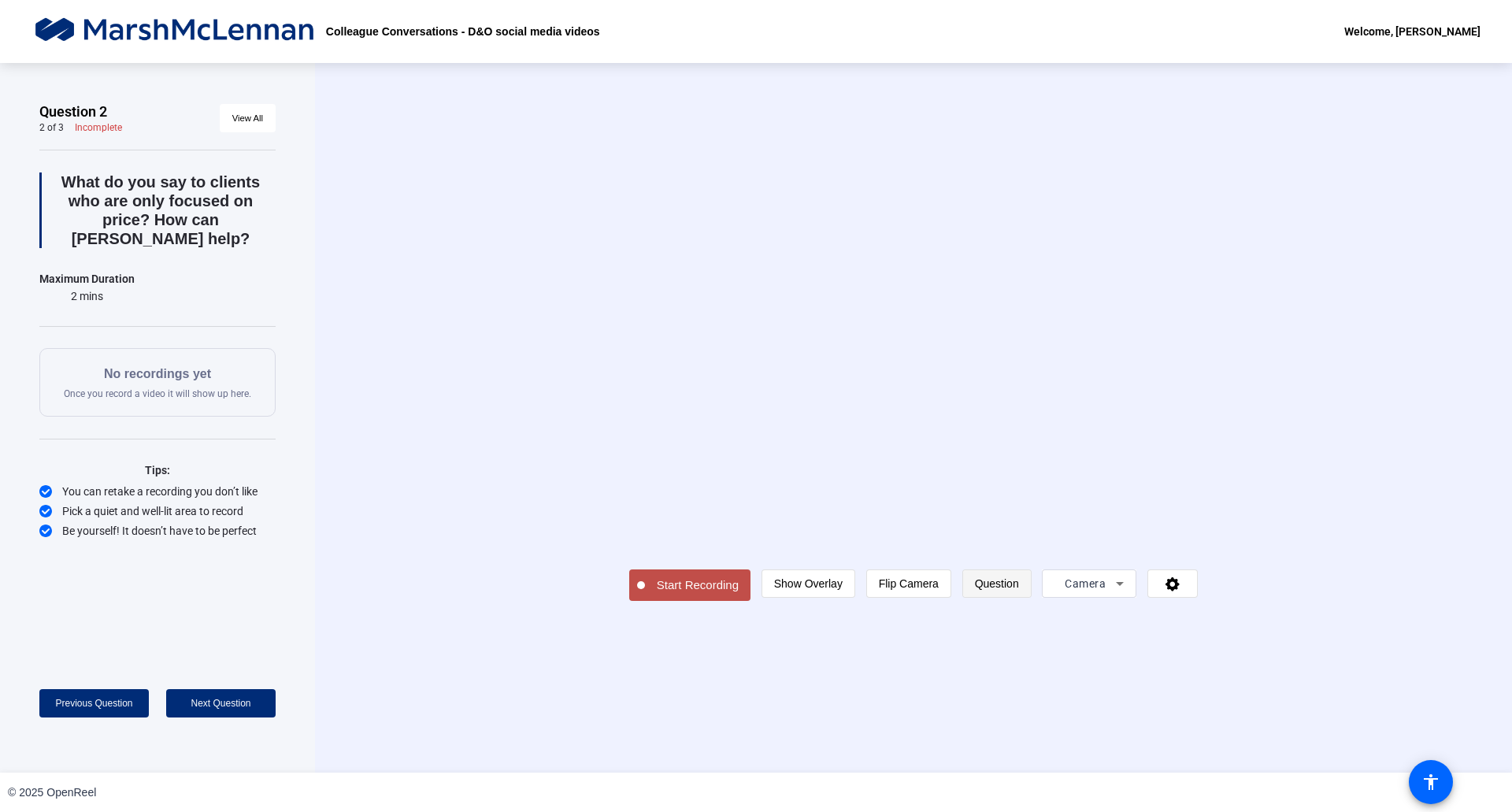
click at [1020, 590] on span "Question" at bounding box center [997, 583] width 45 height 12
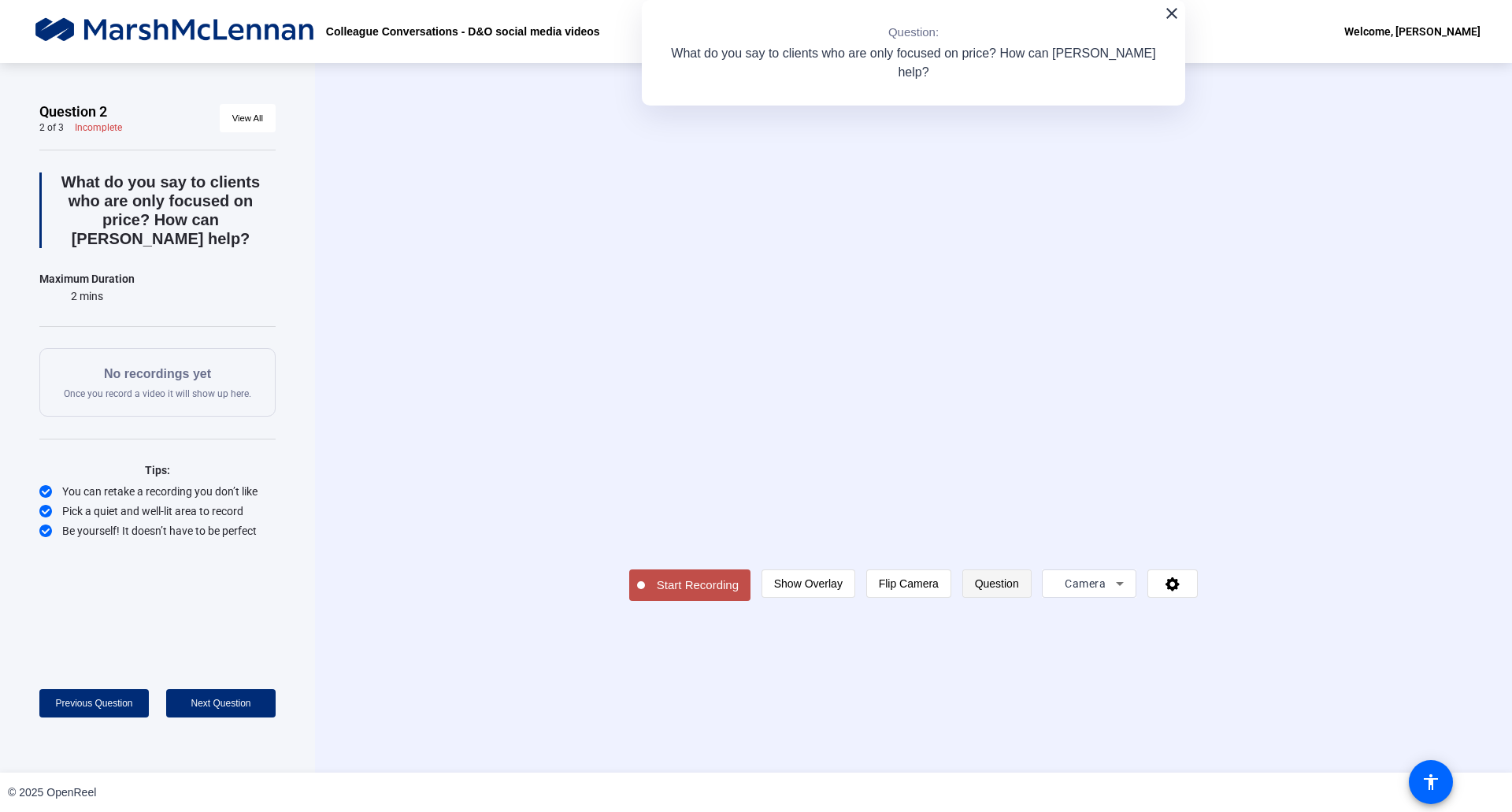
click at [1020, 590] on span "Question" at bounding box center [997, 583] width 45 height 12
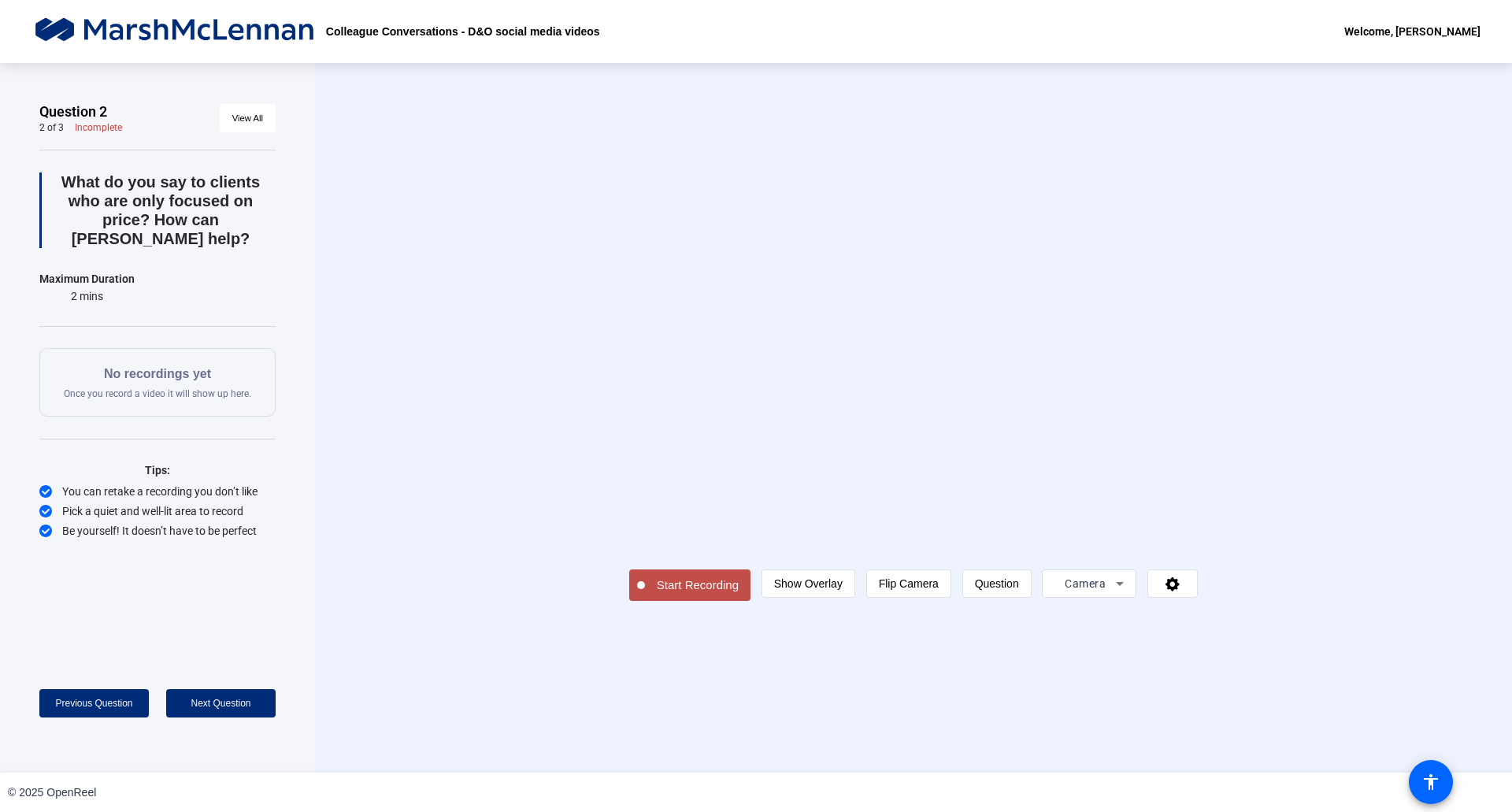
click at [645, 595] on span "Start Recording" at bounding box center [697, 585] width 106 height 18
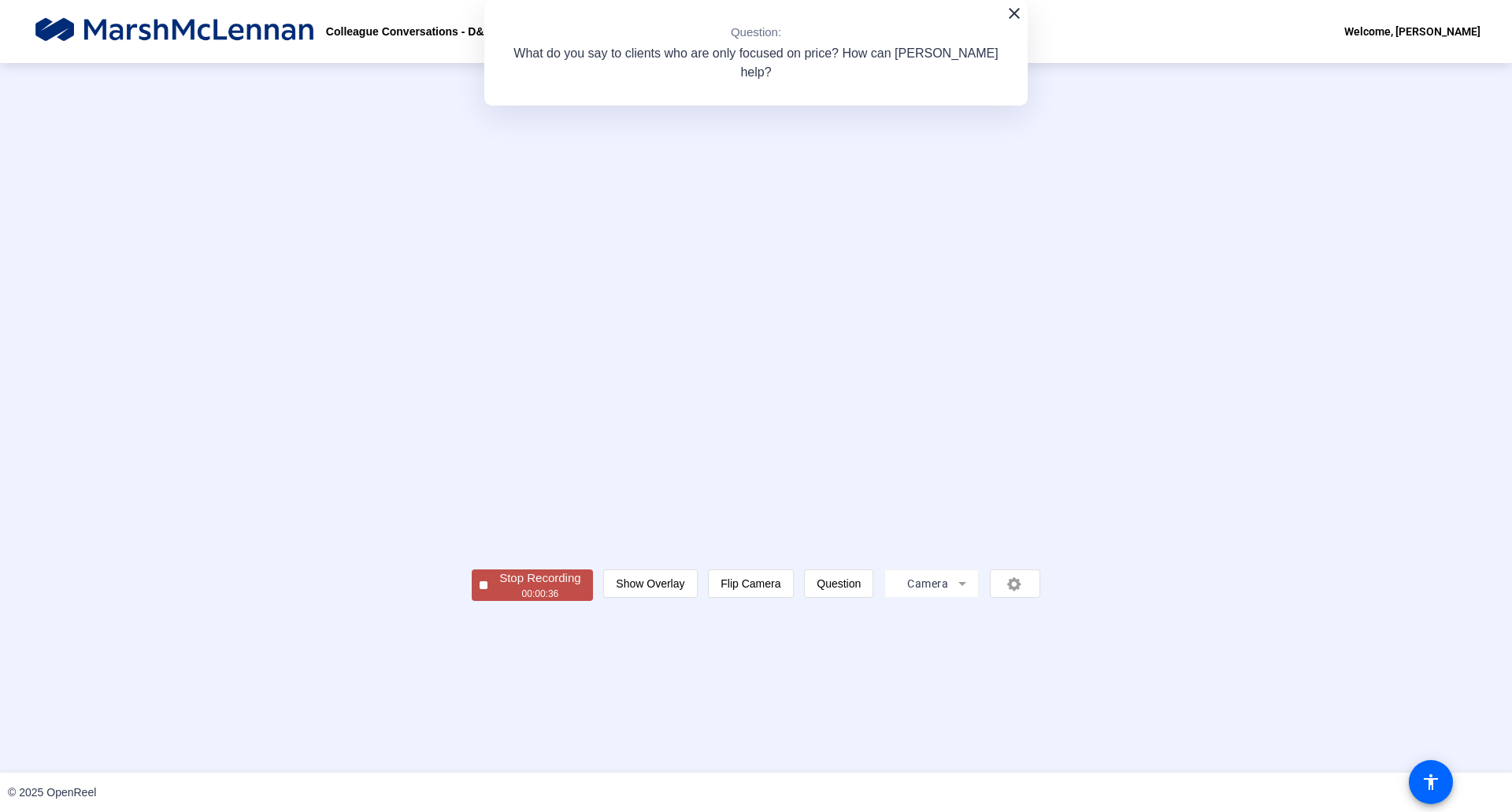
click at [500, 588] on div "Stop Recording" at bounding box center [540, 579] width 81 height 18
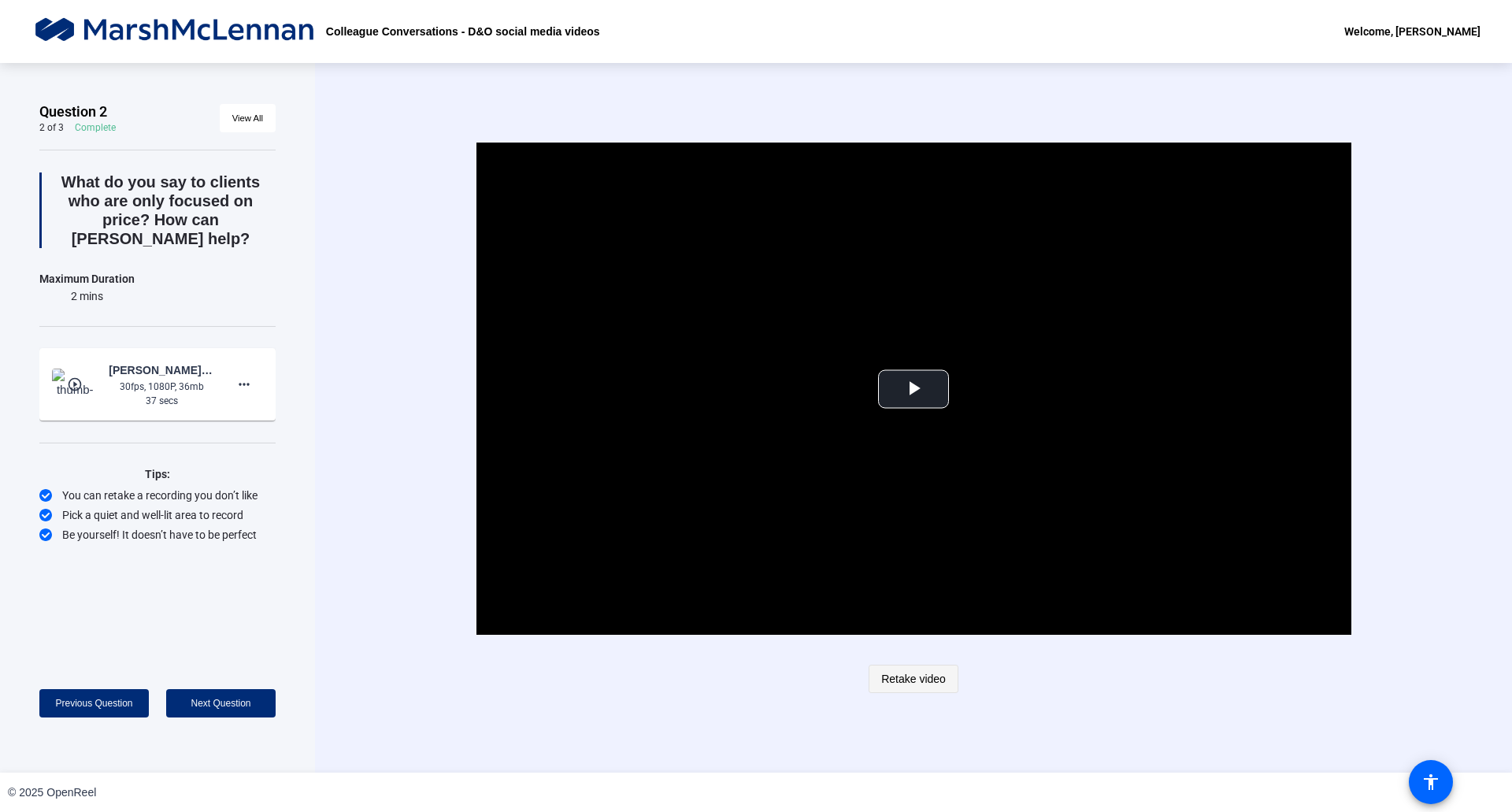
click at [935, 675] on span "Retake video" at bounding box center [914, 679] width 65 height 30
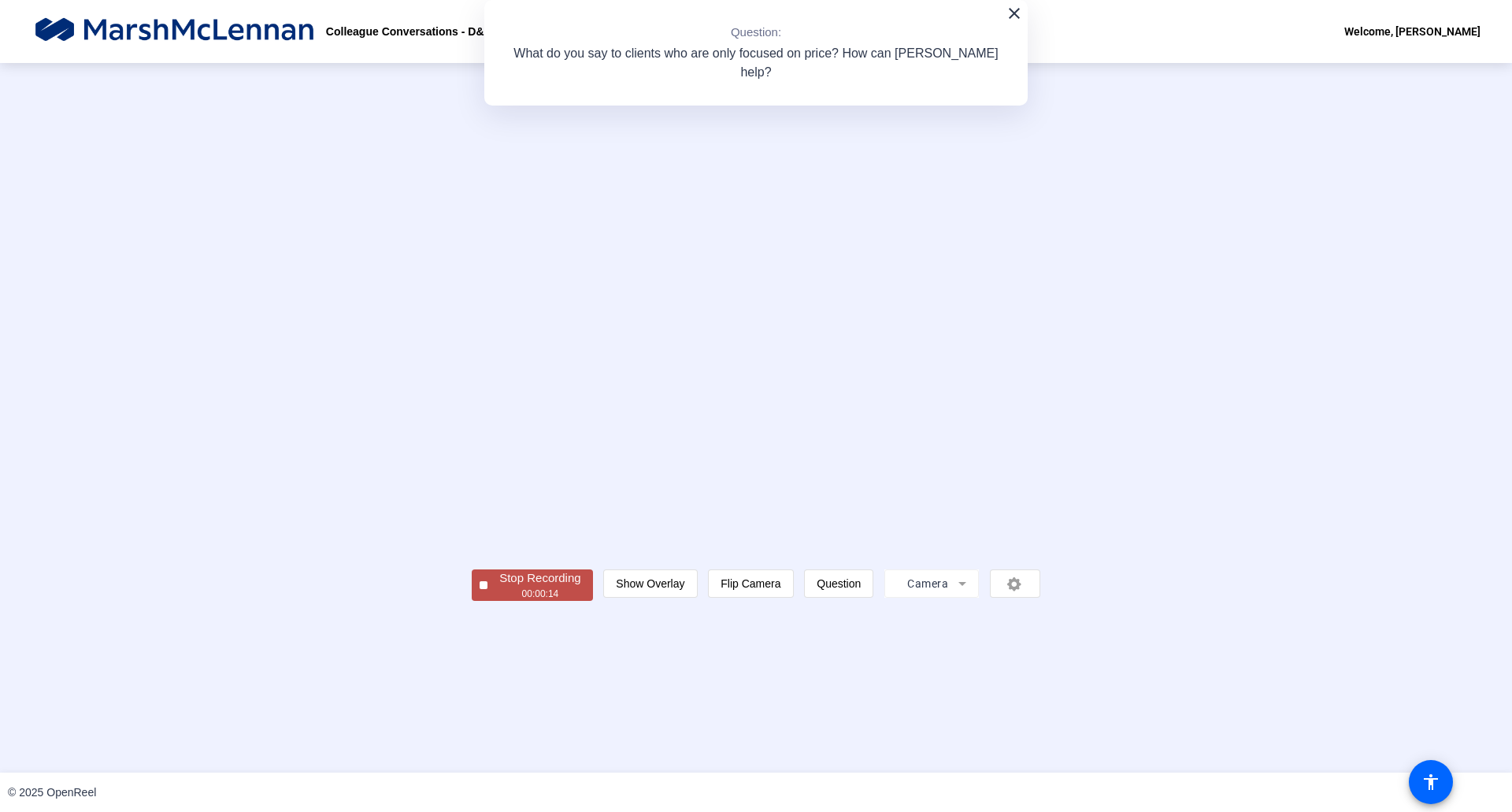
click at [488, 602] on span "Stop Recording 00:00:14" at bounding box center [541, 586] width 105 height 32
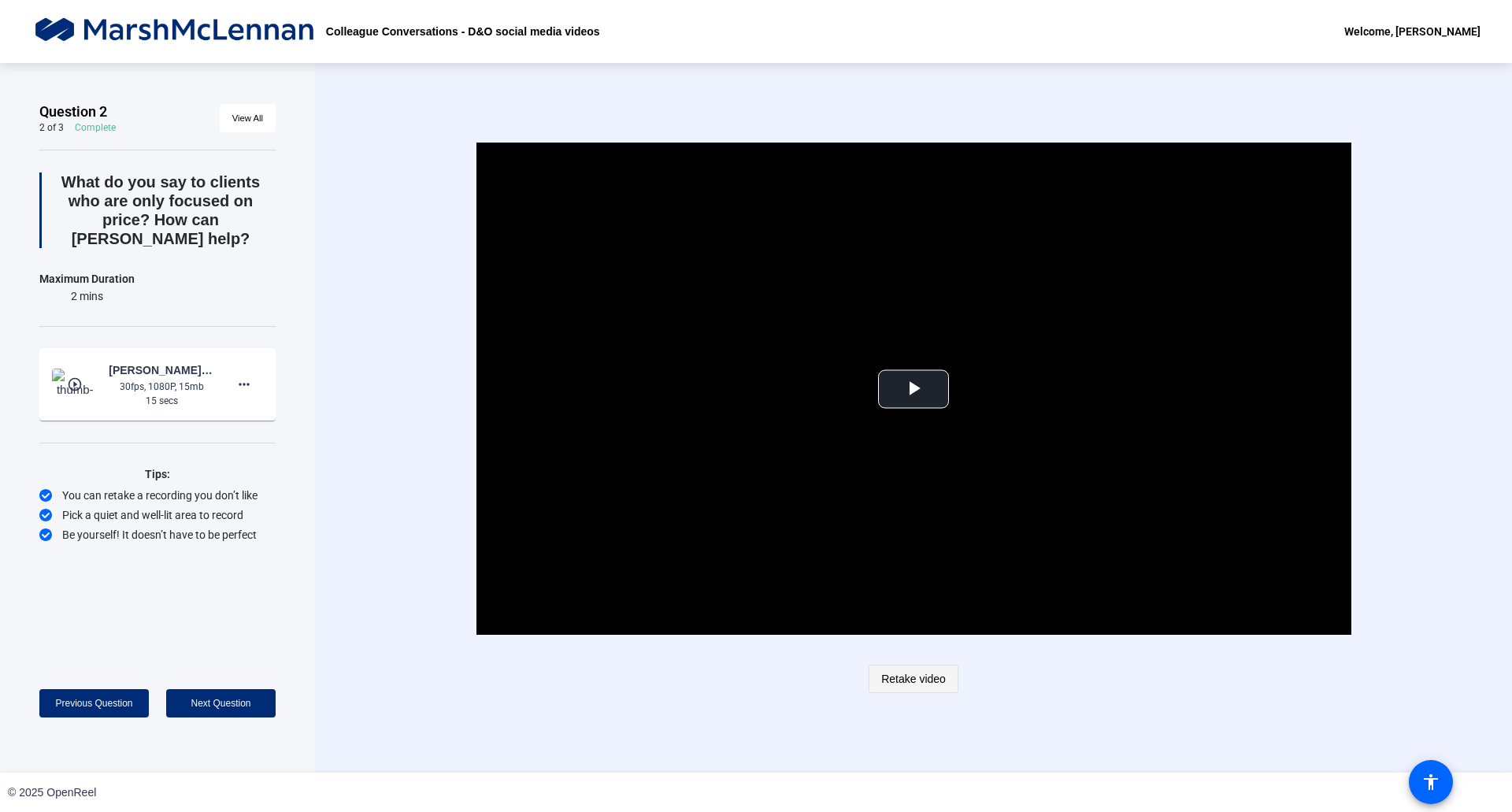
click at [904, 679] on span "Retake video" at bounding box center [914, 679] width 65 height 30
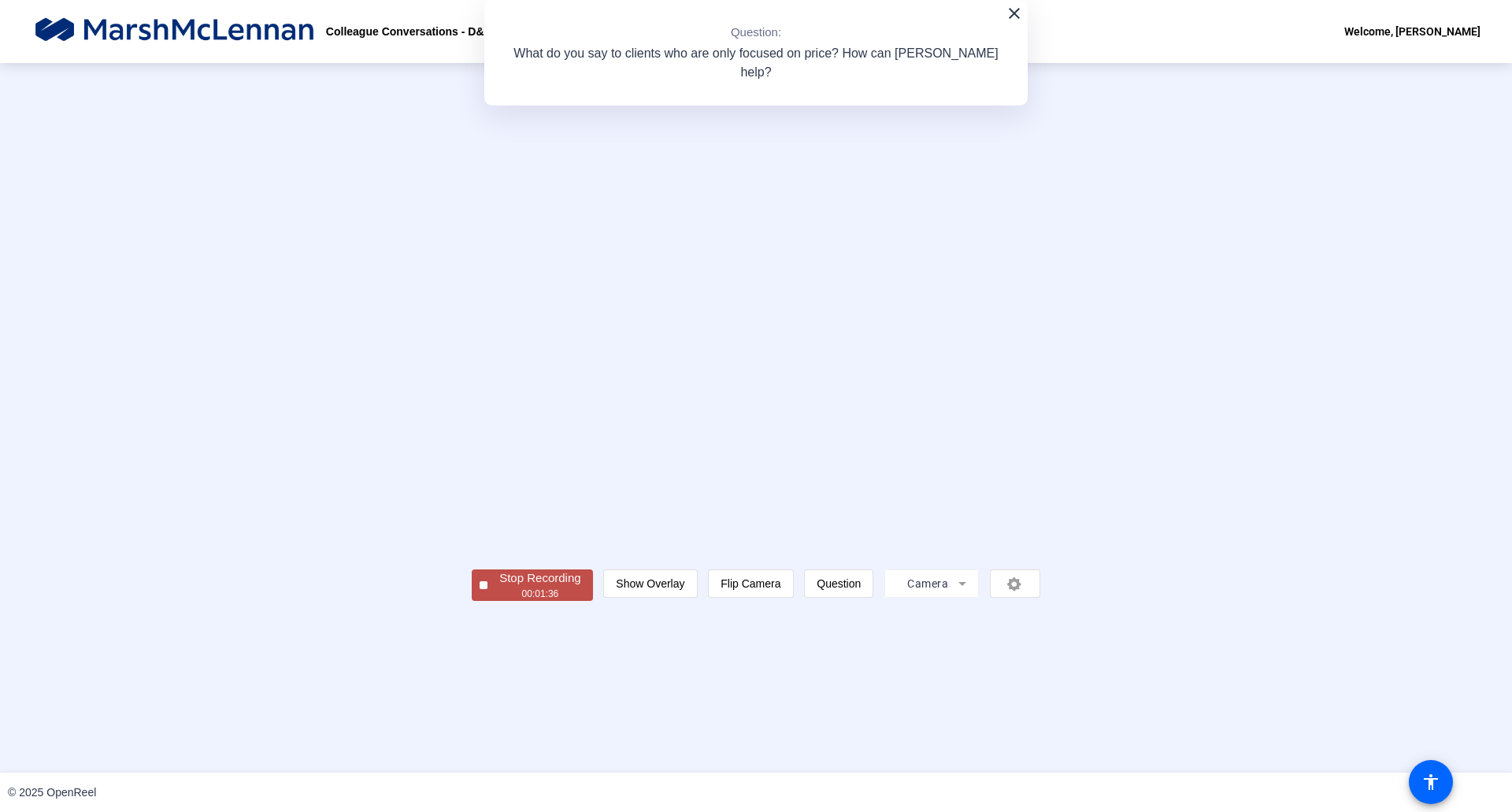
click at [500, 588] on div "Stop Recording" at bounding box center [540, 579] width 81 height 18
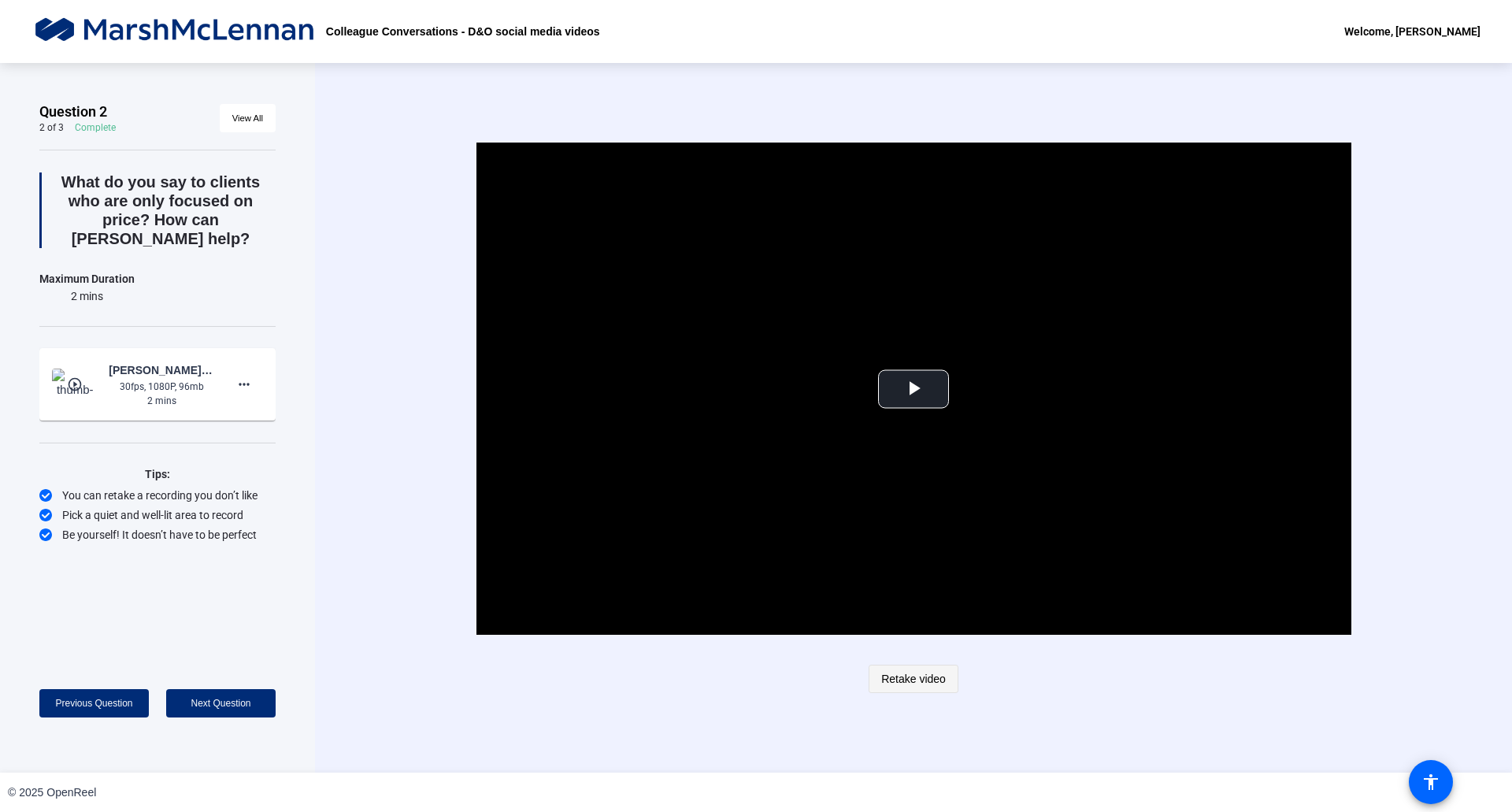
click at [917, 674] on span "Retake video" at bounding box center [914, 679] width 65 height 30
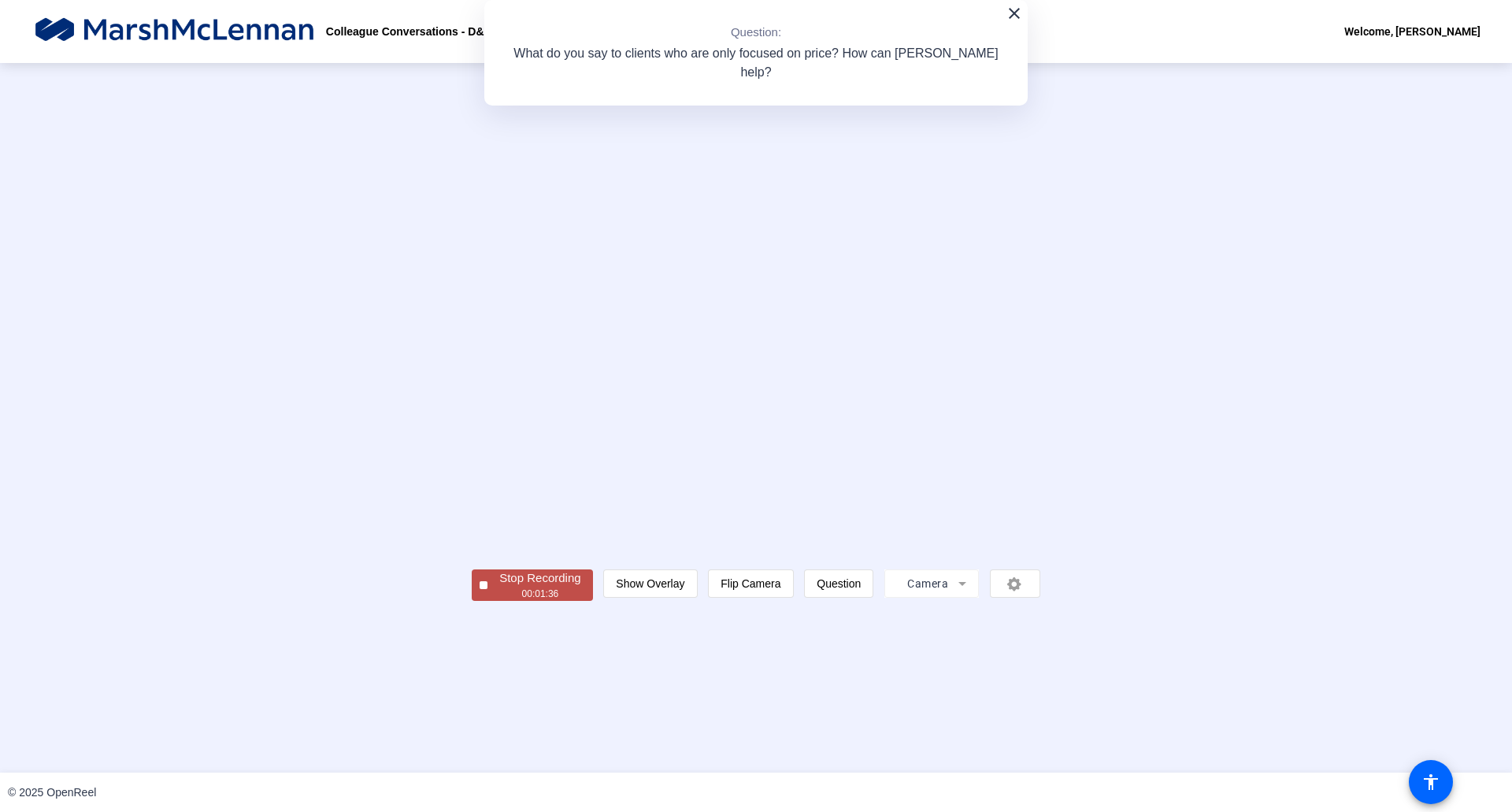
click at [500, 601] on div "00:01:36" at bounding box center [540, 594] width 81 height 14
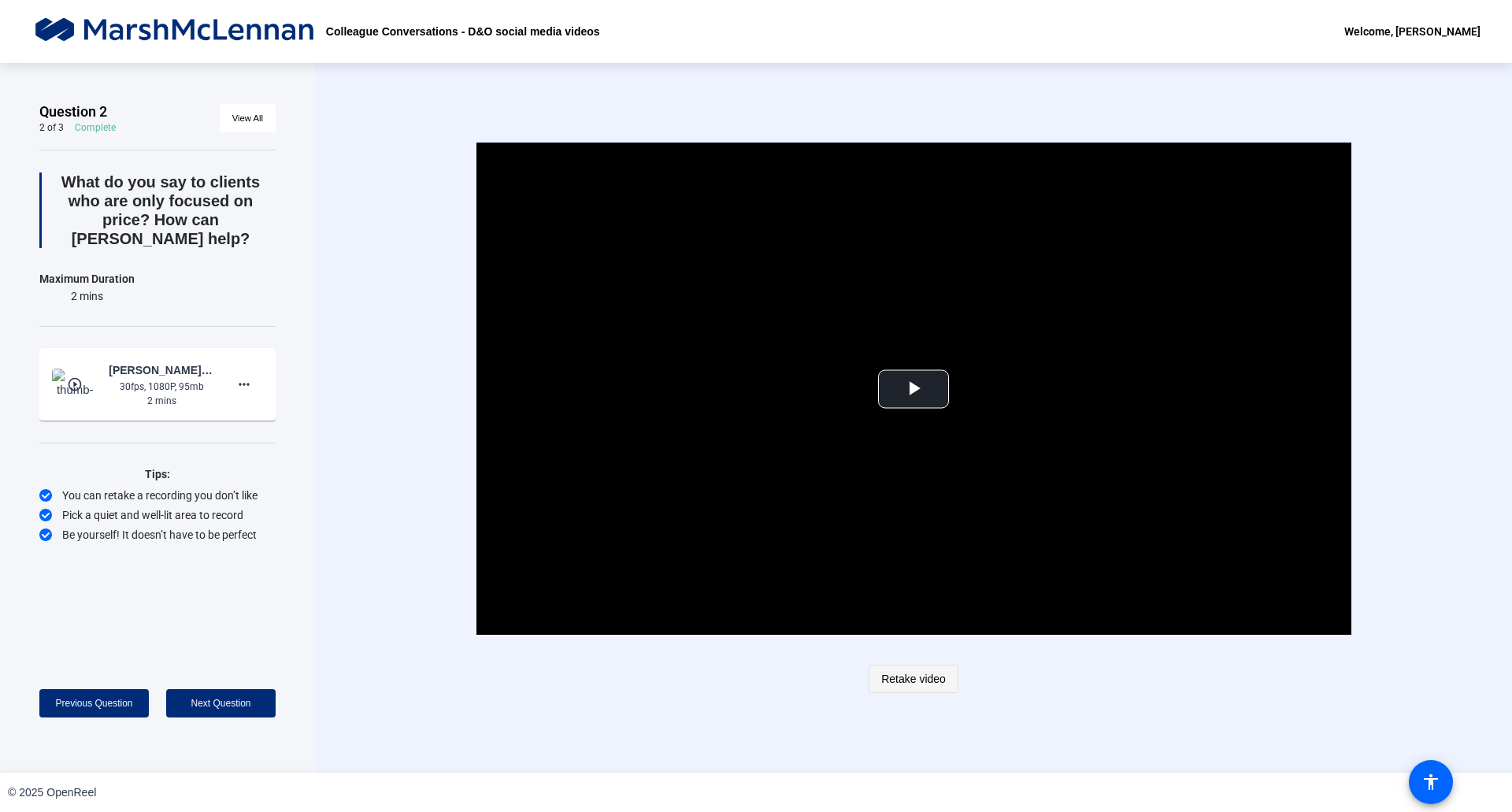
click at [915, 686] on span "Retake video" at bounding box center [914, 679] width 65 height 30
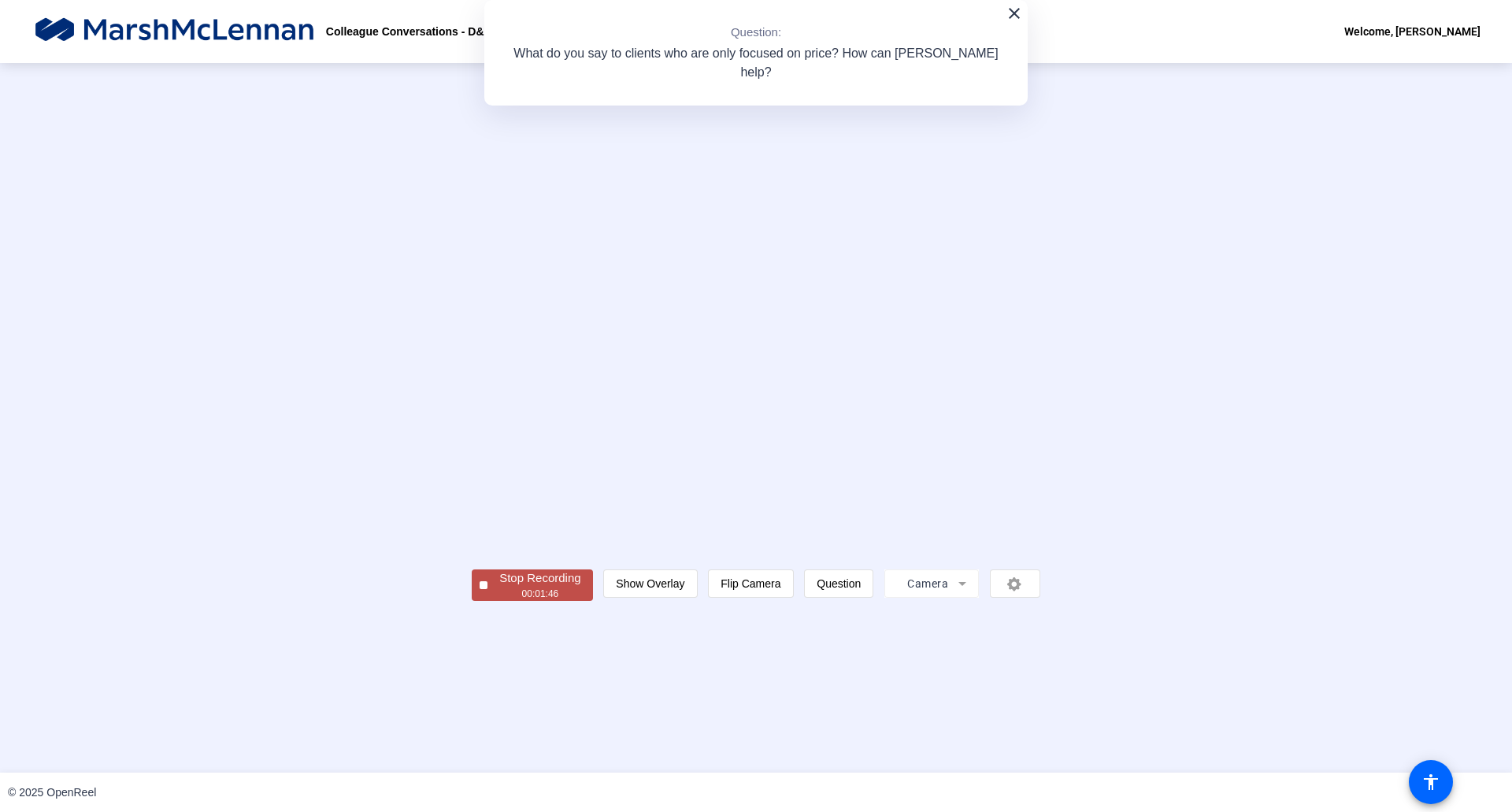
click at [500, 588] on div "Stop Recording" at bounding box center [540, 579] width 81 height 18
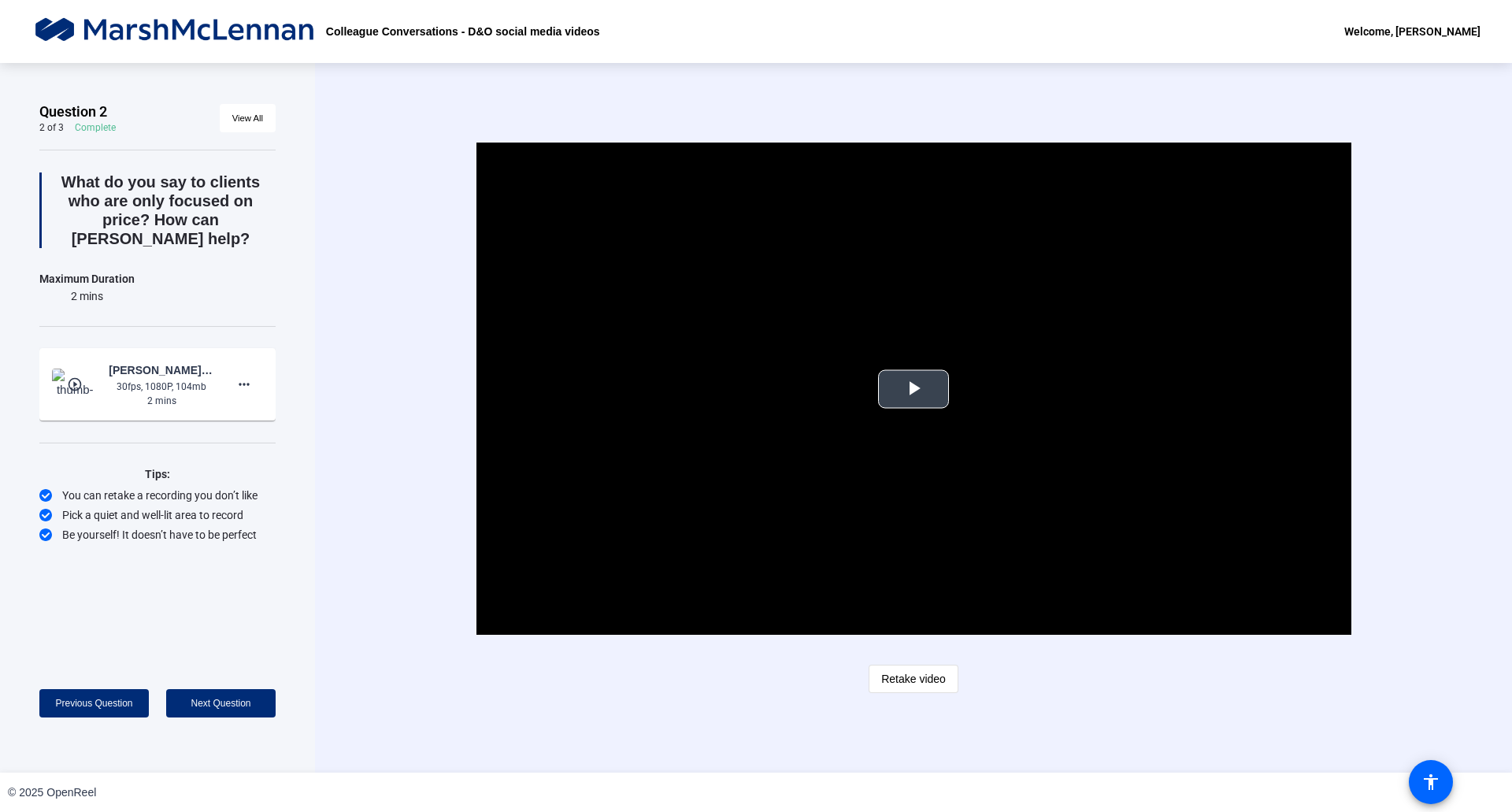
click at [914, 389] on span "Video Player" at bounding box center [914, 389] width 0 height 0
click at [916, 678] on span "Retake video" at bounding box center [914, 679] width 65 height 30
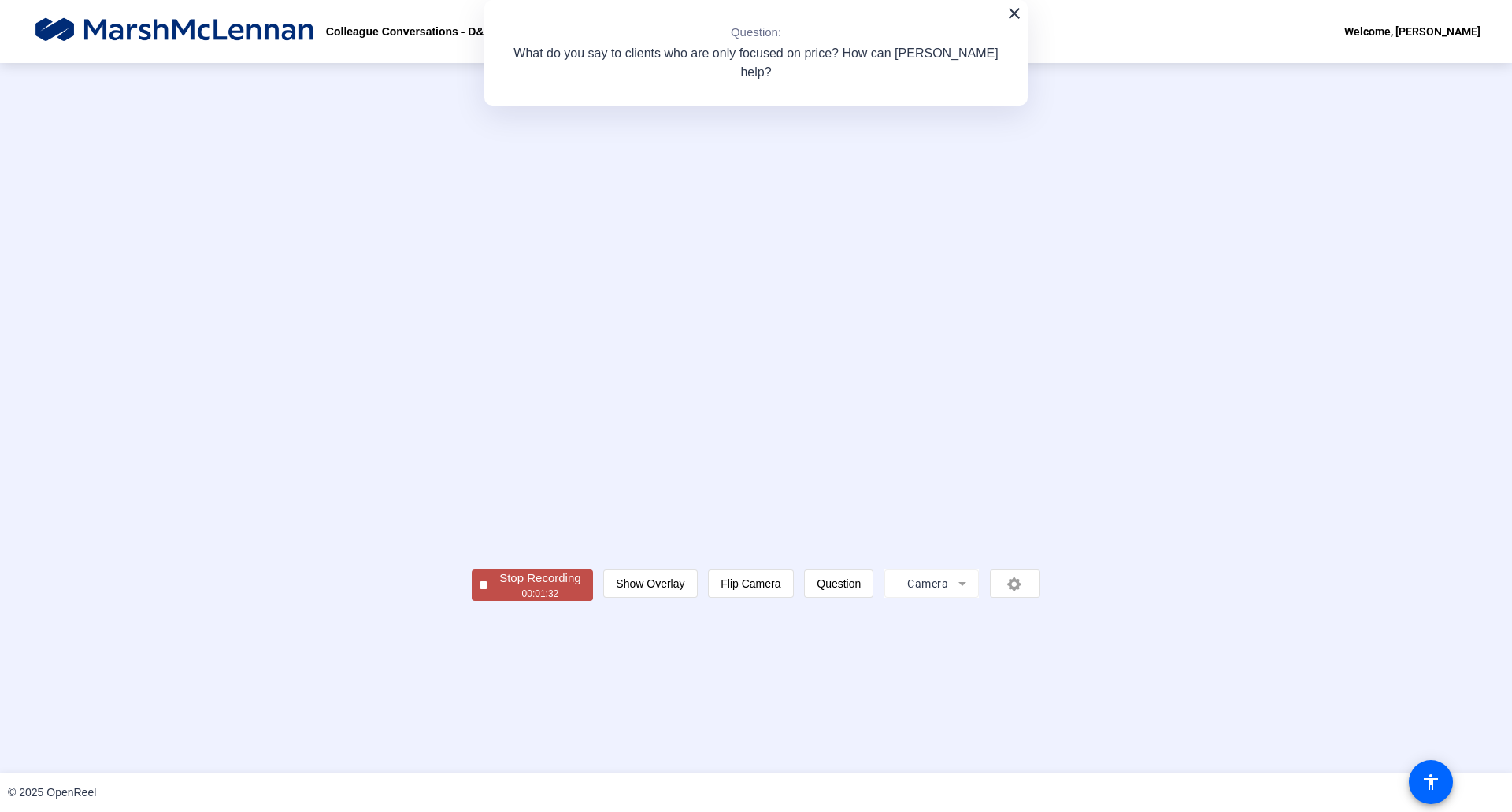
click at [500, 601] on div "00:01:32" at bounding box center [540, 594] width 81 height 14
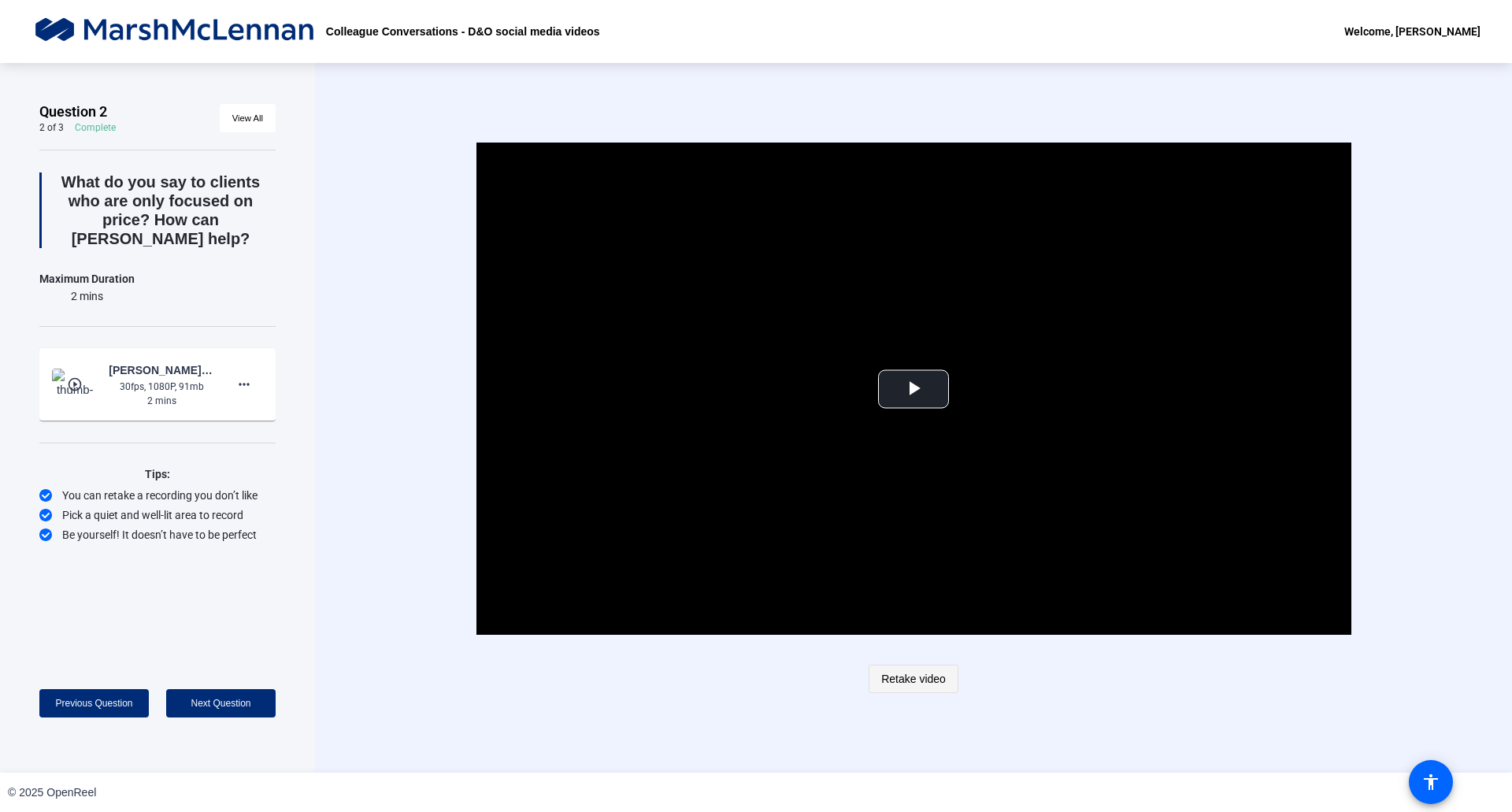
click at [918, 680] on span "Retake video" at bounding box center [914, 679] width 65 height 30
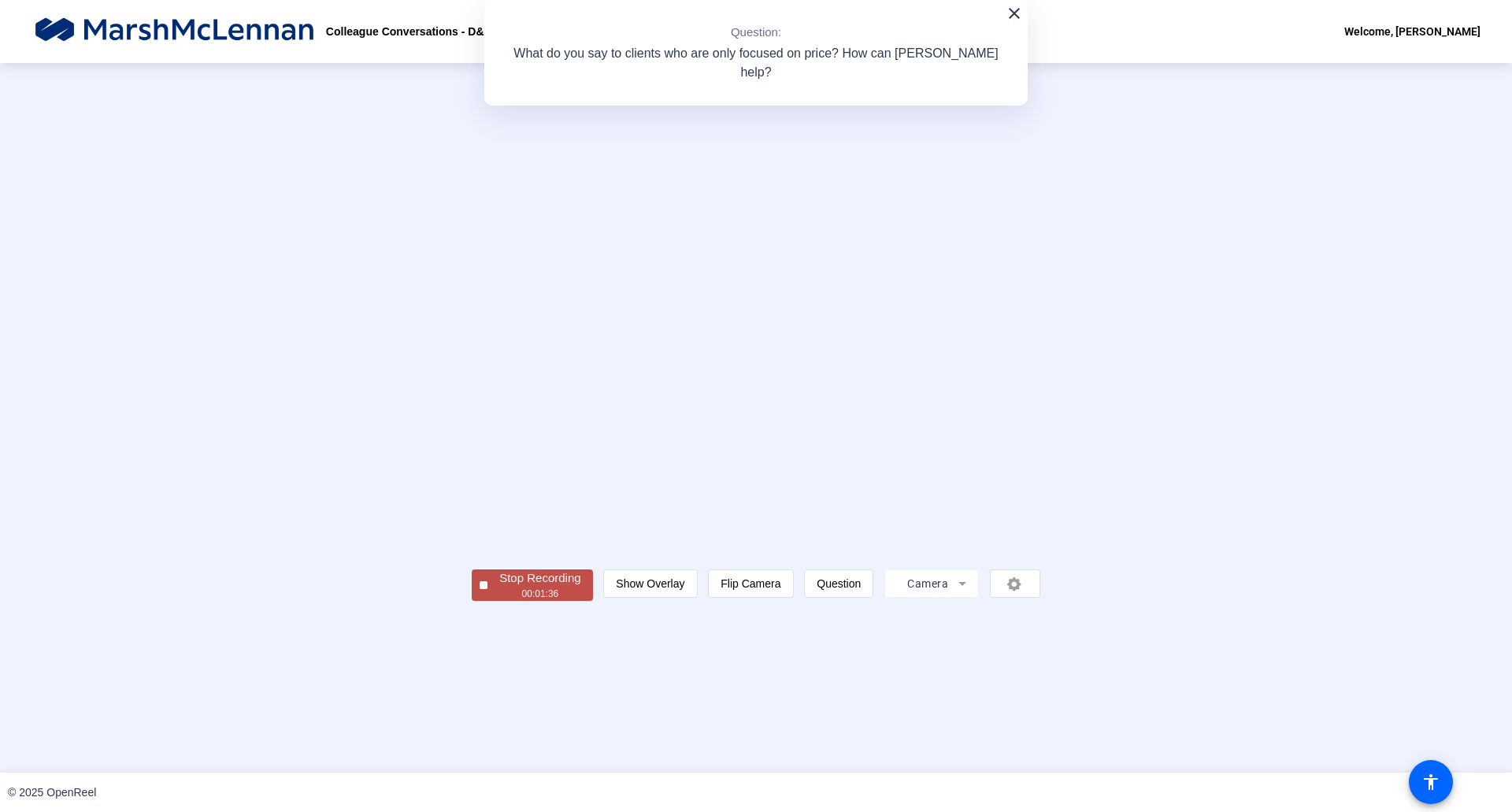
click at [500, 601] on div "00:01:36" at bounding box center [540, 594] width 81 height 14
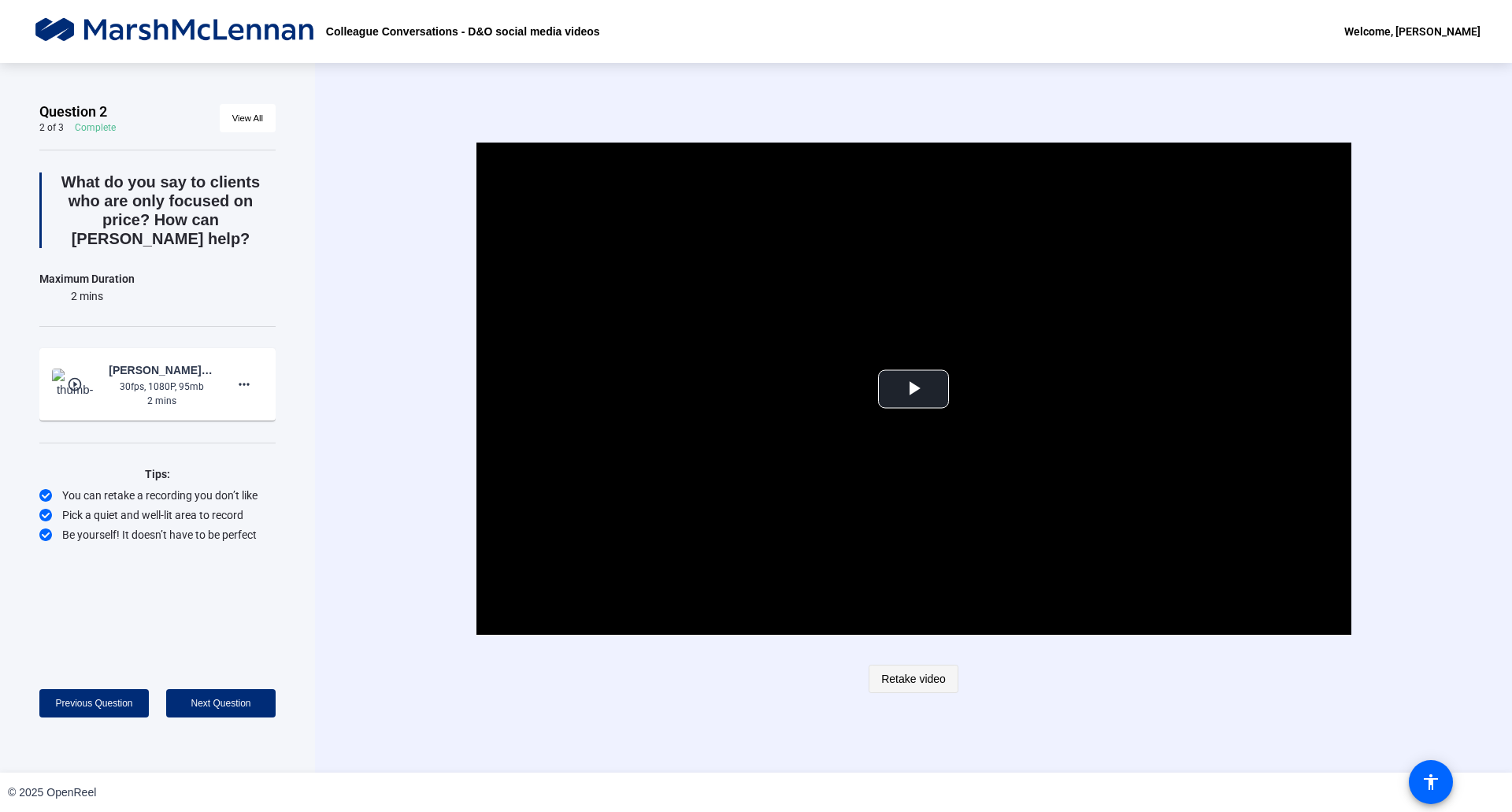
click at [924, 686] on span "Retake video" at bounding box center [914, 679] width 65 height 30
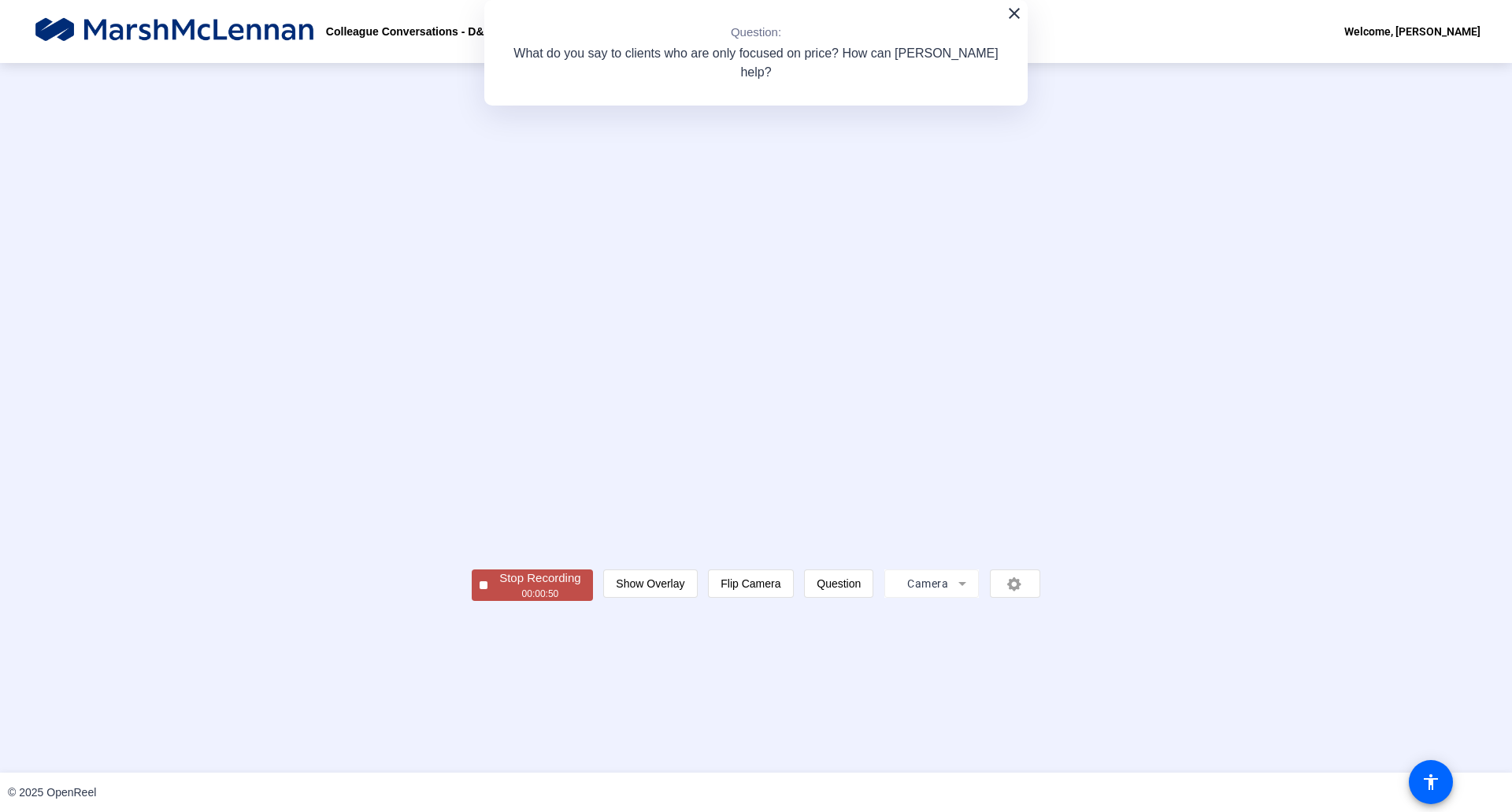
click at [500, 588] on div "Stop Recording" at bounding box center [540, 579] width 81 height 18
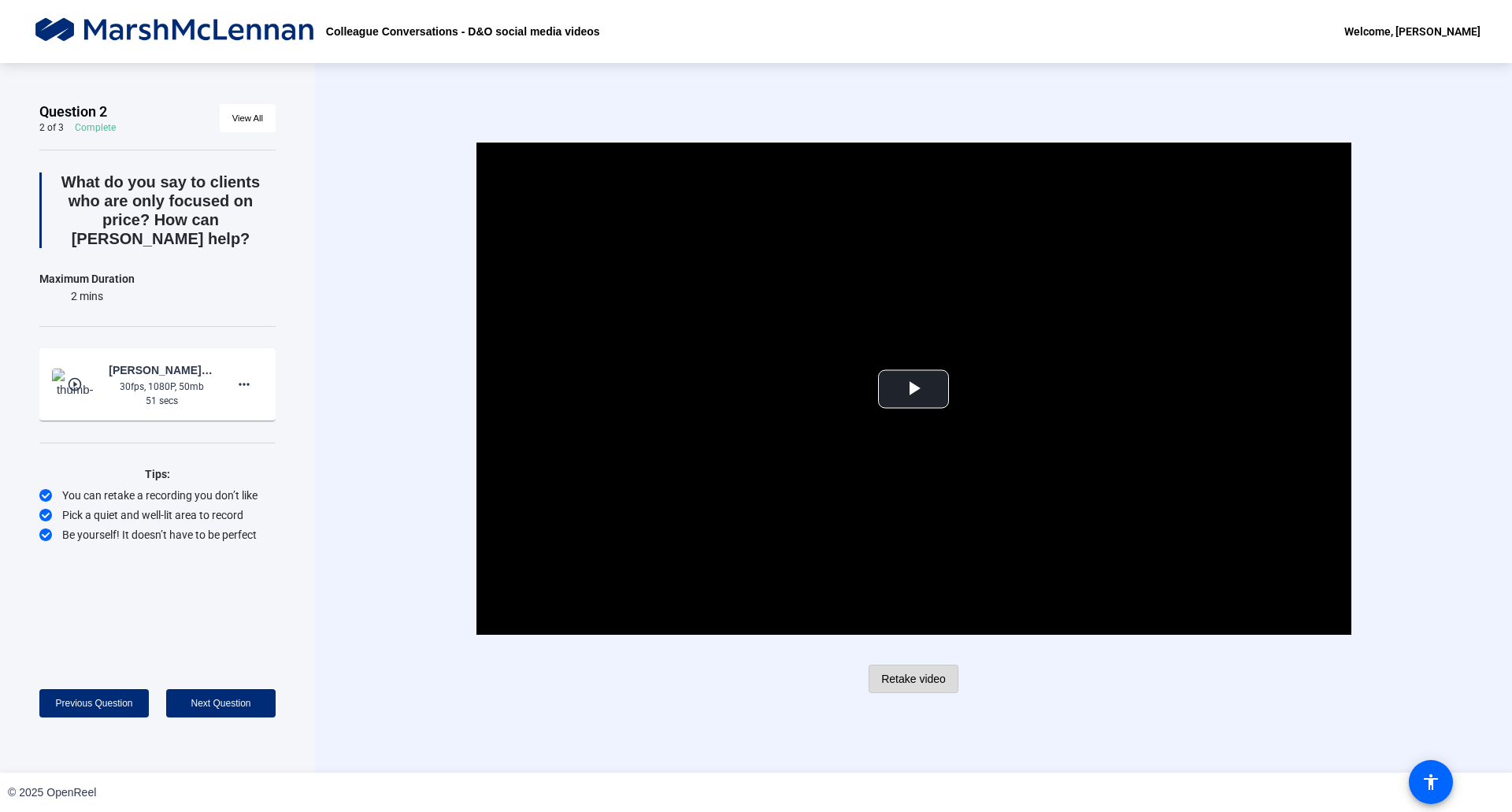
click at [909, 685] on span "Retake video" at bounding box center [914, 679] width 65 height 30
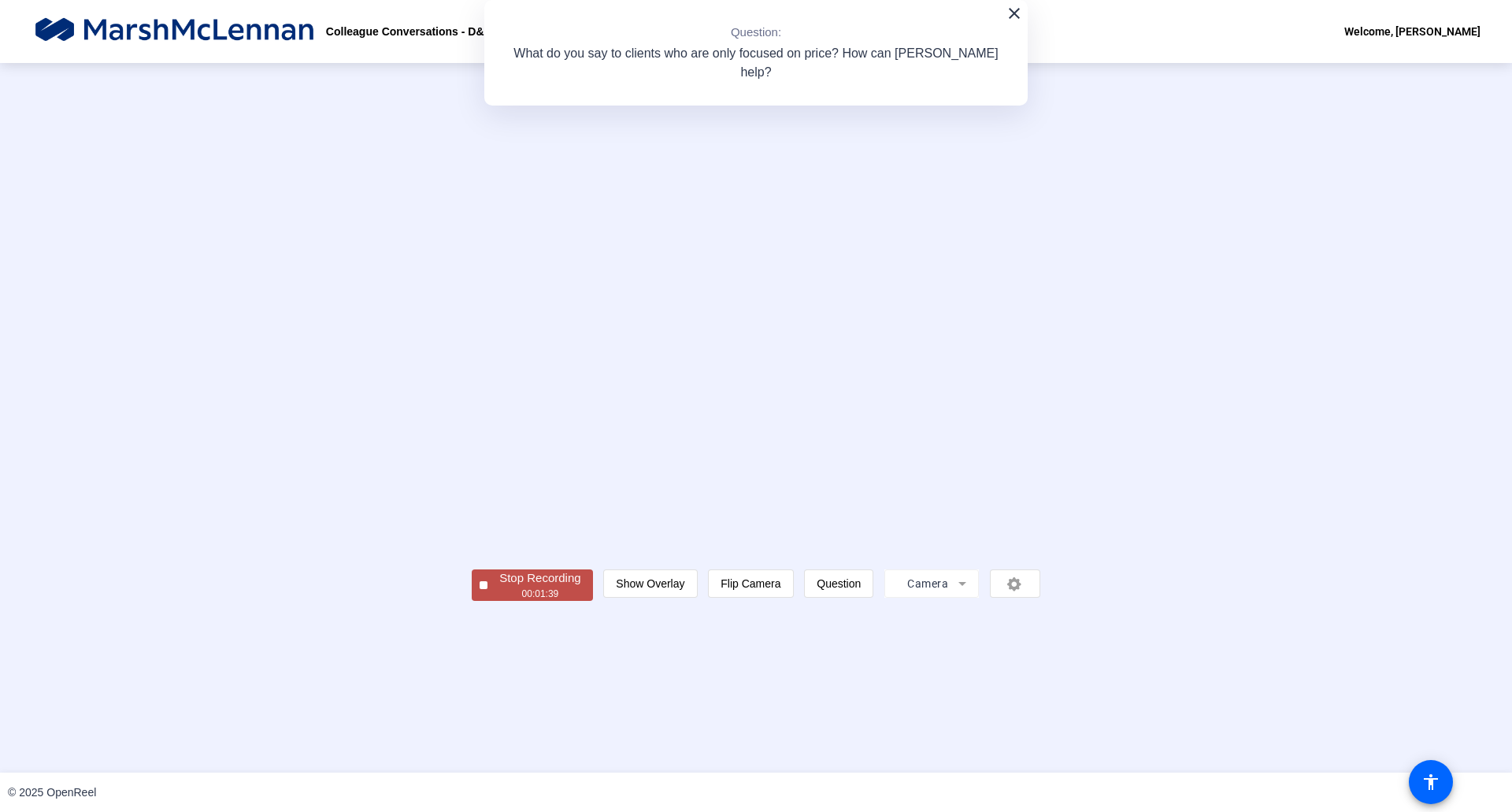
click at [500, 588] on div "Stop Recording" at bounding box center [540, 579] width 81 height 18
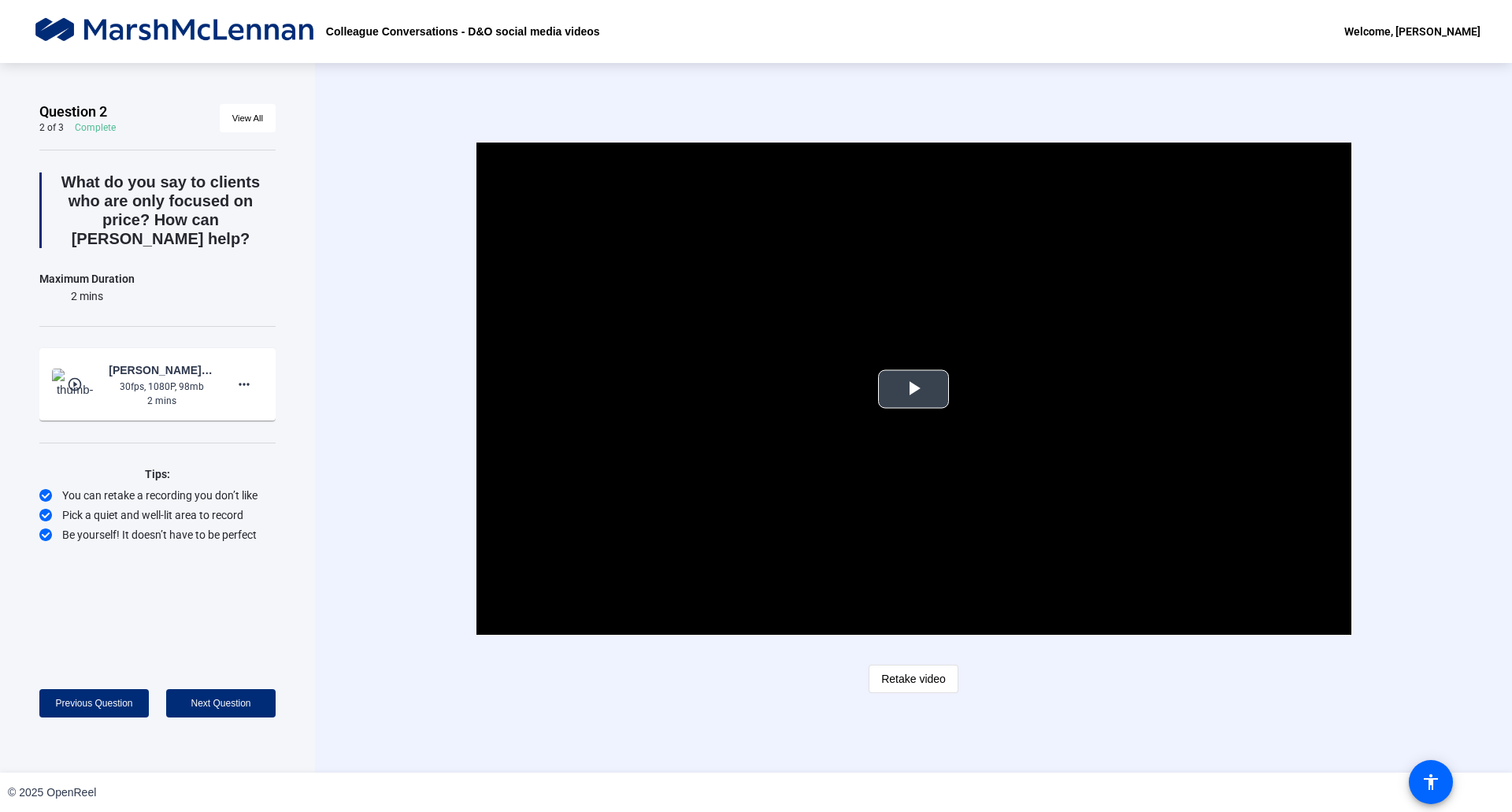
click at [914, 389] on span "Video Player" at bounding box center [914, 389] width 0 height 0
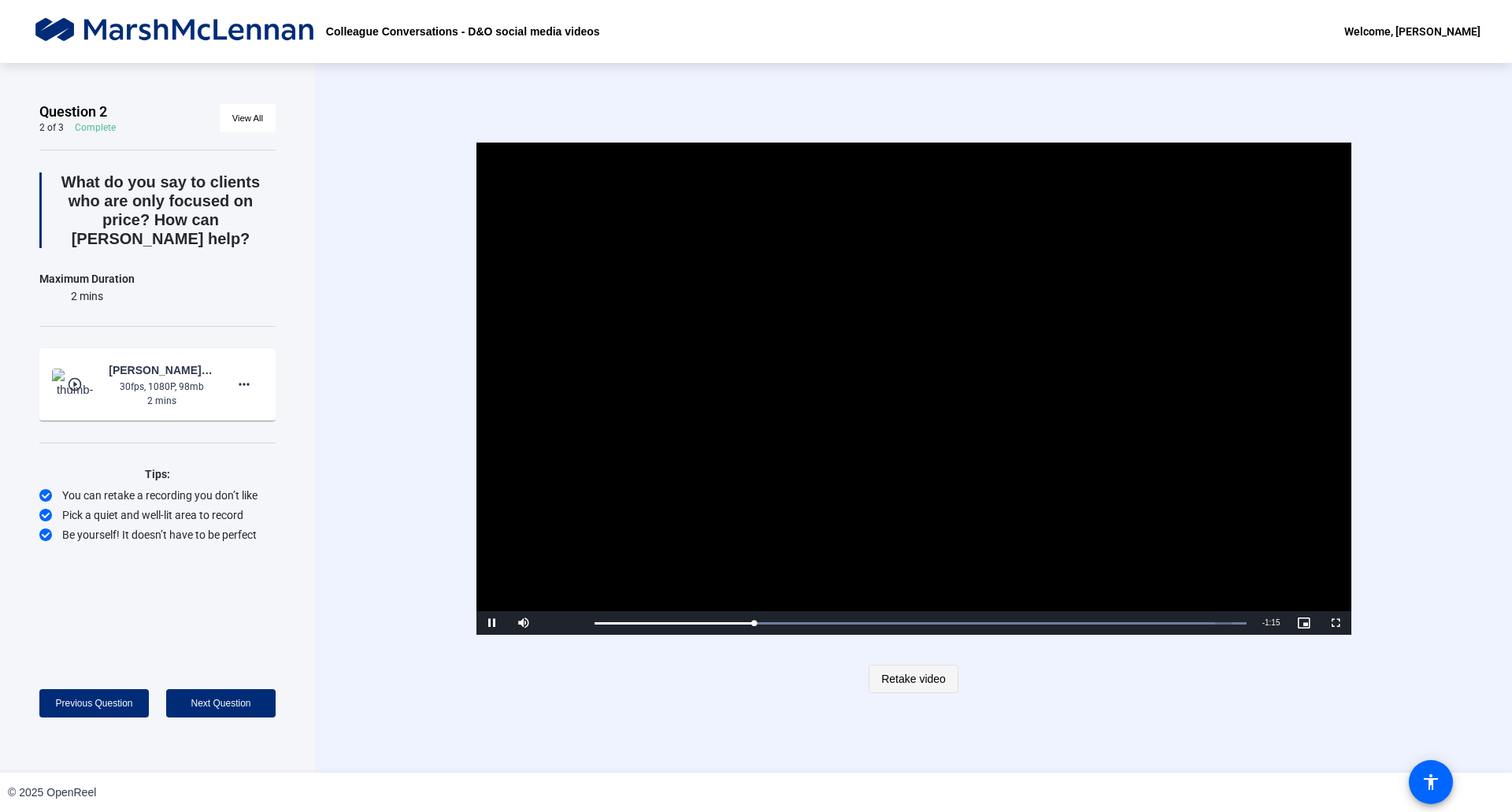
click at [931, 673] on span "Retake video" at bounding box center [914, 679] width 65 height 30
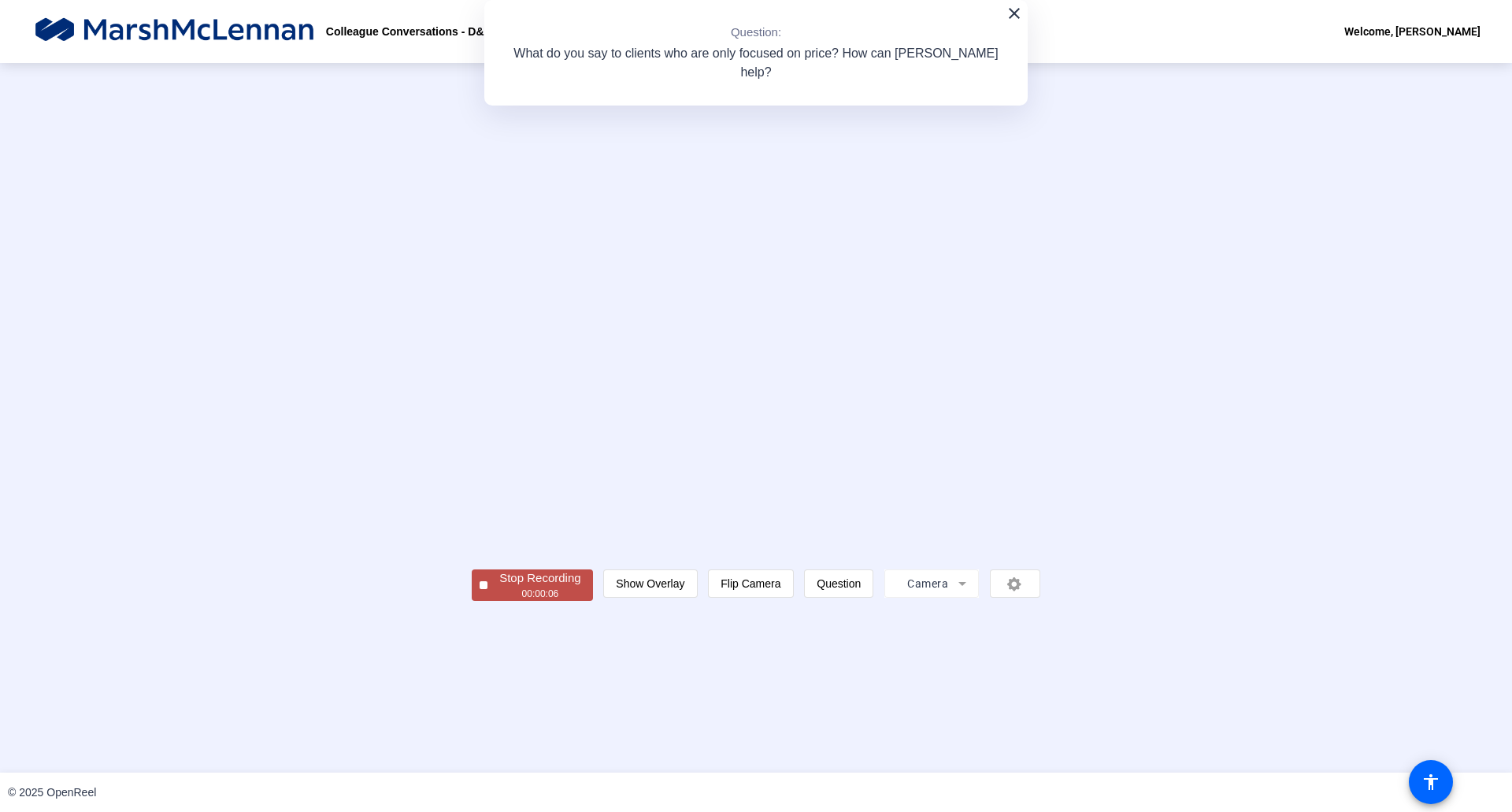
click at [488, 602] on span "Stop Recording 00:00:06" at bounding box center [541, 586] width 105 height 32
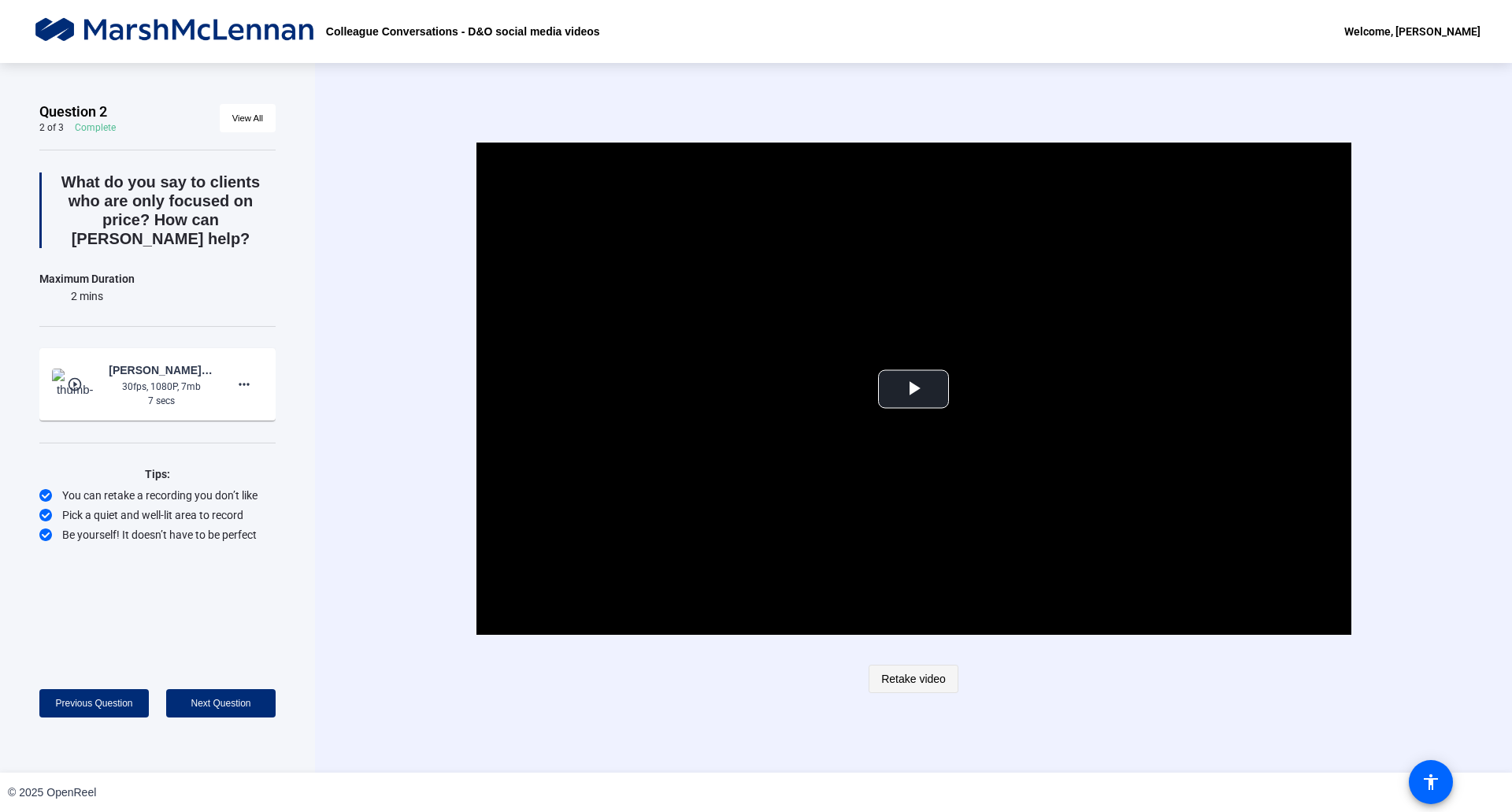
click at [911, 678] on span "Retake video" at bounding box center [914, 679] width 65 height 30
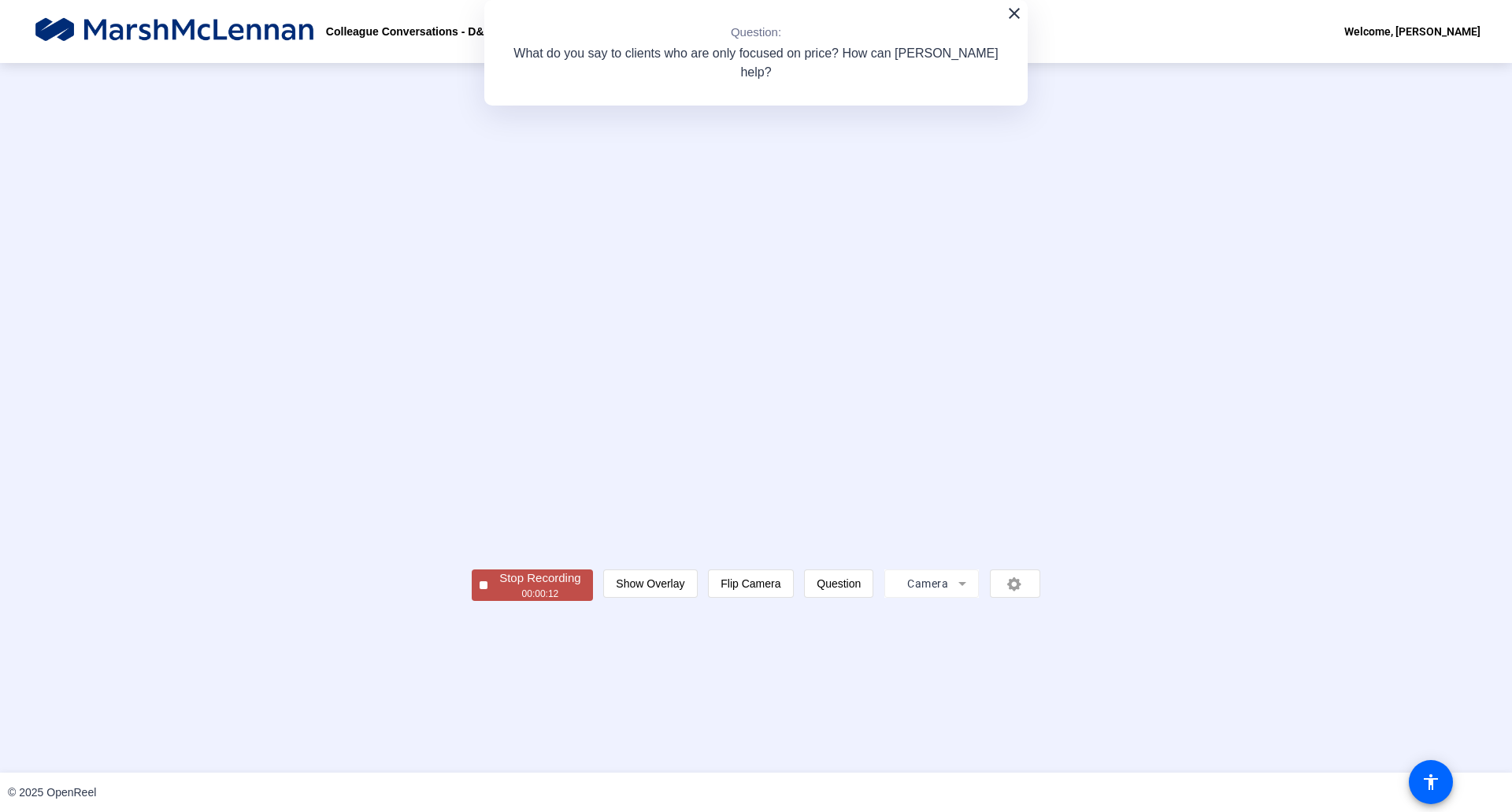
click at [500, 601] on div "00:00:12" at bounding box center [540, 594] width 81 height 14
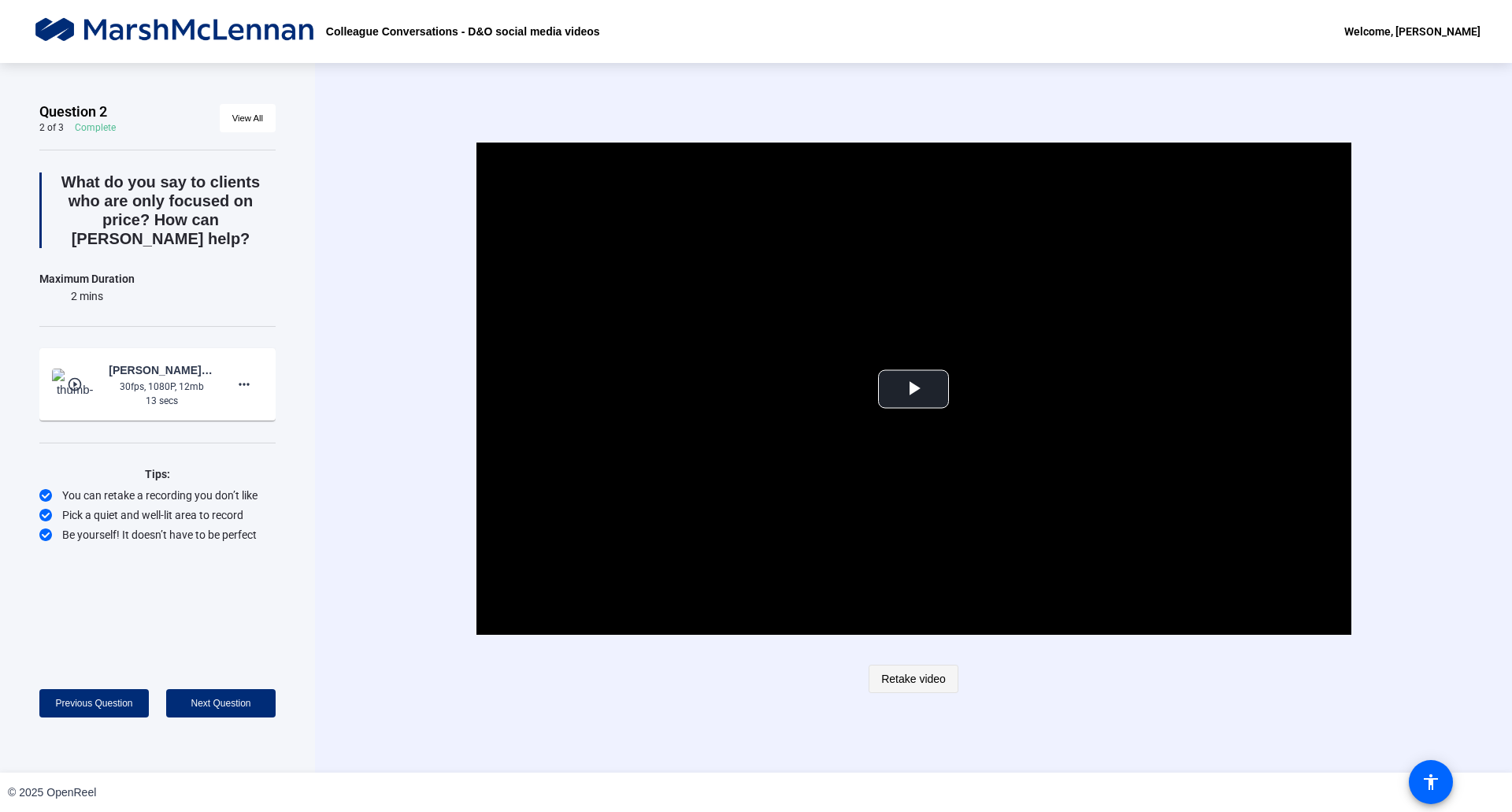
click at [919, 678] on span "Retake video" at bounding box center [914, 679] width 65 height 30
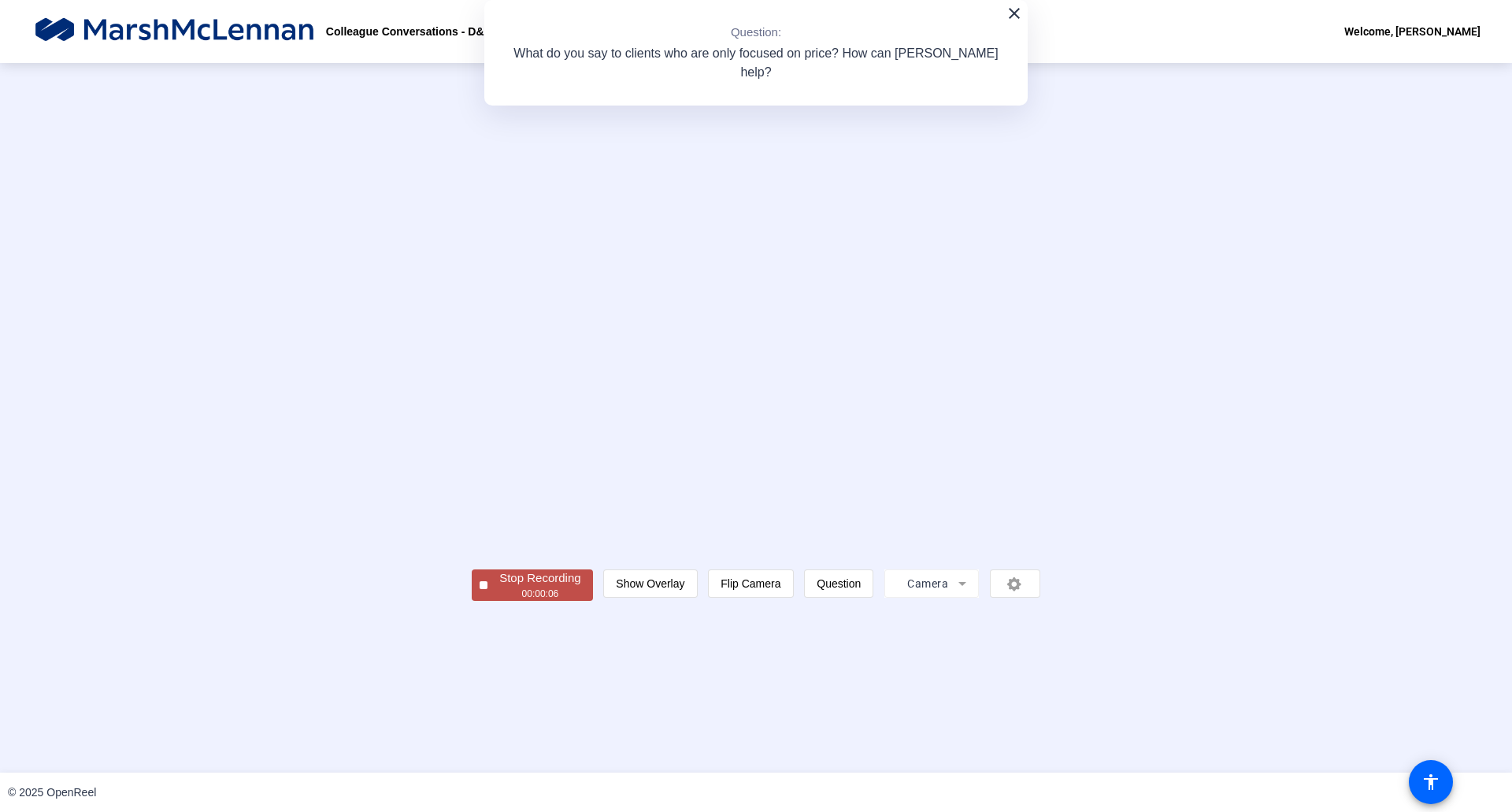
click at [500, 588] on div "Stop Recording" at bounding box center [540, 579] width 81 height 18
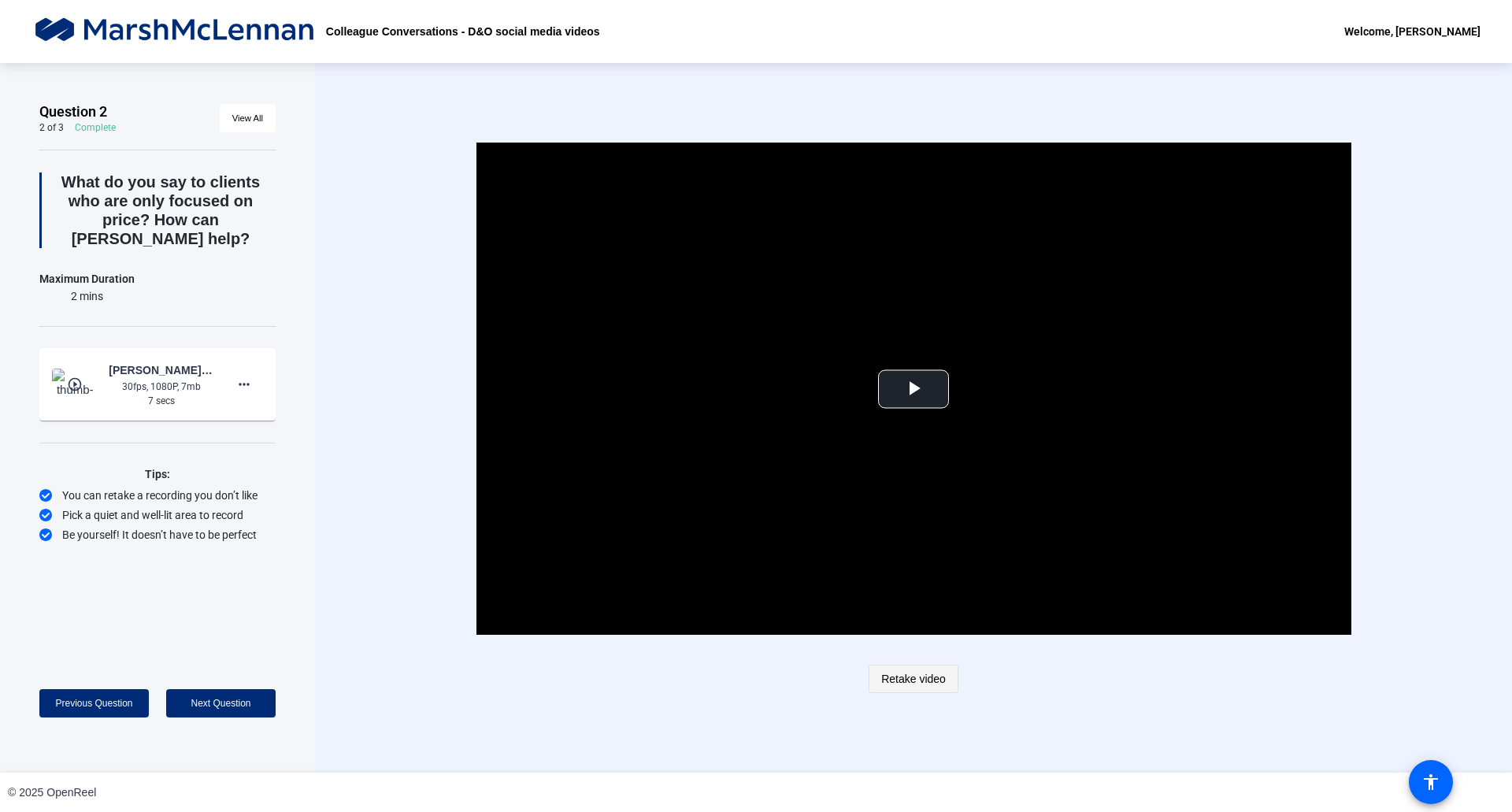
click at [908, 673] on span "Retake video" at bounding box center [914, 679] width 65 height 30
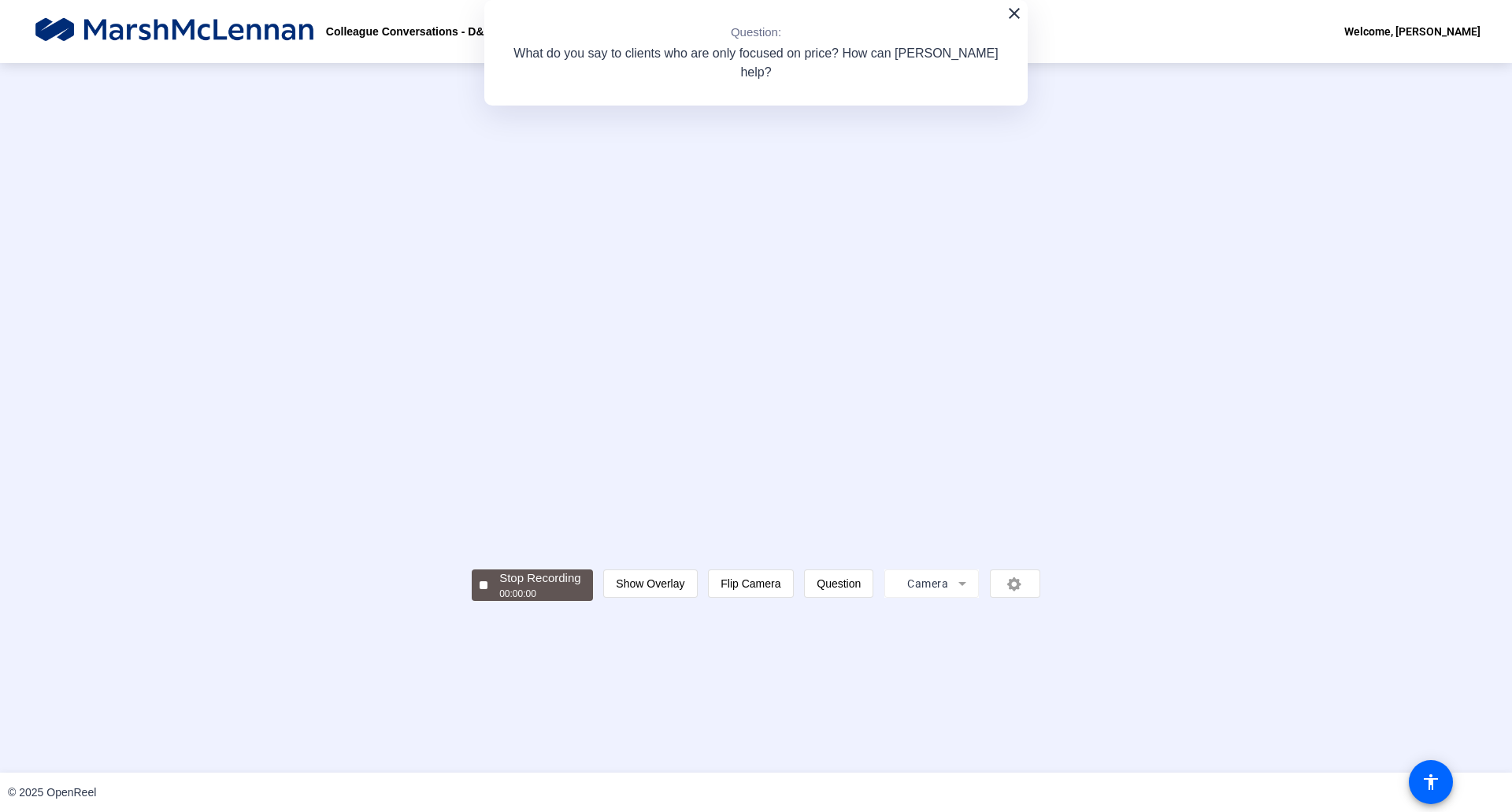
click at [358, 691] on div "Stop Recording 00:00:00 person Show Overlay flip Flip Camera question_mark Ques…" at bounding box center [756, 418] width 1512 height 710
click at [500, 601] on div "00:00:10" at bounding box center [540, 594] width 81 height 14
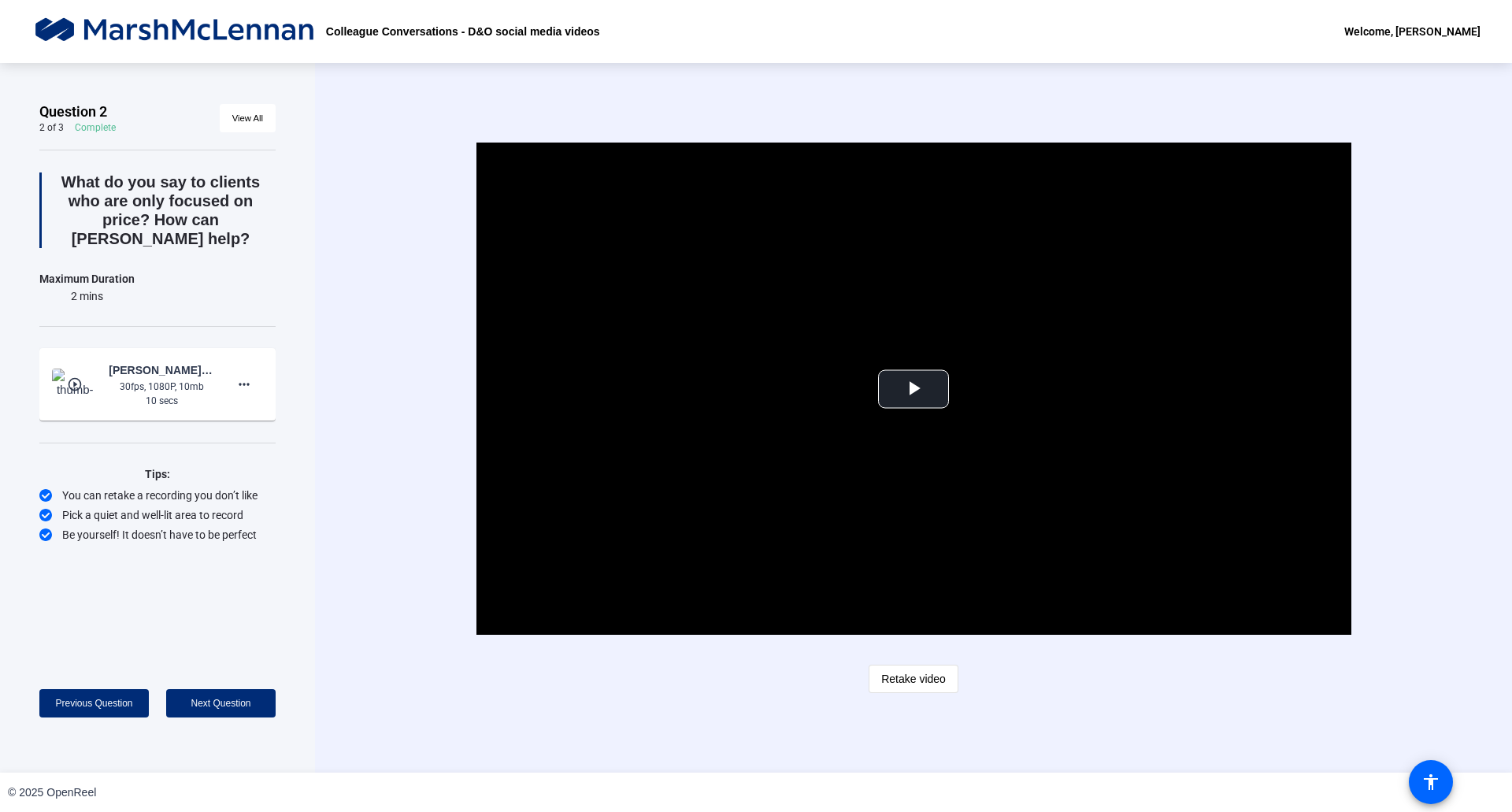
click at [912, 684] on span "Retake video" at bounding box center [914, 679] width 65 height 30
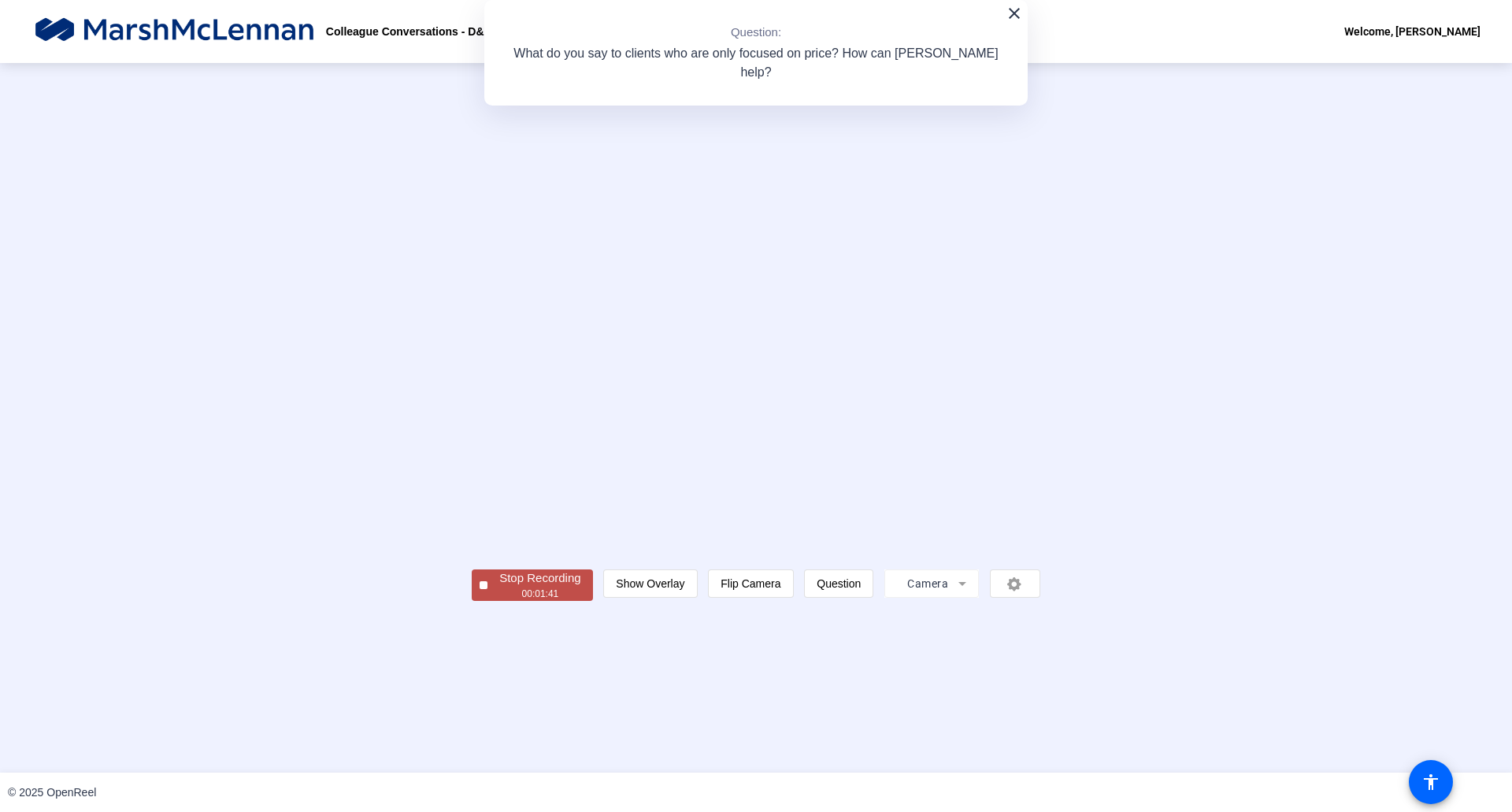
click at [500, 588] on div "Stop Recording" at bounding box center [540, 579] width 81 height 18
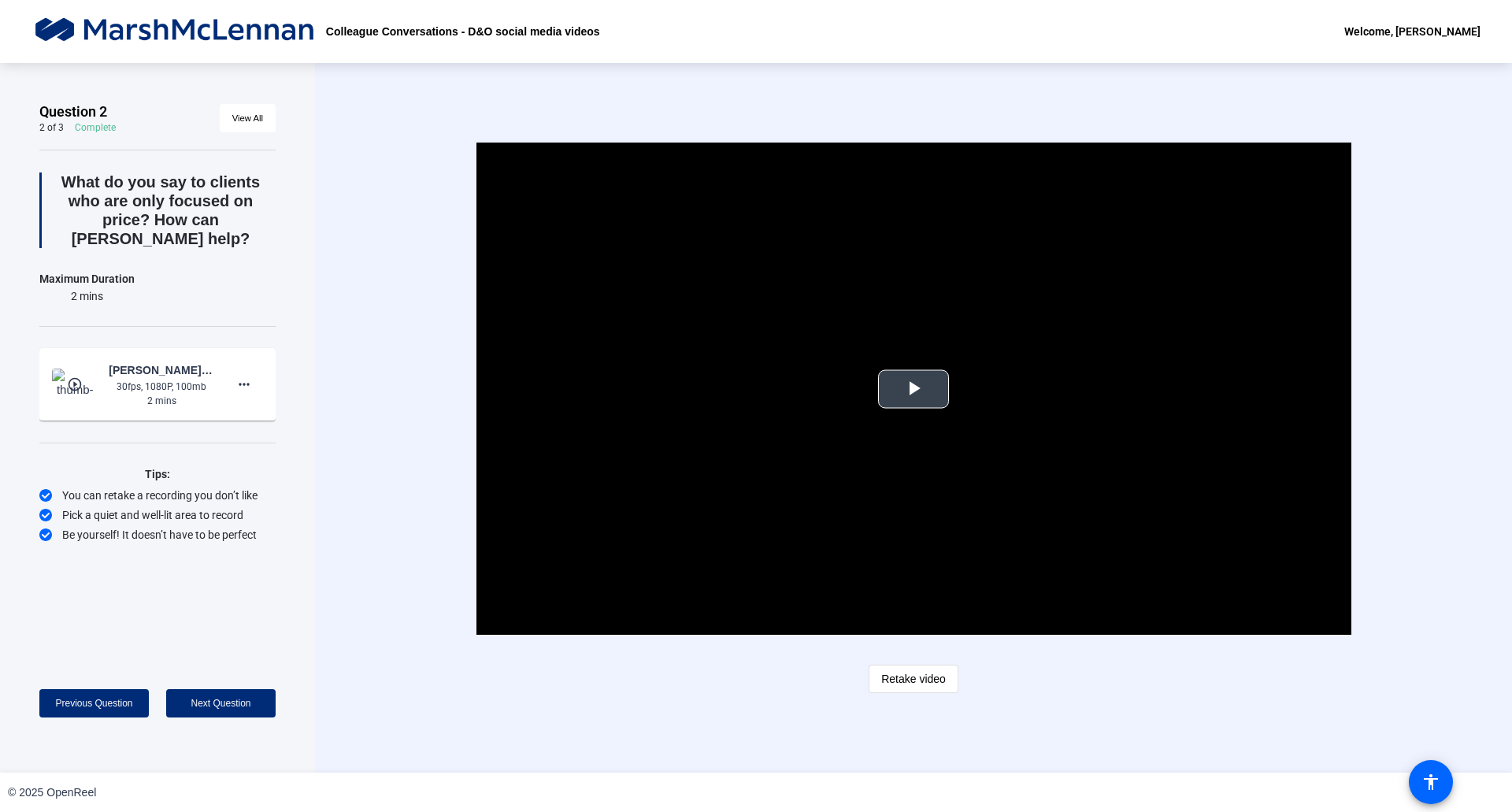
click at [914, 389] on span "Video Player" at bounding box center [914, 389] width 0 height 0
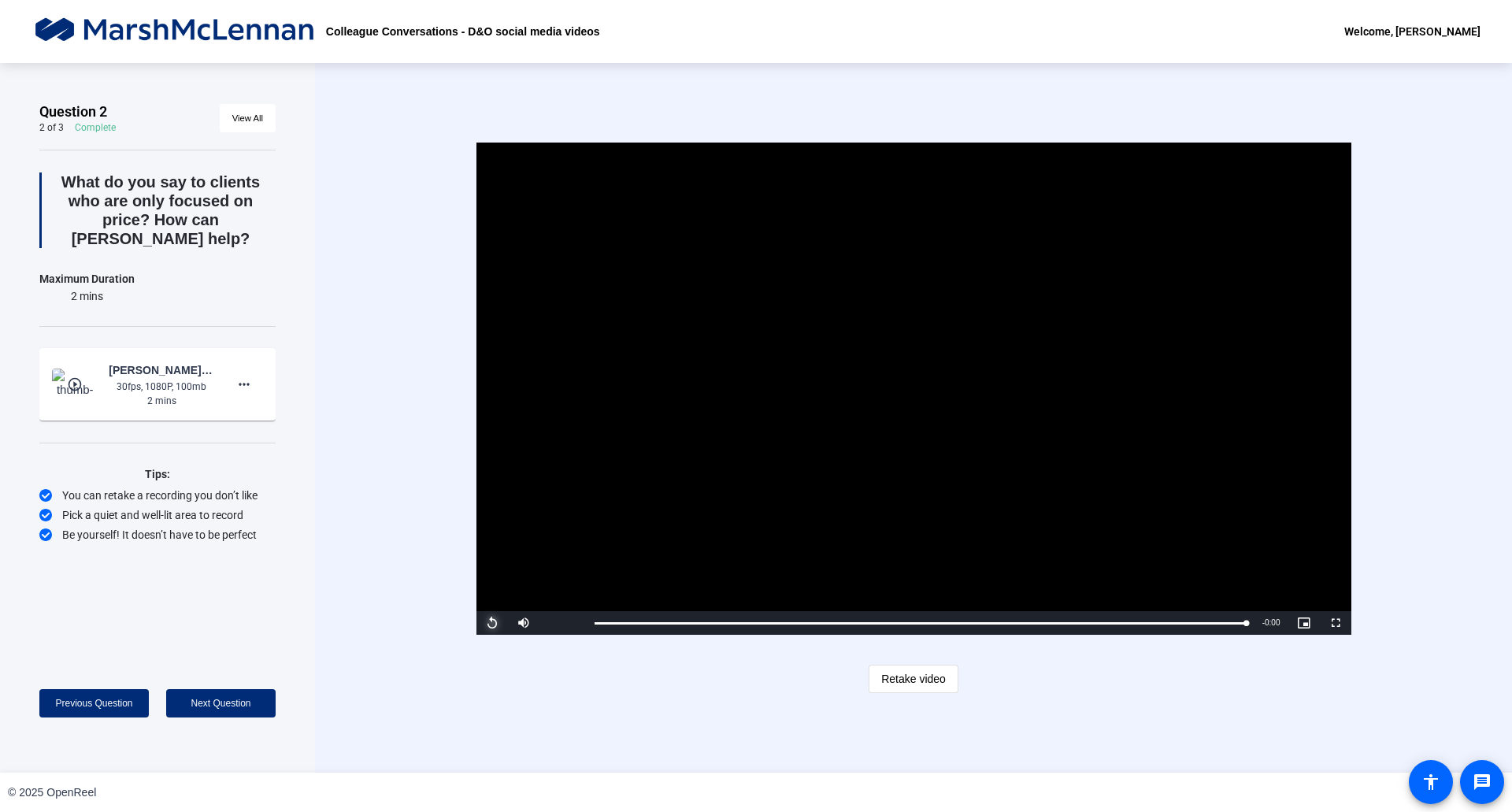
click at [497, 623] on span "Video Player" at bounding box center [492, 623] width 31 height 0
